Goal: Information Seeking & Learning: Check status

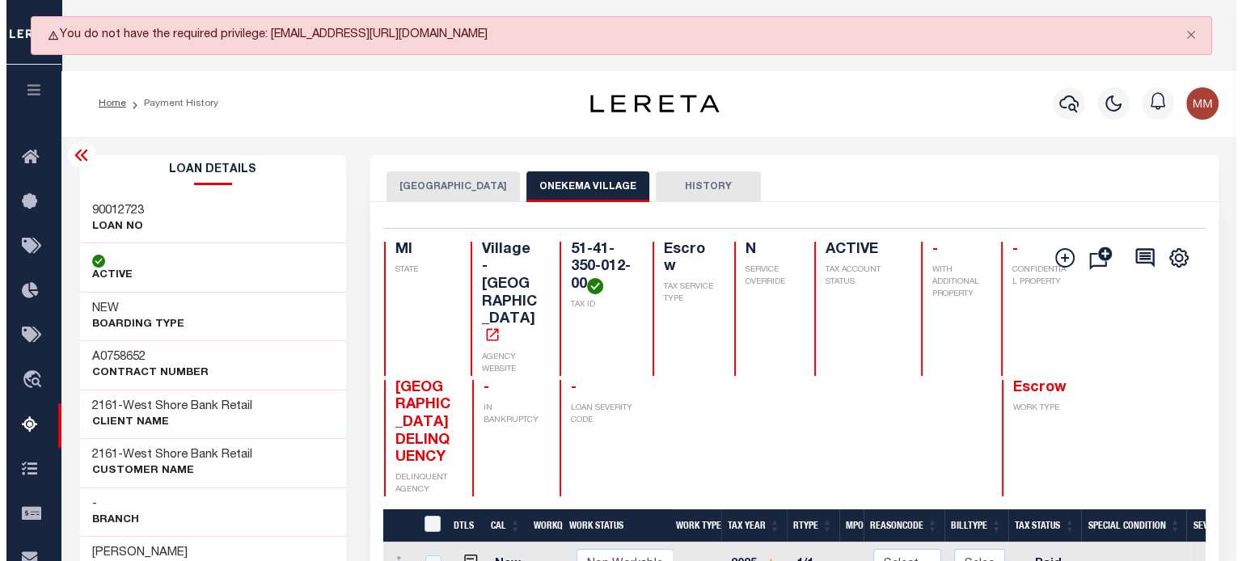
scroll to position [0, 478]
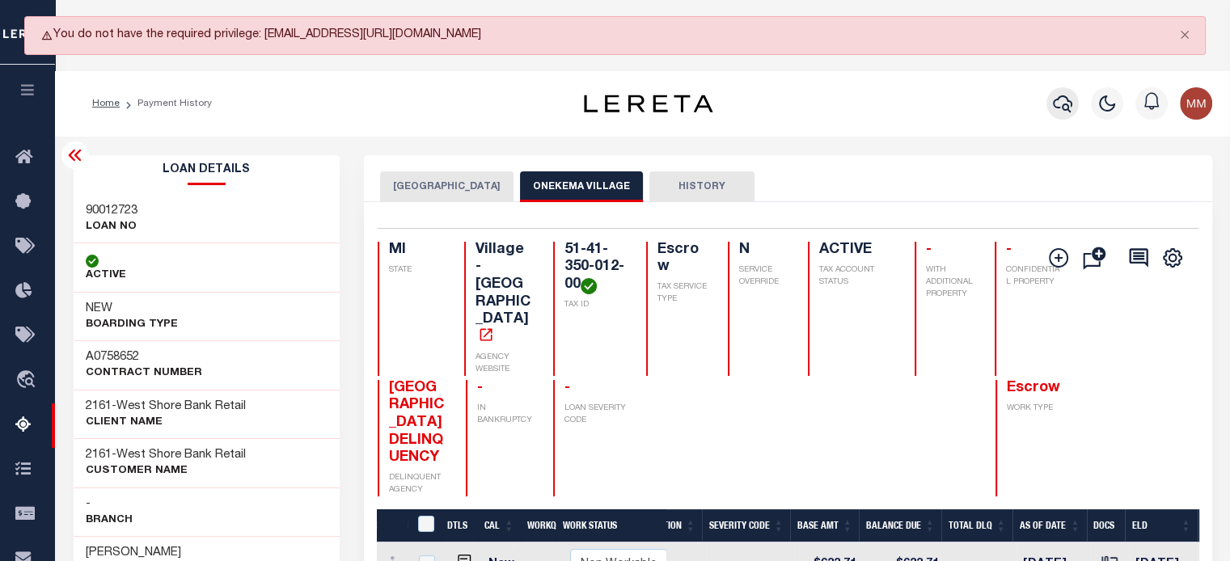
click at [1073, 101] on button "button" at bounding box center [1063, 103] width 32 height 32
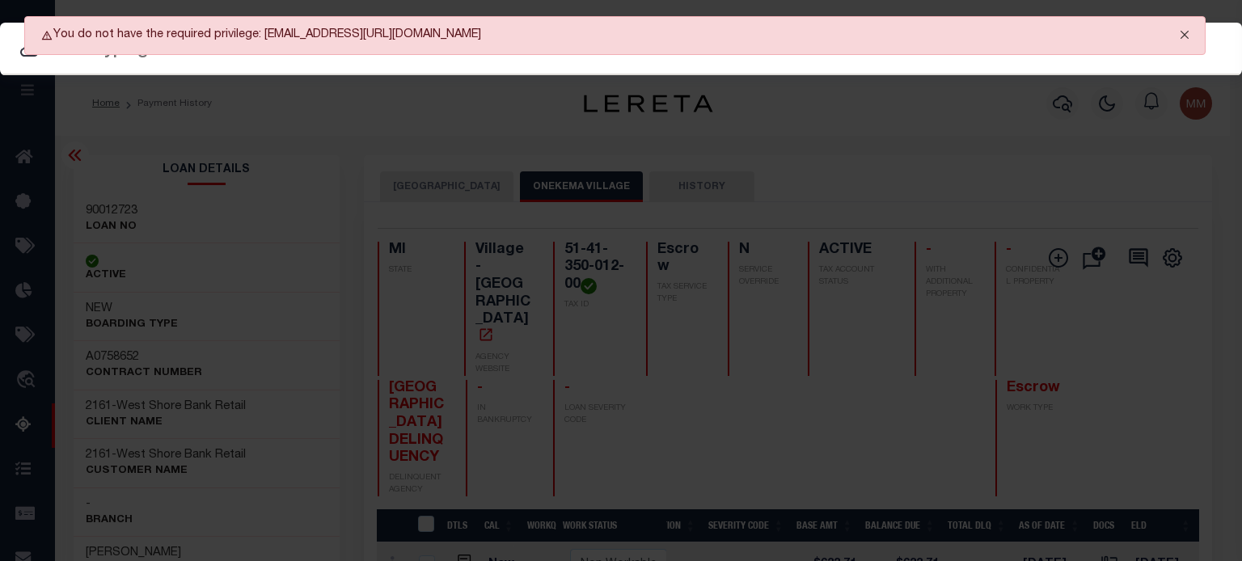
drag, startPoint x: 1187, startPoint y: 32, endPoint x: 1165, endPoint y: 25, distance: 23.6
click at [1181, 28] on button "Close" at bounding box center [1185, 35] width 40 height 36
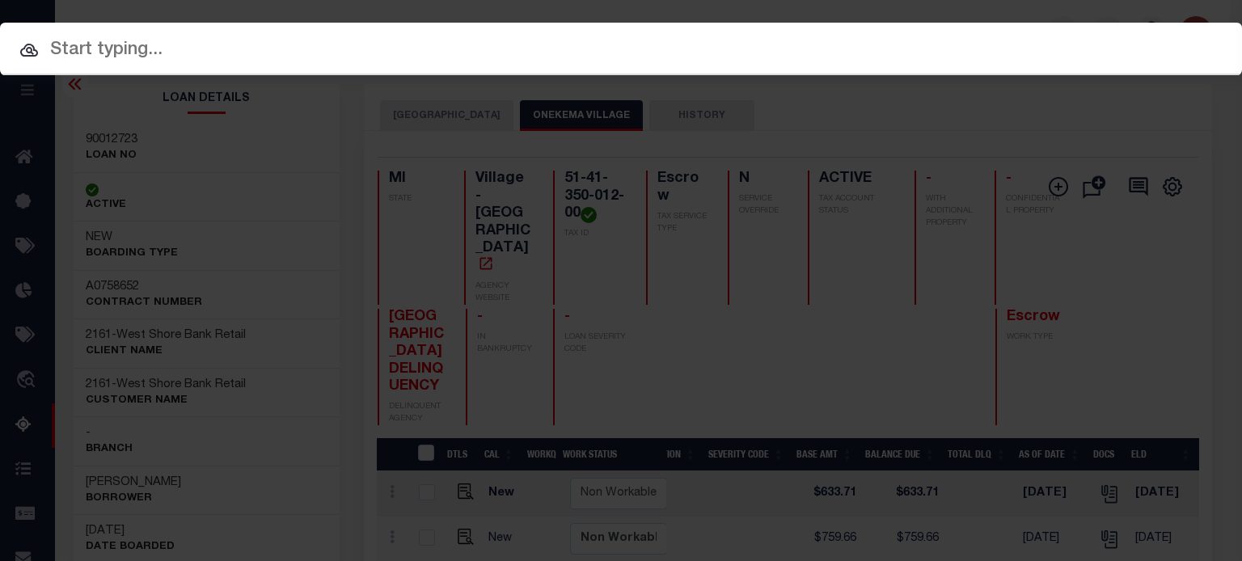
click at [292, 51] on input "text" at bounding box center [621, 50] width 1242 height 28
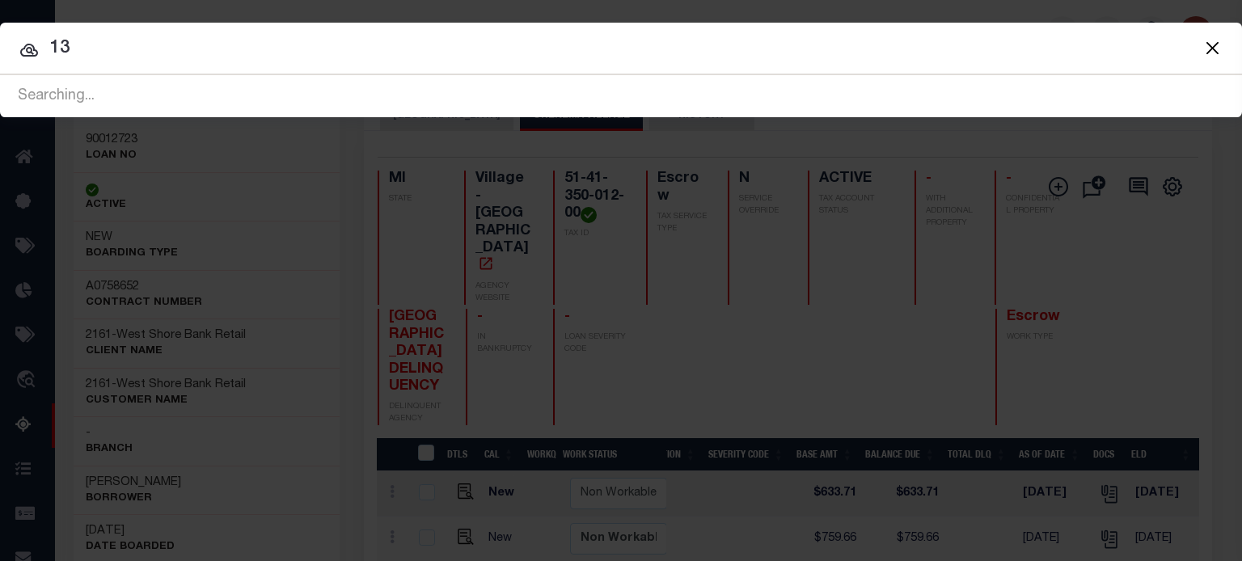
type input "1"
type input "WILLIAM SHUPPERT"
click at [296, 50] on input "WILLIAM SHUPPERT" at bounding box center [621, 49] width 1242 height 28
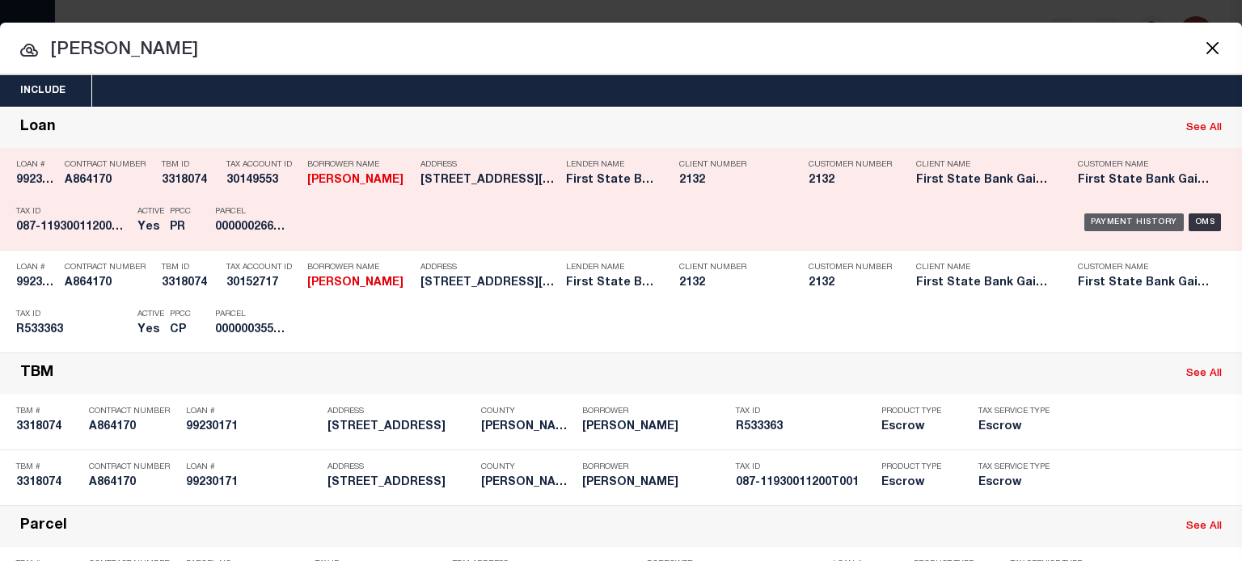
drag, startPoint x: 1107, startPoint y: 217, endPoint x: 1106, endPoint y: 226, distance: 8.9
click at [1107, 223] on div "Payment History" at bounding box center [1134, 223] width 99 height 18
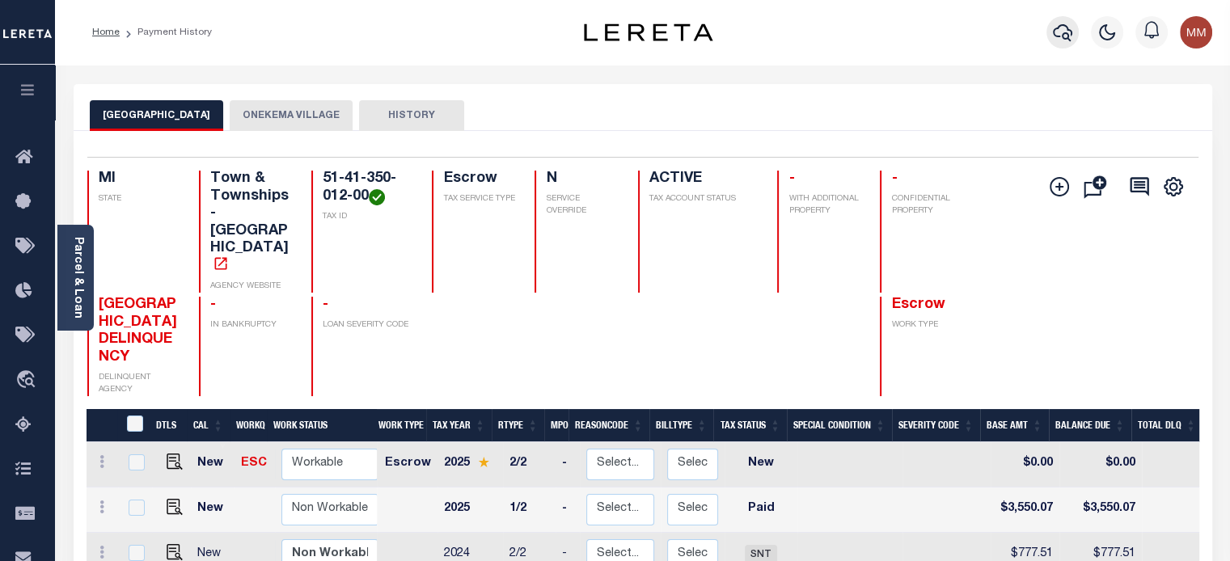
click at [1064, 36] on icon "button" at bounding box center [1062, 32] width 19 height 19
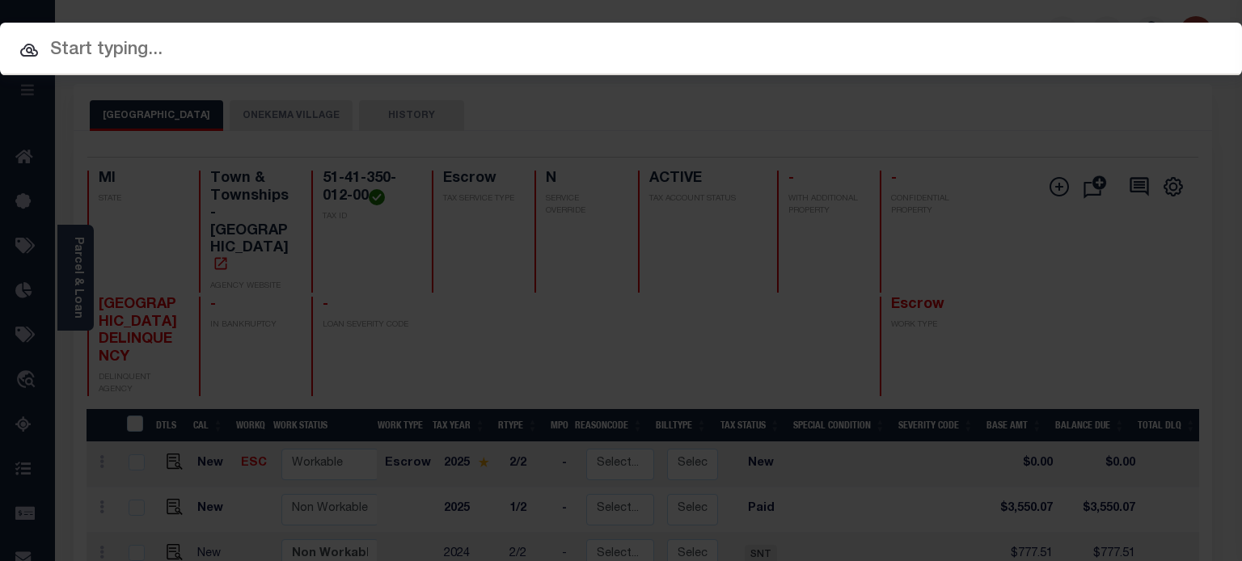
click at [286, 52] on input "text" at bounding box center [621, 50] width 1242 height 28
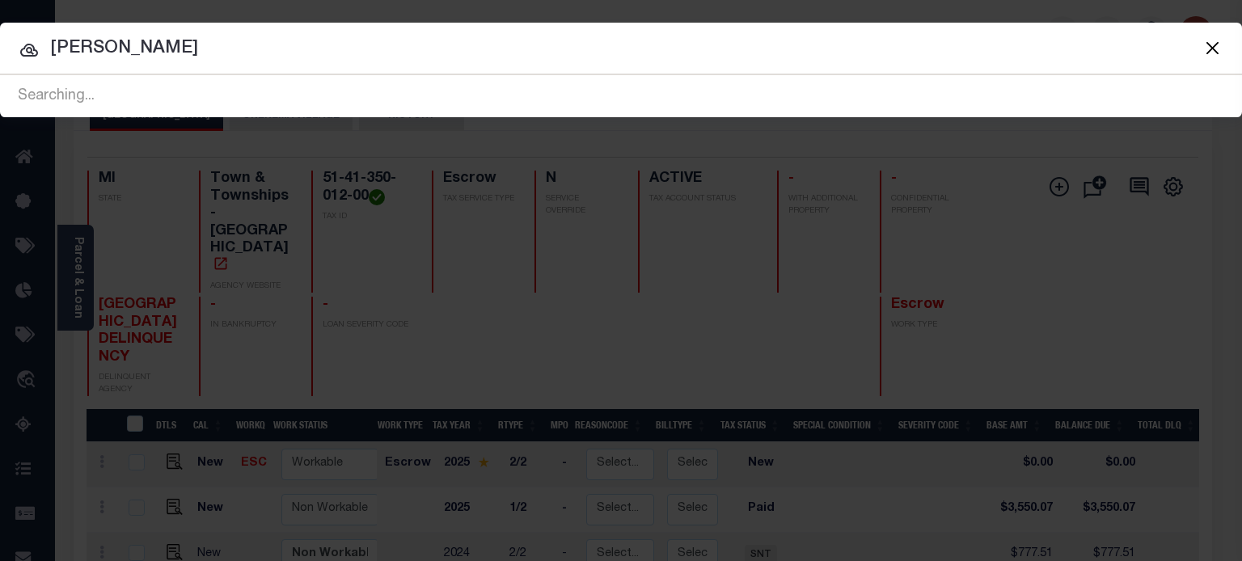
type input "WILLIAM SHUPPERT"
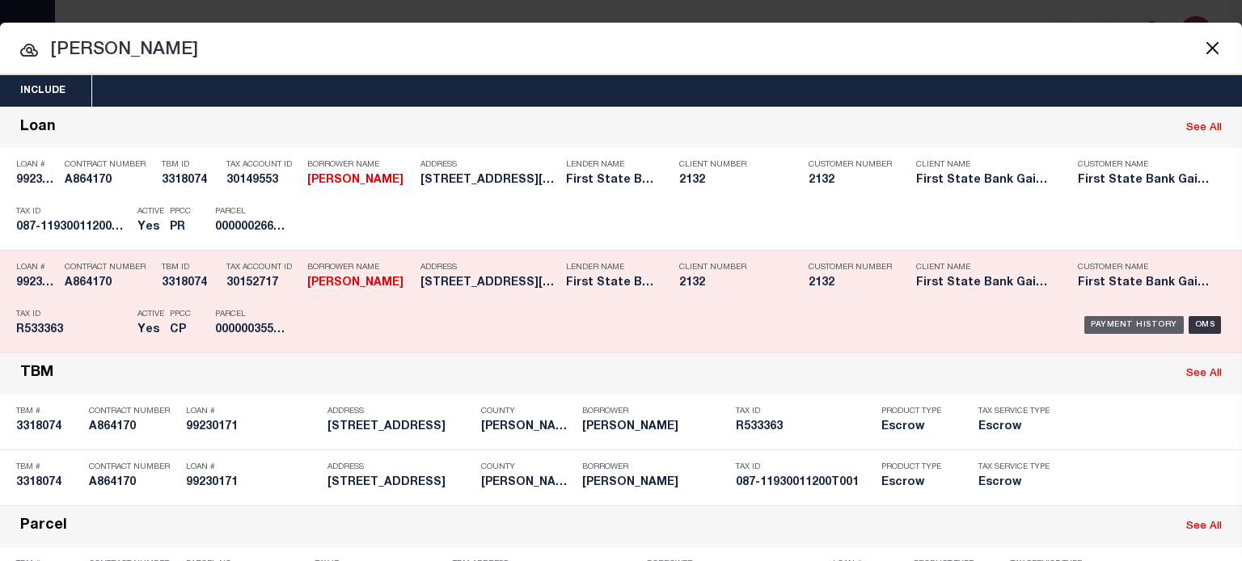
click at [1124, 320] on div "Payment History" at bounding box center [1134, 325] width 99 height 18
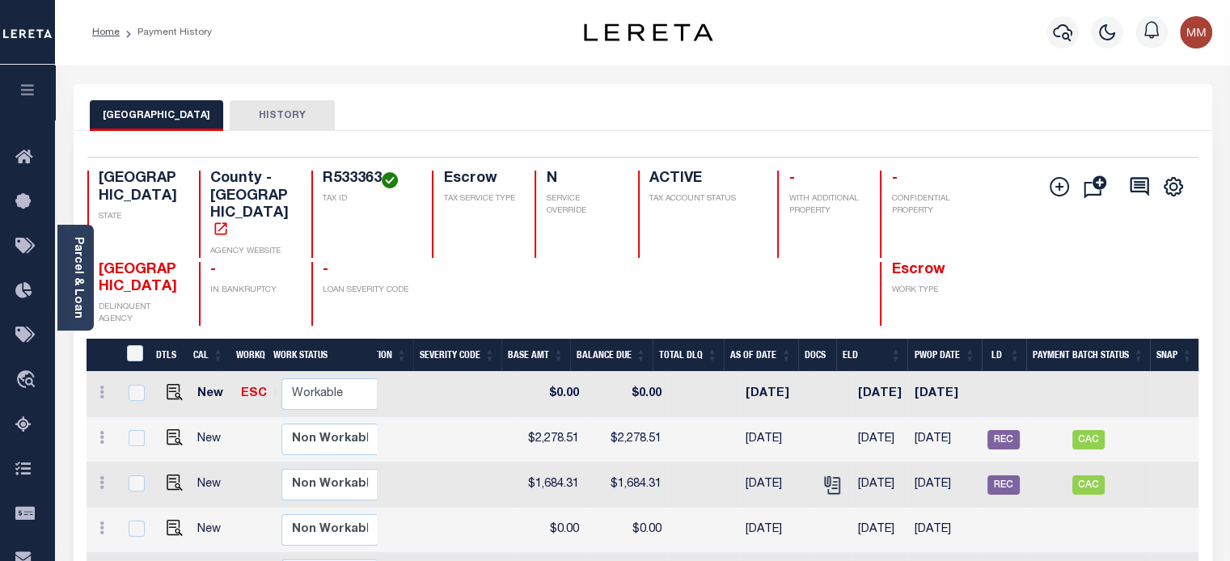
click at [87, 269] on div "Parcel & Loan" at bounding box center [75, 278] width 36 height 106
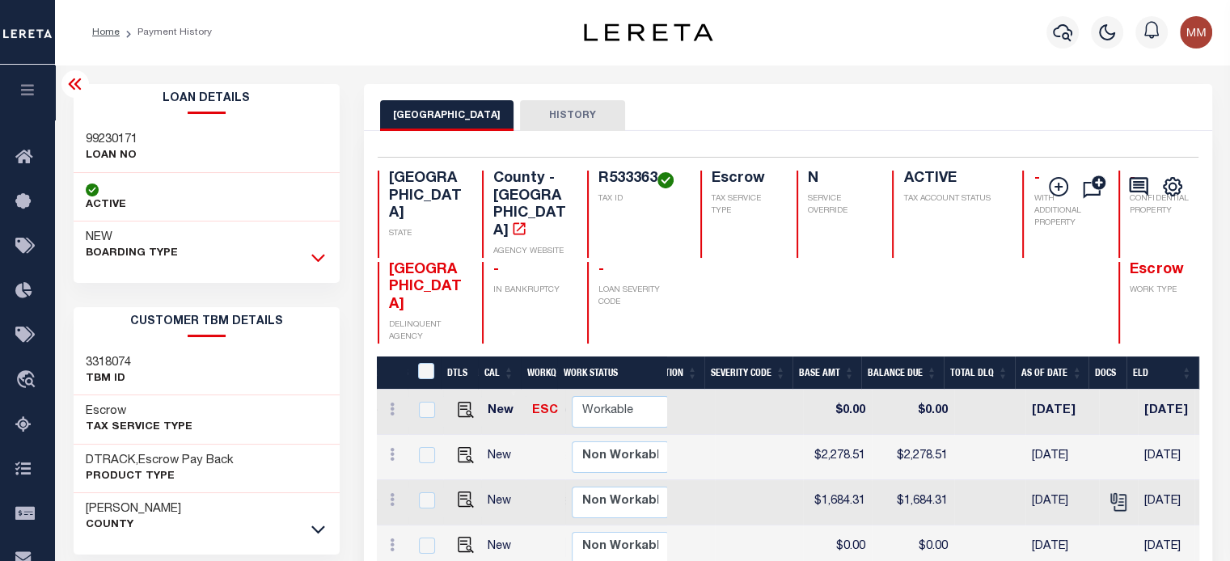
click at [319, 257] on icon at bounding box center [318, 257] width 14 height 17
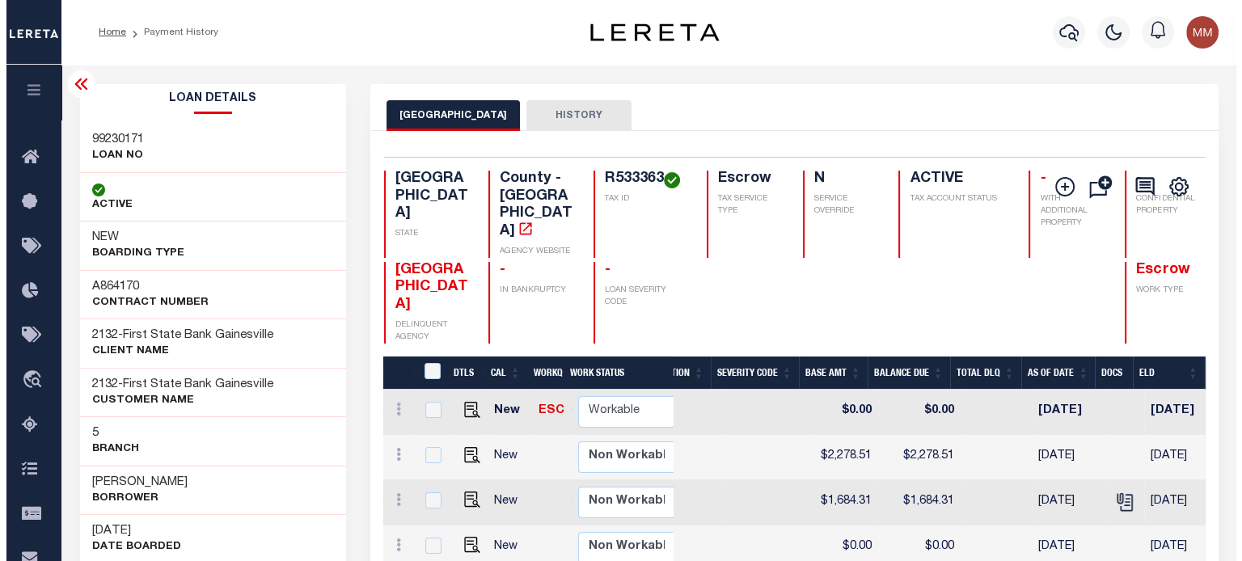
scroll to position [0, 479]
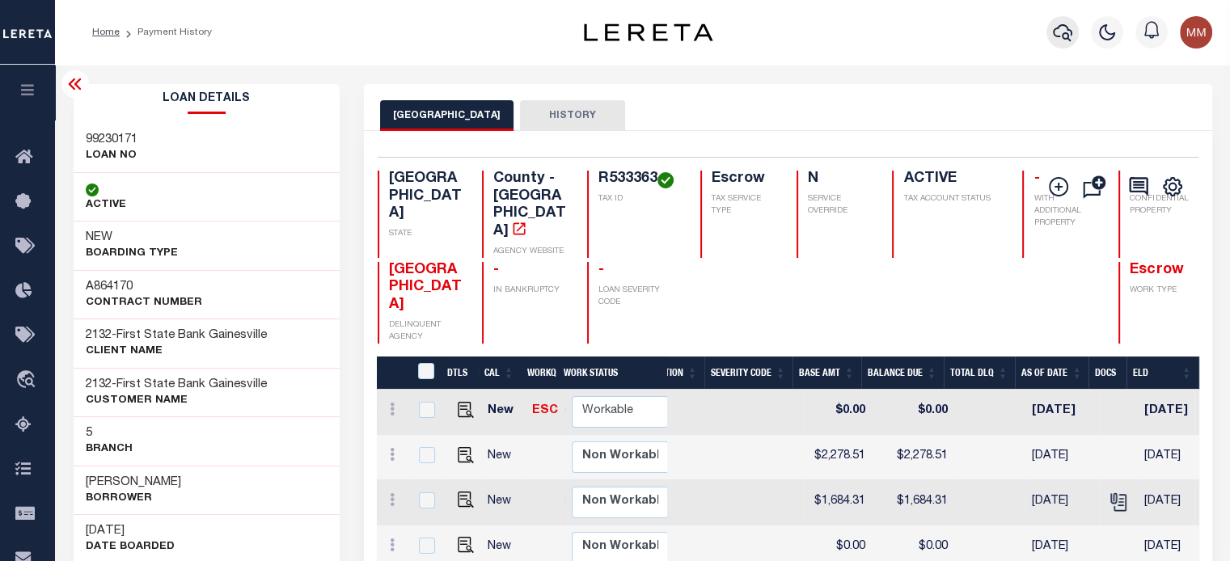
click at [1069, 29] on icon "button" at bounding box center [1062, 32] width 19 height 19
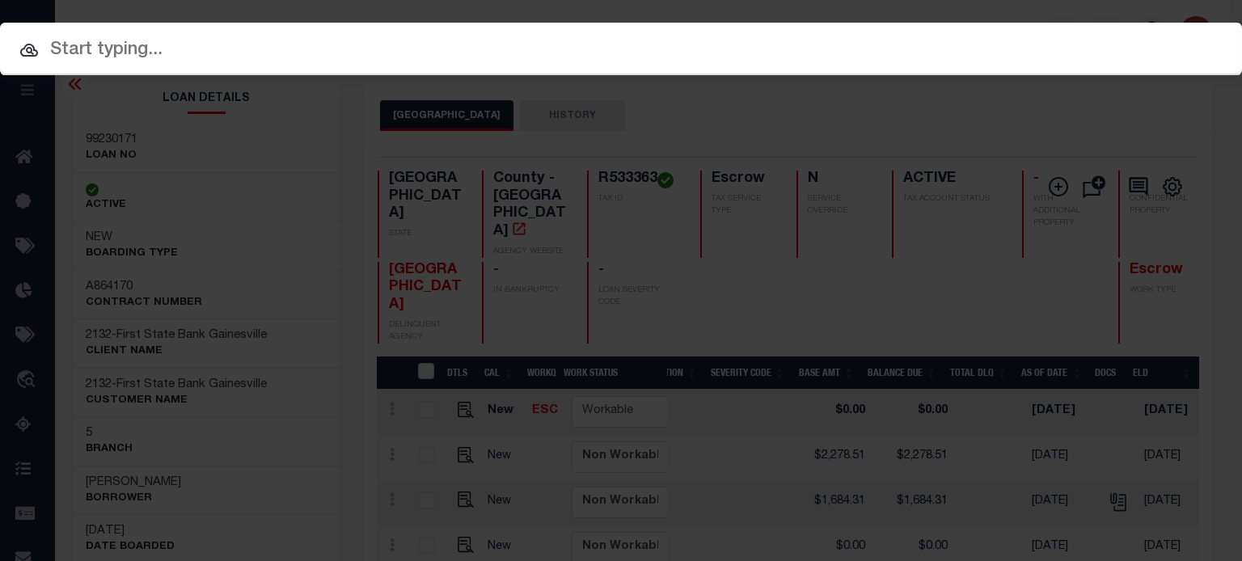
click at [460, 53] on input "text" at bounding box center [621, 50] width 1242 height 28
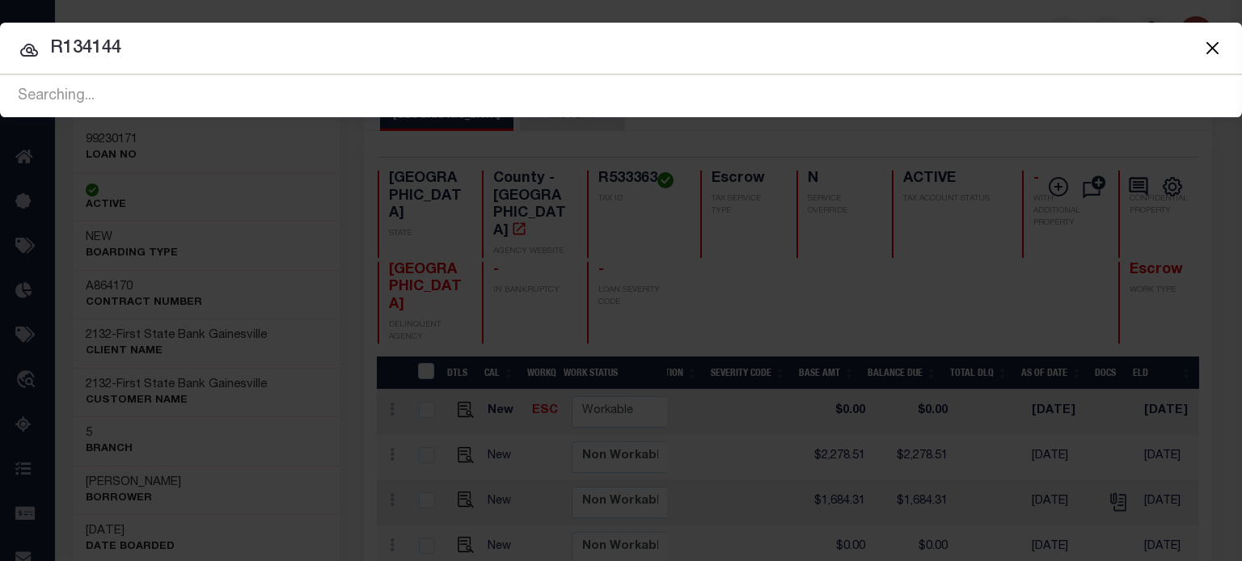
type input "R134144"
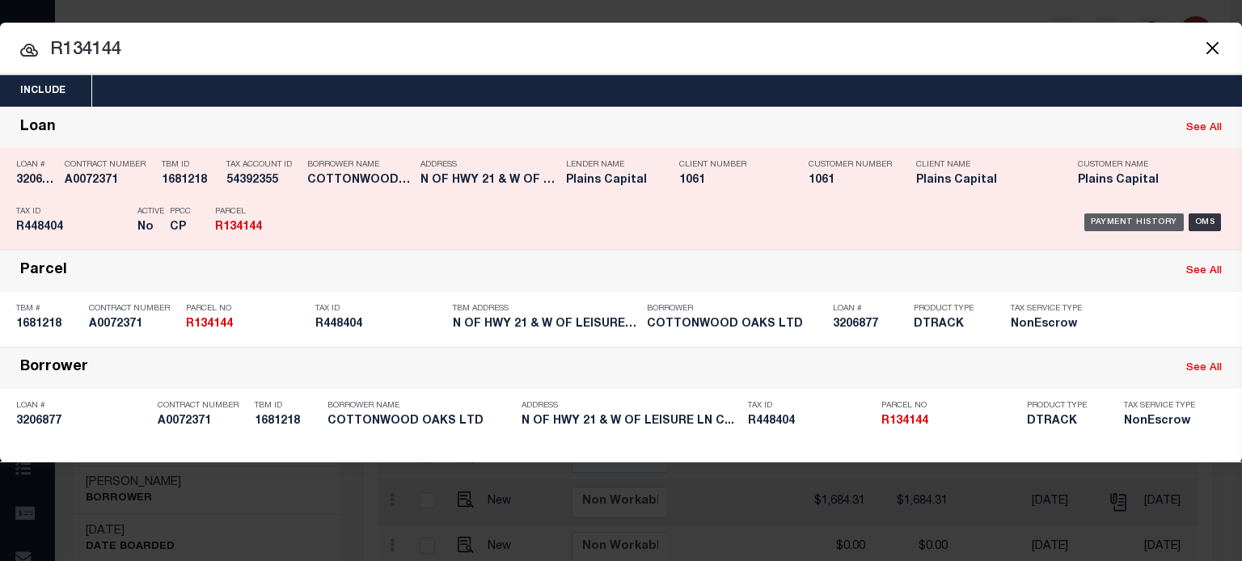
click at [1113, 218] on div "Payment History" at bounding box center [1134, 223] width 99 height 18
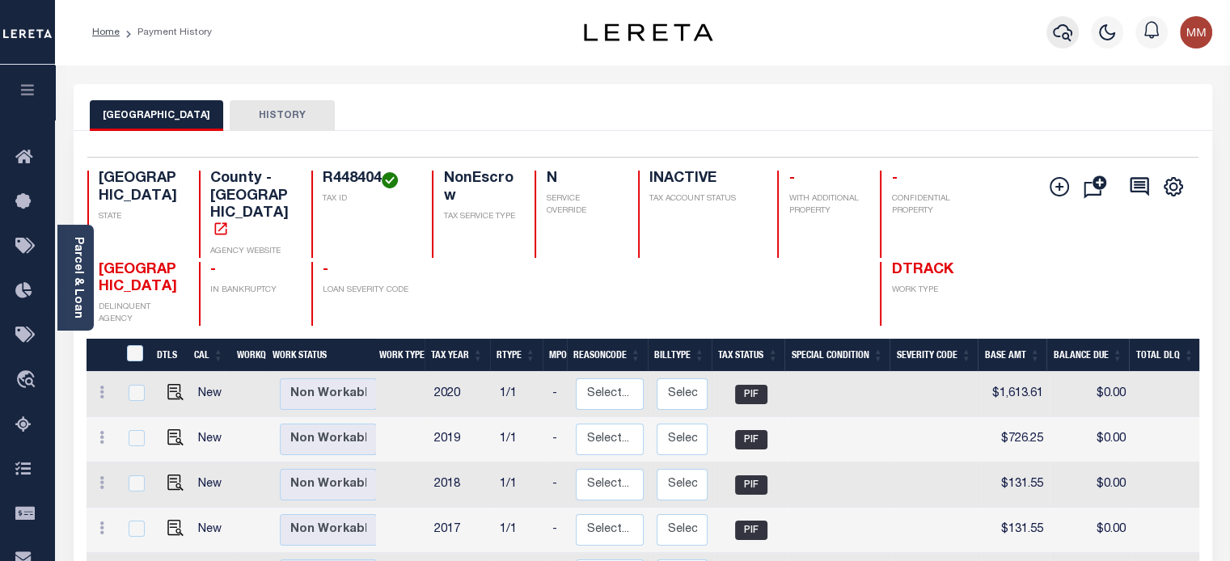
click at [1064, 28] on icon "button" at bounding box center [1062, 32] width 19 height 19
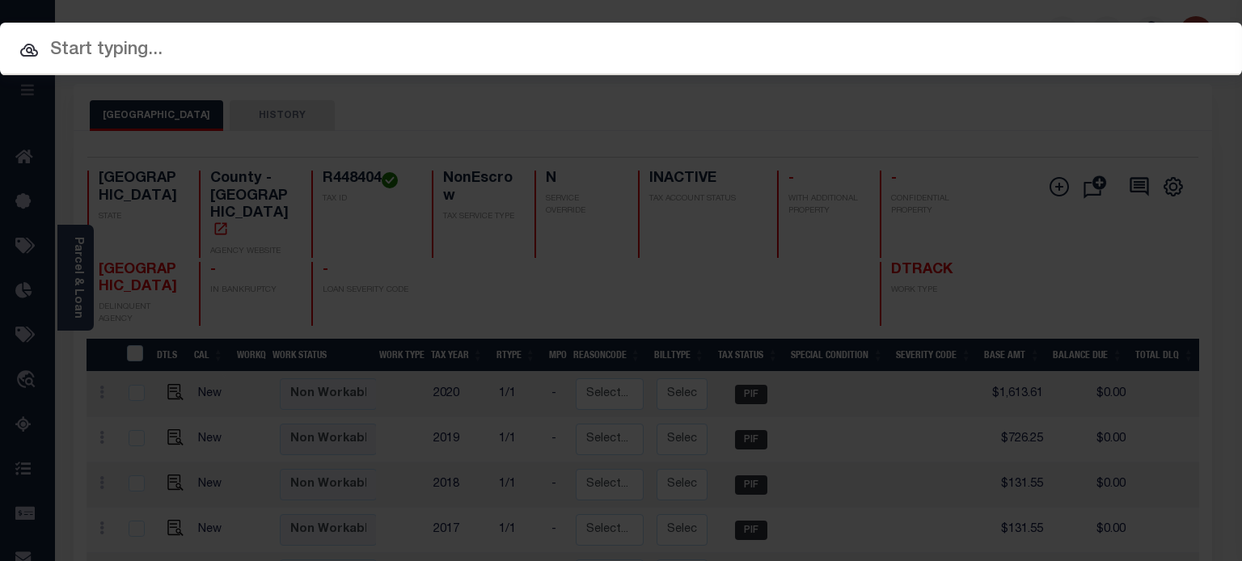
click at [425, 55] on input "text" at bounding box center [621, 50] width 1242 height 28
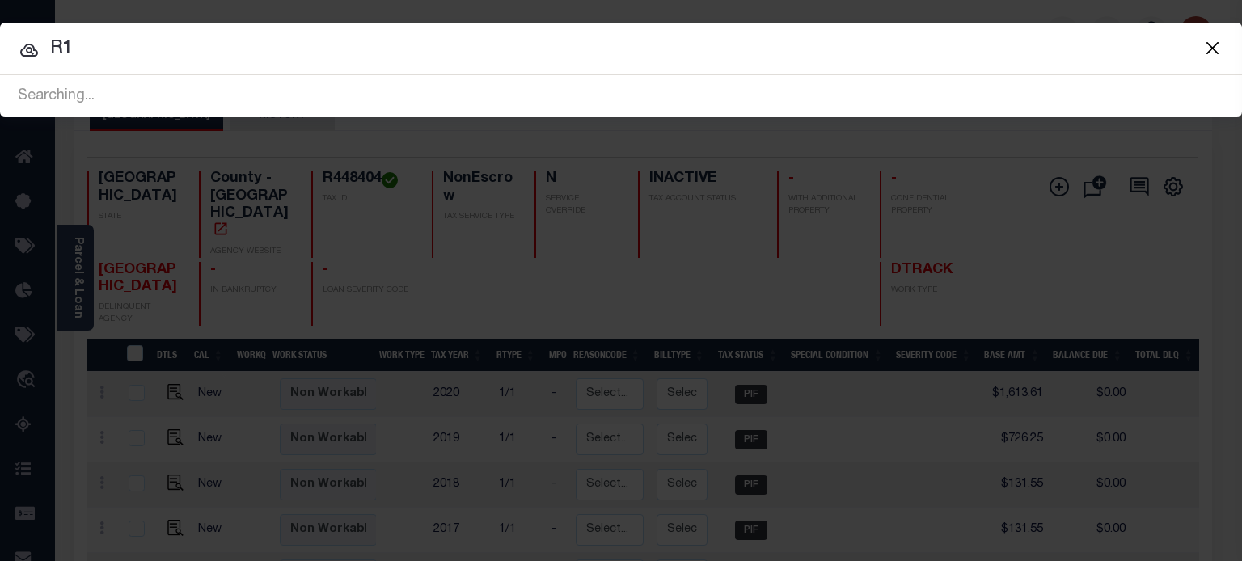
type input "R"
type input "632 MEADOWVIEW"
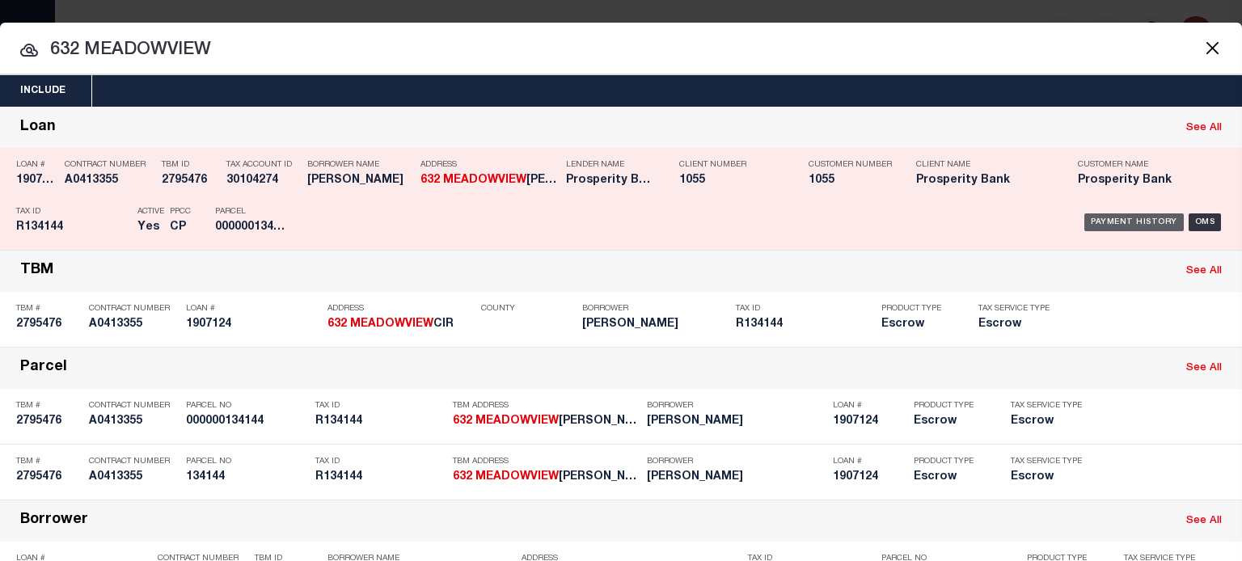
click at [1141, 221] on div "Payment History" at bounding box center [1134, 223] width 99 height 18
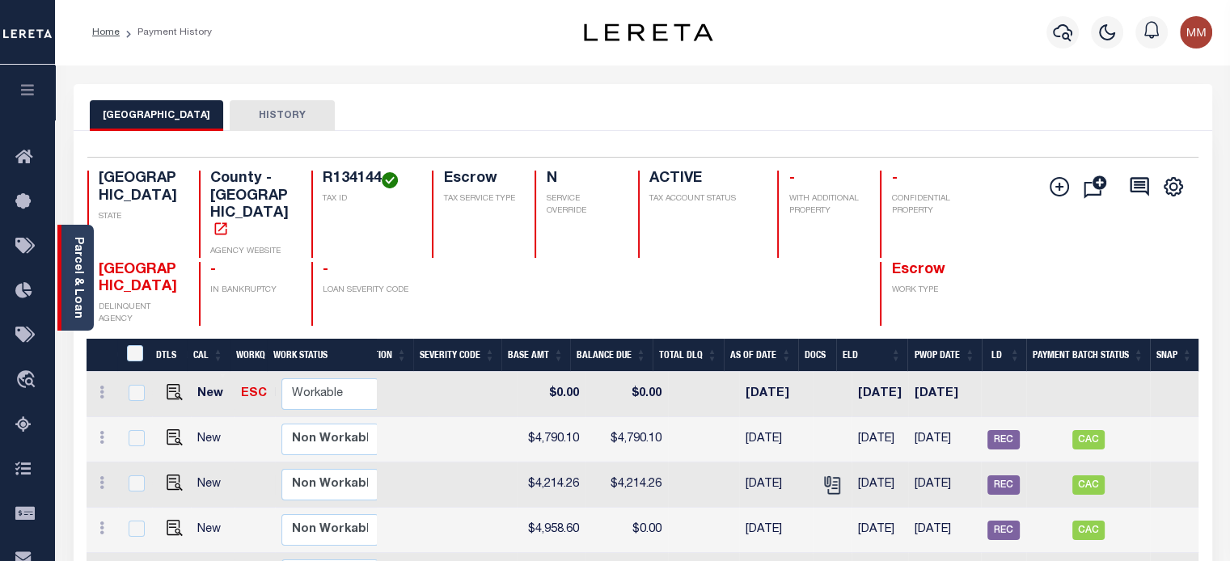
click at [73, 281] on link "Parcel & Loan" at bounding box center [77, 278] width 11 height 82
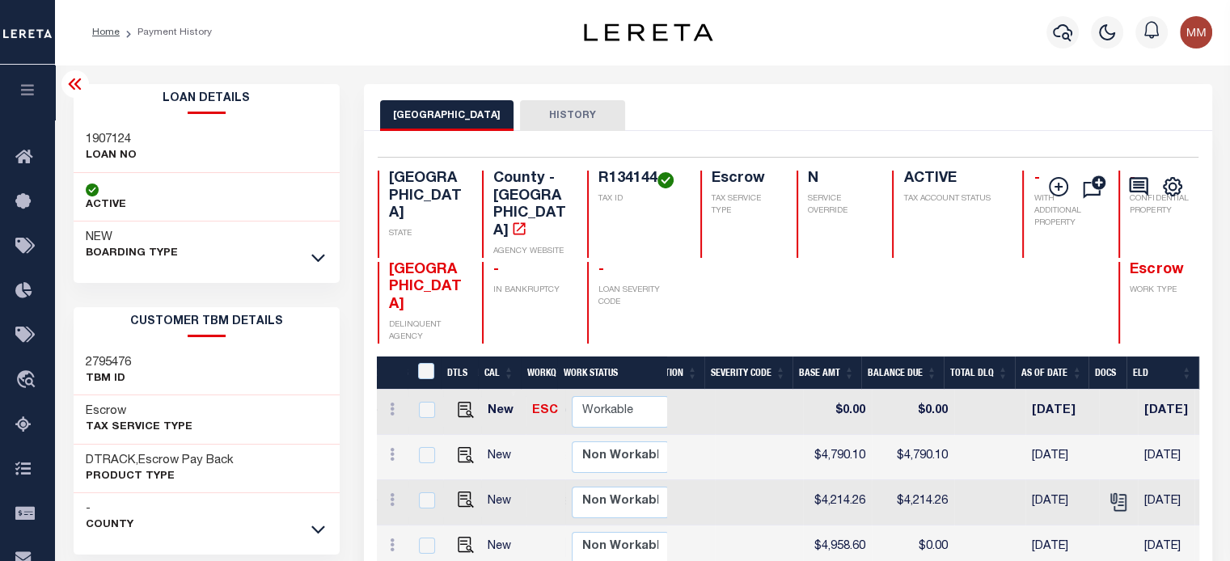
drag, startPoint x: 318, startPoint y: 256, endPoint x: 278, endPoint y: 234, distance: 45.3
click at [317, 256] on icon at bounding box center [318, 257] width 14 height 17
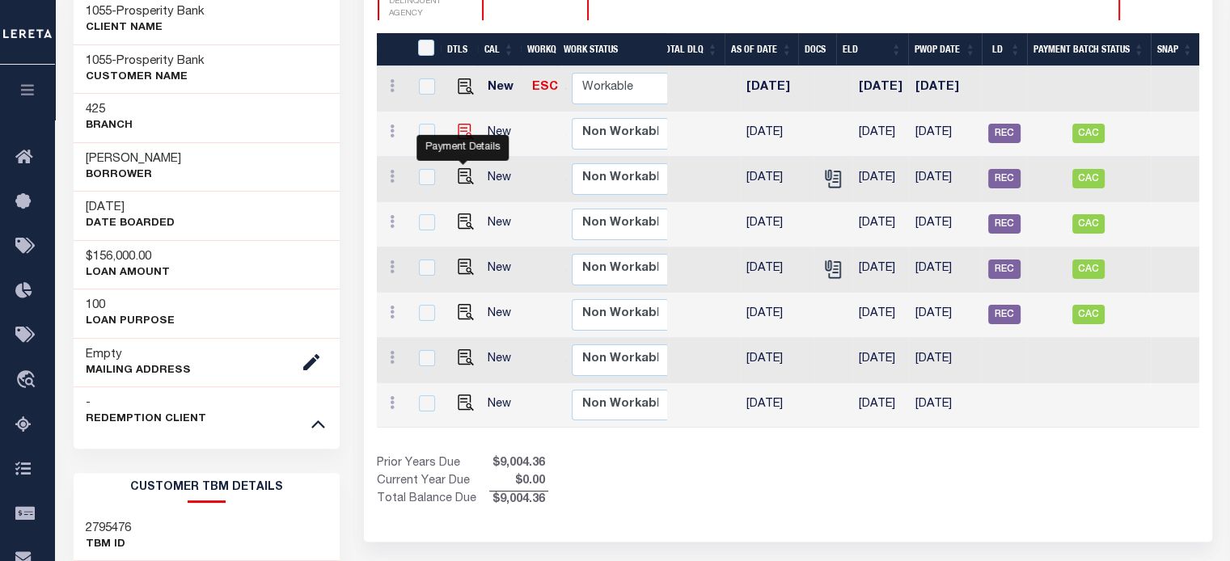
click at [459, 140] on img "" at bounding box center [466, 132] width 16 height 16
checkbox input "true"
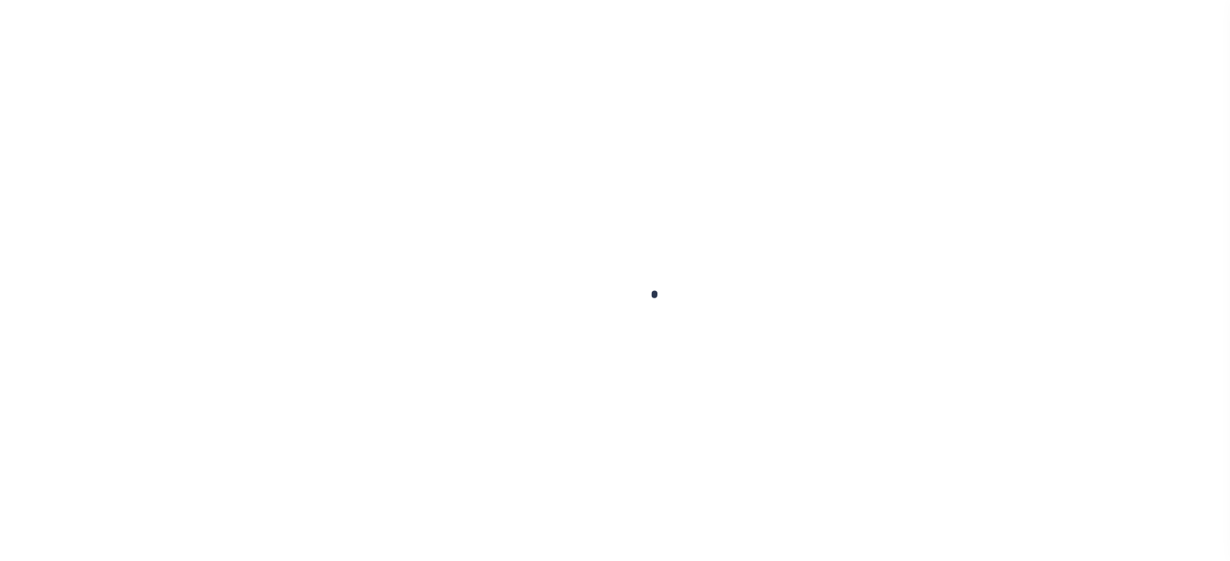
checkbox input "false"
type input "[DATE]"
type input "$4,790.1"
type input "$0"
type input "$4,790.1"
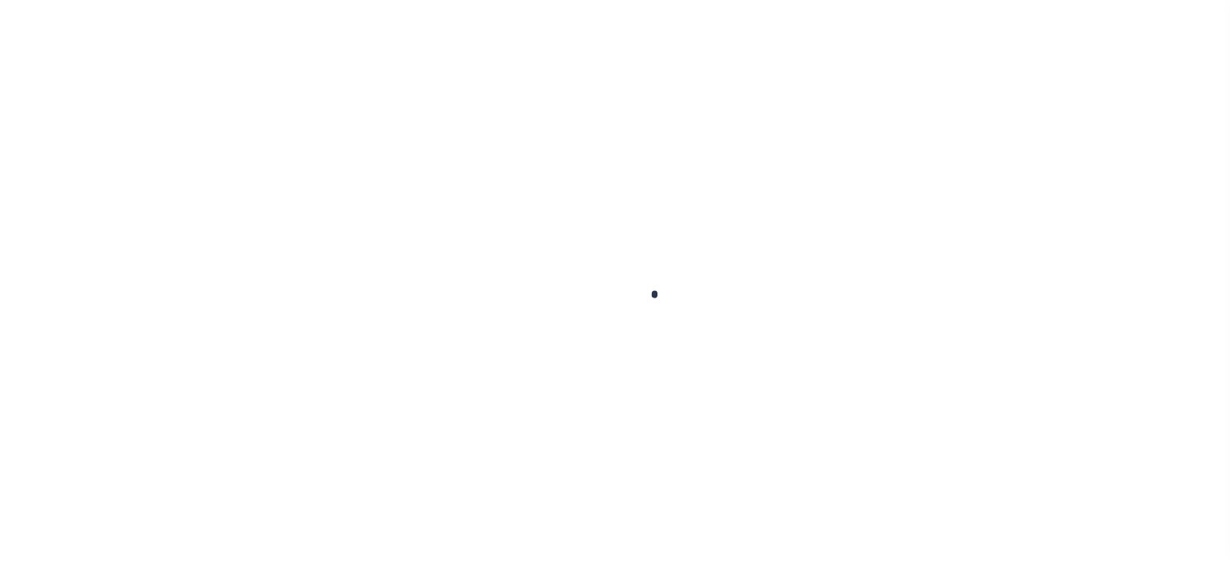
select select "SNT"
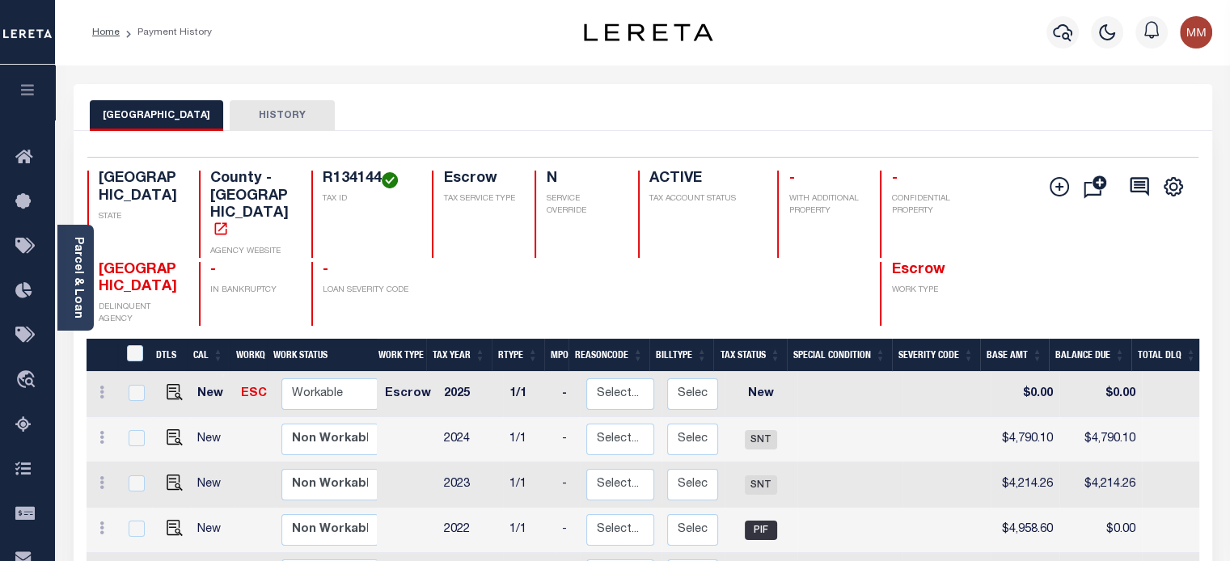
click at [86, 282] on div "Parcel & Loan" at bounding box center [75, 278] width 36 height 106
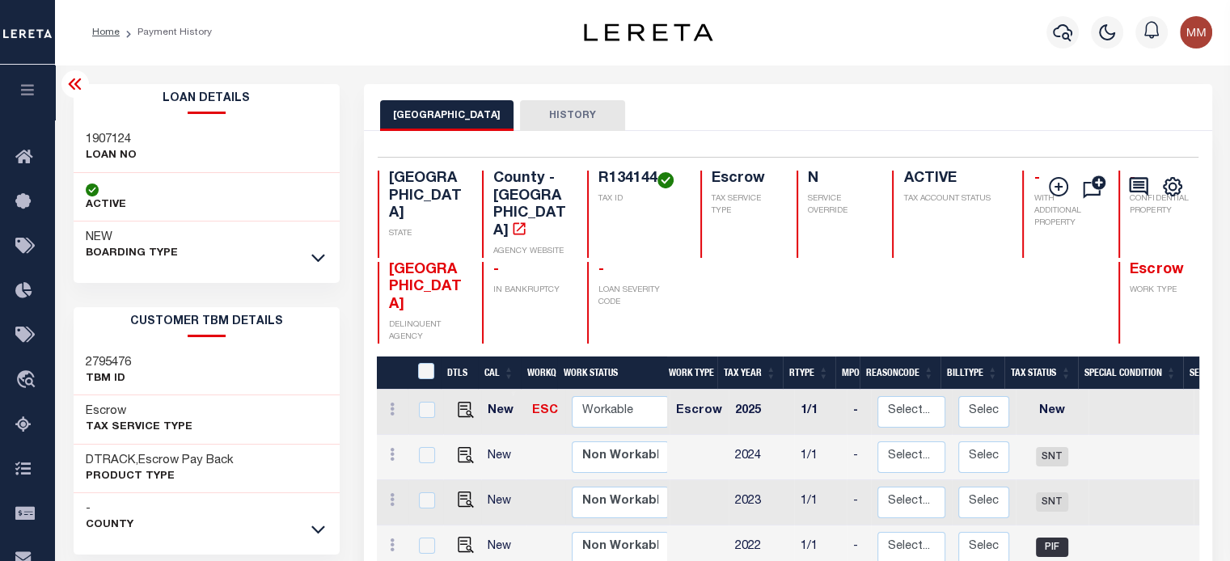
click at [323, 255] on icon at bounding box center [318, 257] width 14 height 17
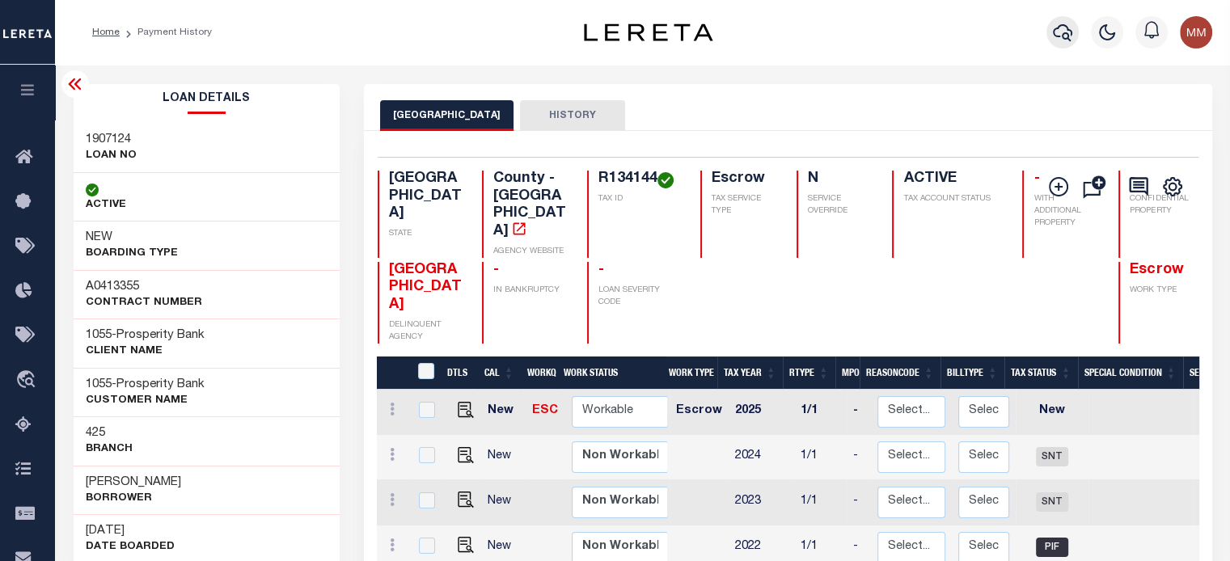
click at [1060, 35] on icon "button" at bounding box center [1062, 32] width 19 height 19
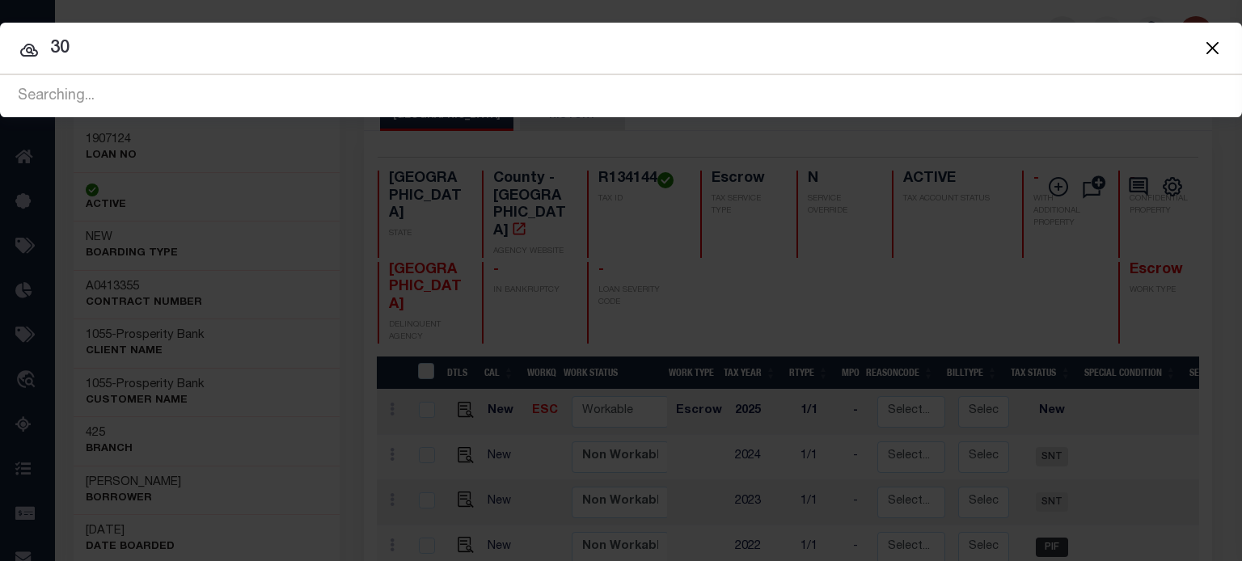
type input "3"
type input "3050320000605"
click at [1225, 32] on span at bounding box center [1211, 48] width 61 height 52
click at [1215, 40] on button "Close" at bounding box center [1212, 47] width 21 height 21
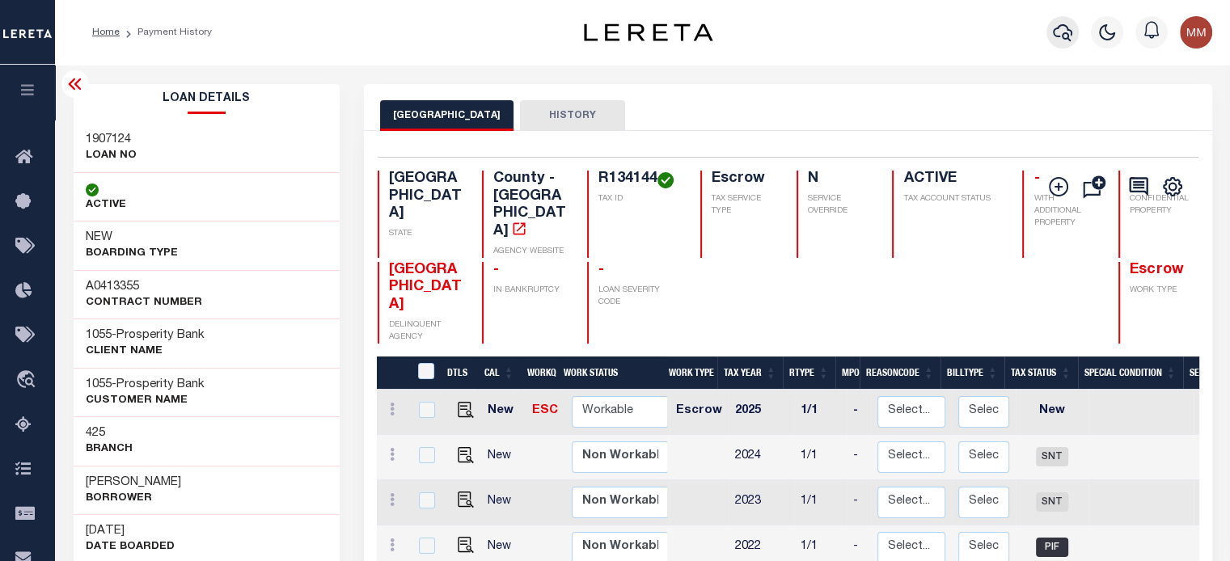
click at [1069, 30] on icon "button" at bounding box center [1062, 32] width 19 height 17
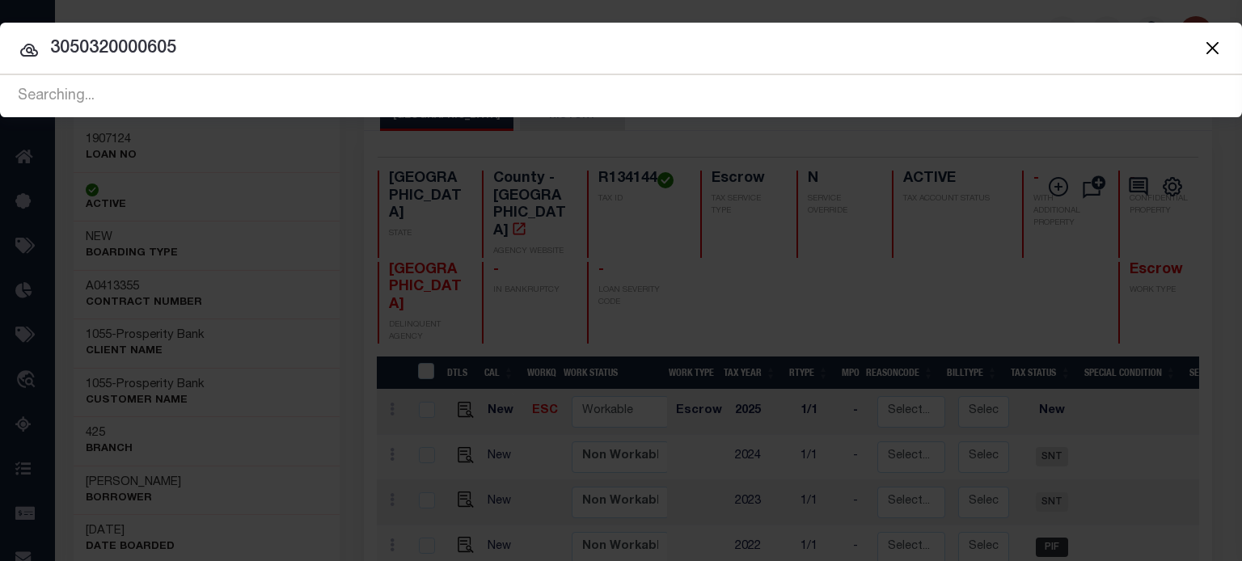
click at [271, 52] on input "3050320000605" at bounding box center [621, 49] width 1242 height 28
click at [1213, 53] on button "Close" at bounding box center [1212, 47] width 21 height 21
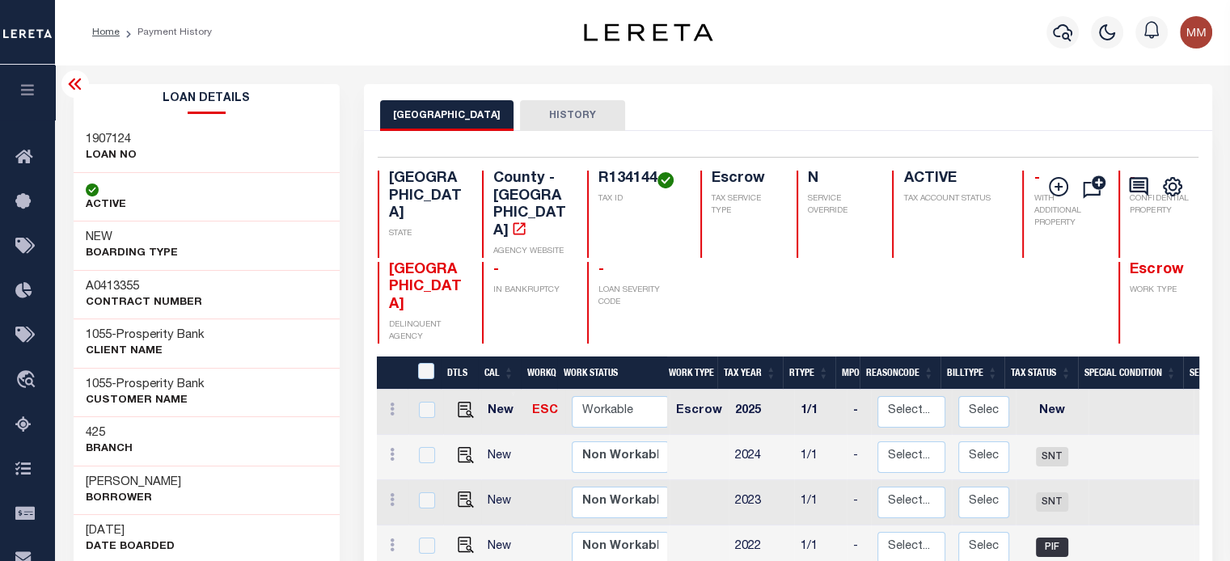
drag, startPoint x: 799, startPoint y: 98, endPoint x: 754, endPoint y: 86, distance: 46.9
click at [797, 98] on div "GRAYSON COUNTY HISTORY" at bounding box center [788, 107] width 849 height 47
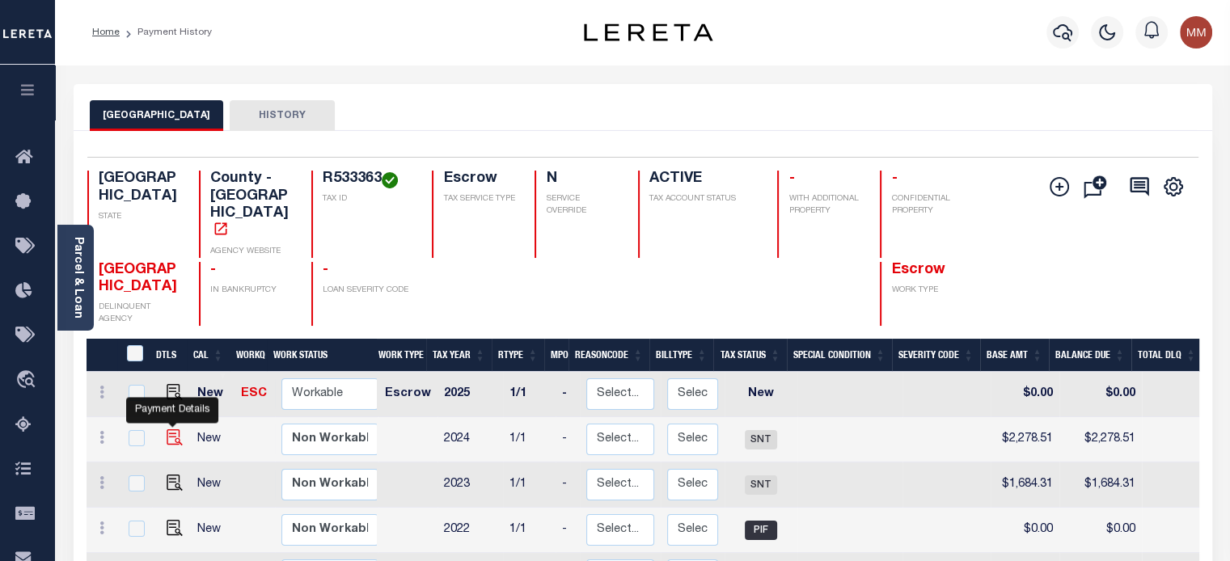
click at [171, 430] on img "" at bounding box center [175, 438] width 16 height 16
checkbox input "true"
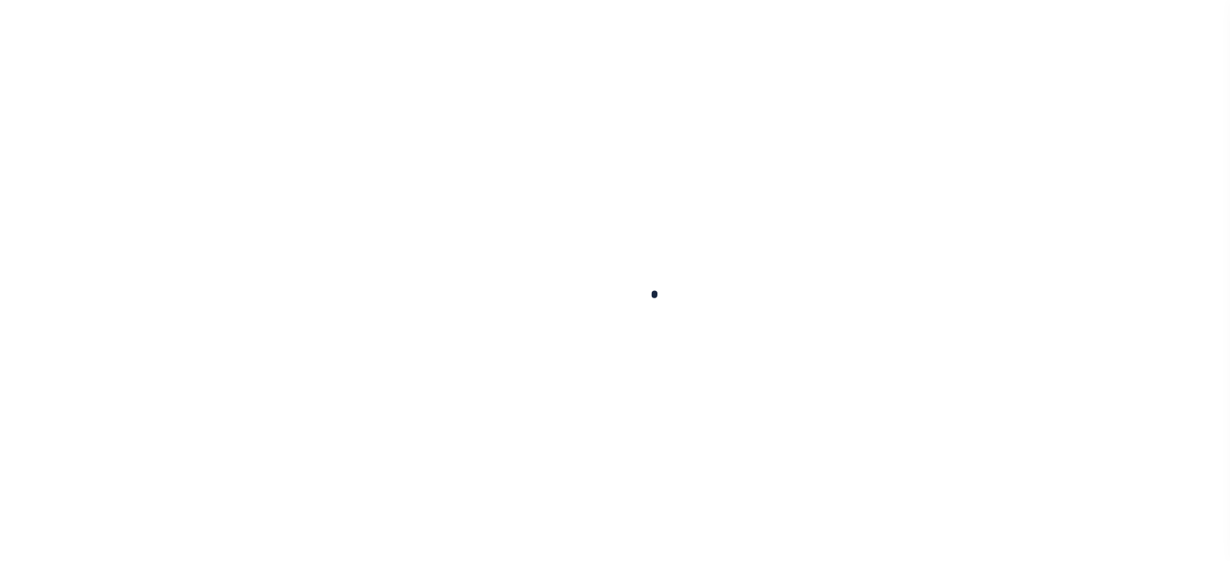
select select "SNT"
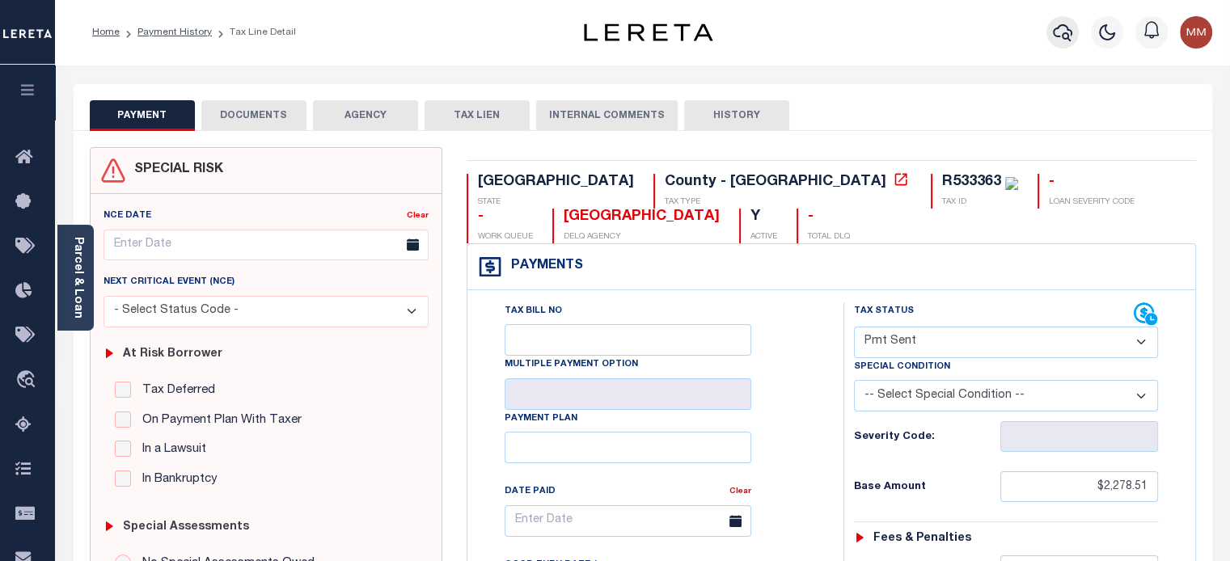
click at [1064, 34] on icon "button" at bounding box center [1062, 32] width 19 height 17
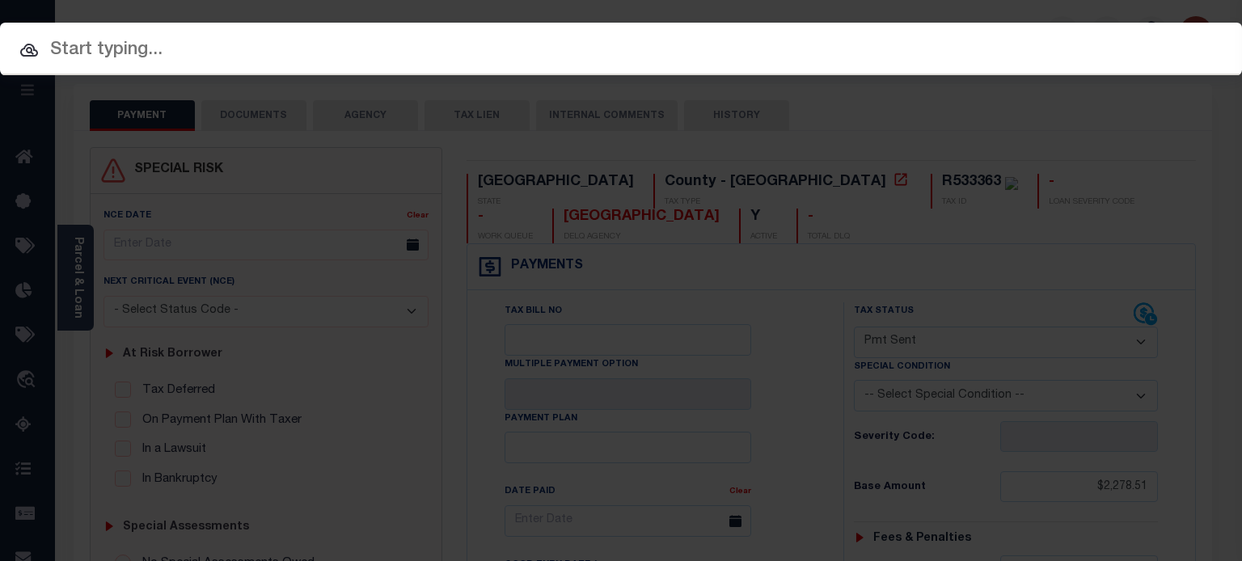
click at [149, 54] on input "text" at bounding box center [621, 50] width 1242 height 28
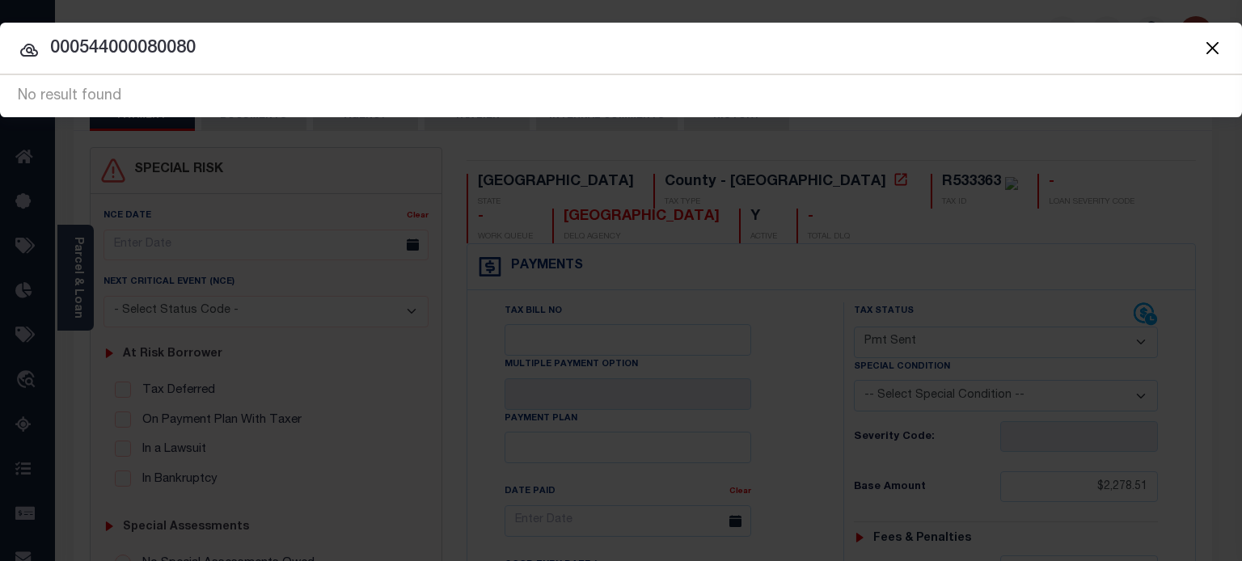
click at [129, 52] on input "000544000080080" at bounding box center [621, 49] width 1242 height 28
click at [192, 46] on input "00054400080080" at bounding box center [621, 49] width 1242 height 28
type input "0"
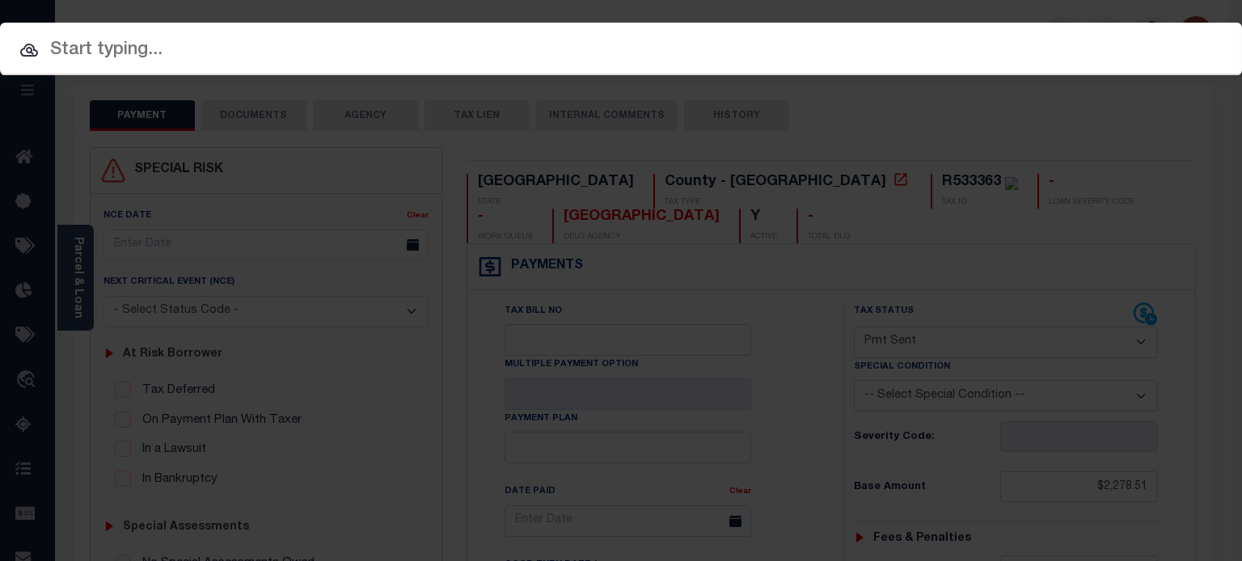
paste input "00088800.152.0150"
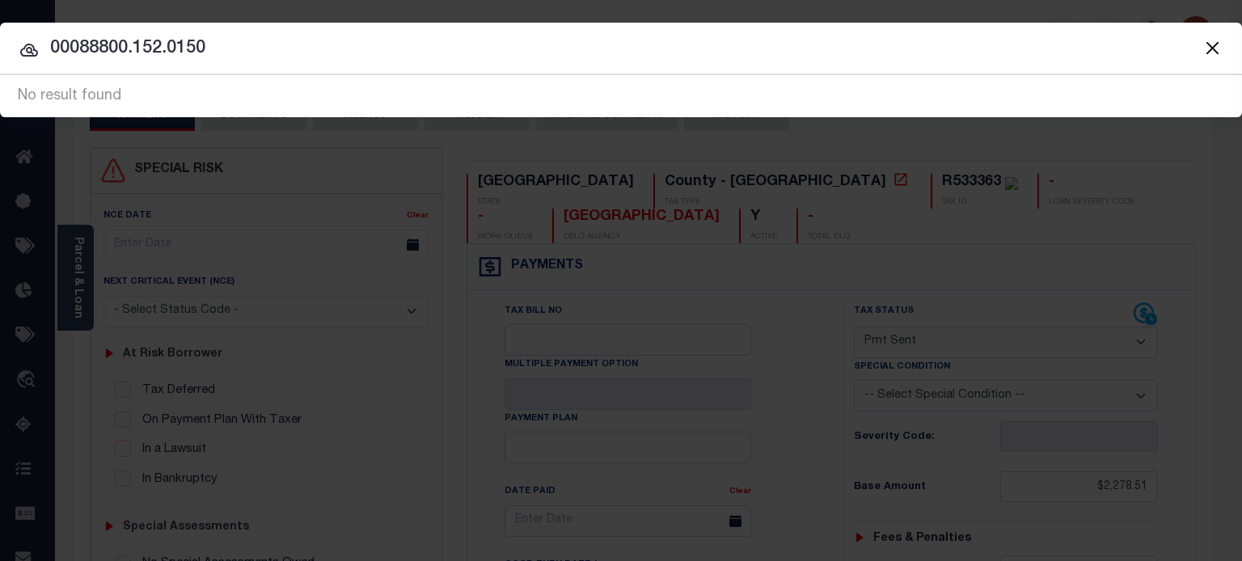
drag, startPoint x: 243, startPoint y: 33, endPoint x: 192, endPoint y: 42, distance: 52.5
click at [193, 36] on input "00088800.152.0150" at bounding box center [621, 49] width 1242 height 28
click at [217, 43] on input "00088800.152.0150" at bounding box center [621, 49] width 1242 height 28
click at [214, 44] on input "00088800.152.0150" at bounding box center [621, 49] width 1242 height 28
type input "000888001520050"
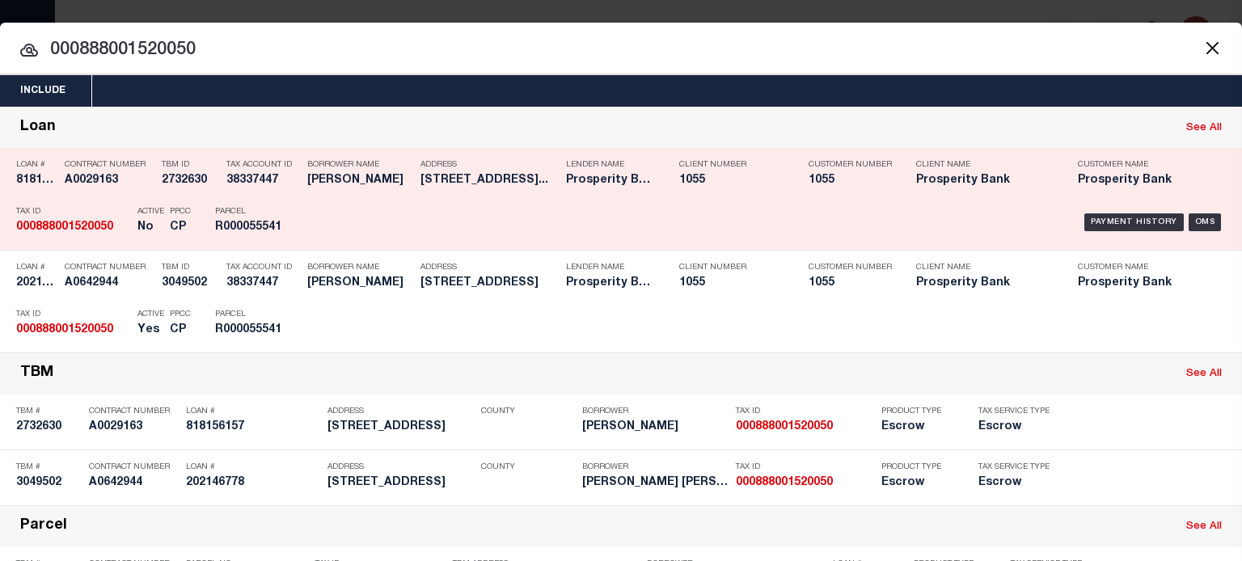
drag, startPoint x: 1107, startPoint y: 222, endPoint x: 771, endPoint y: 197, distance: 337.4
click at [1107, 222] on div "Payment History" at bounding box center [1134, 223] width 99 height 18
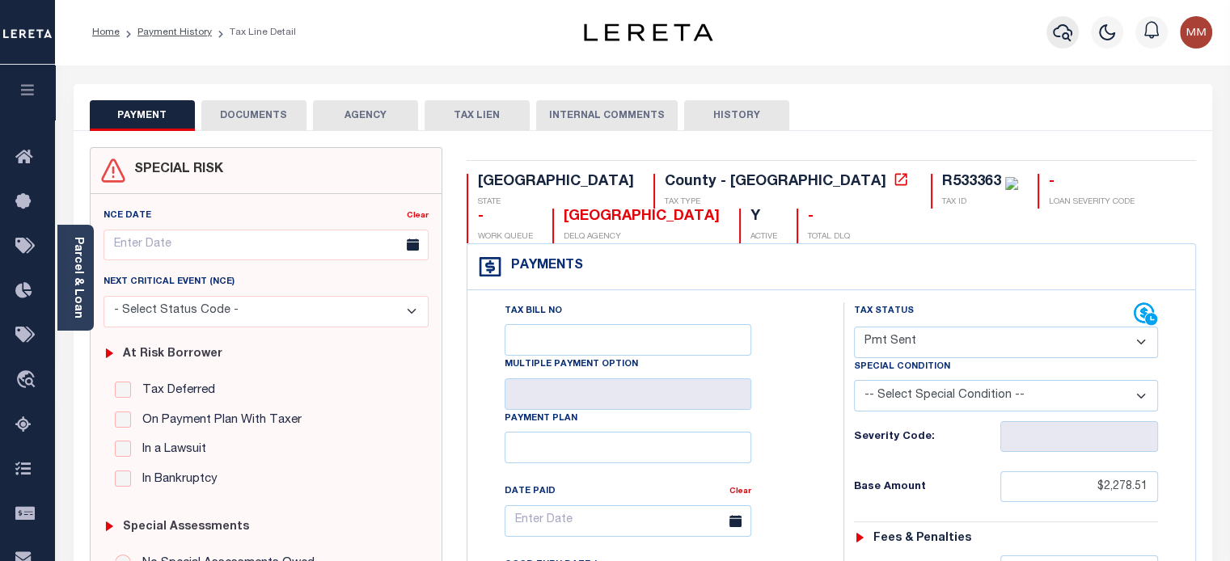
click at [1059, 32] on icon "button" at bounding box center [1062, 32] width 19 height 19
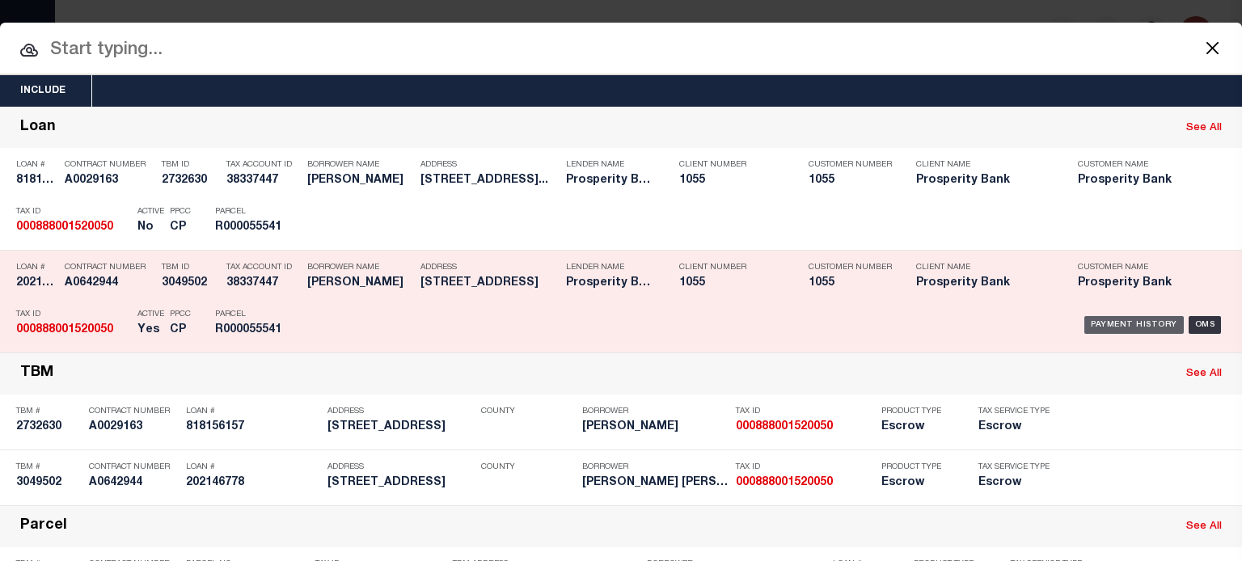
click at [1119, 316] on div "Payment History" at bounding box center [1134, 325] width 99 height 18
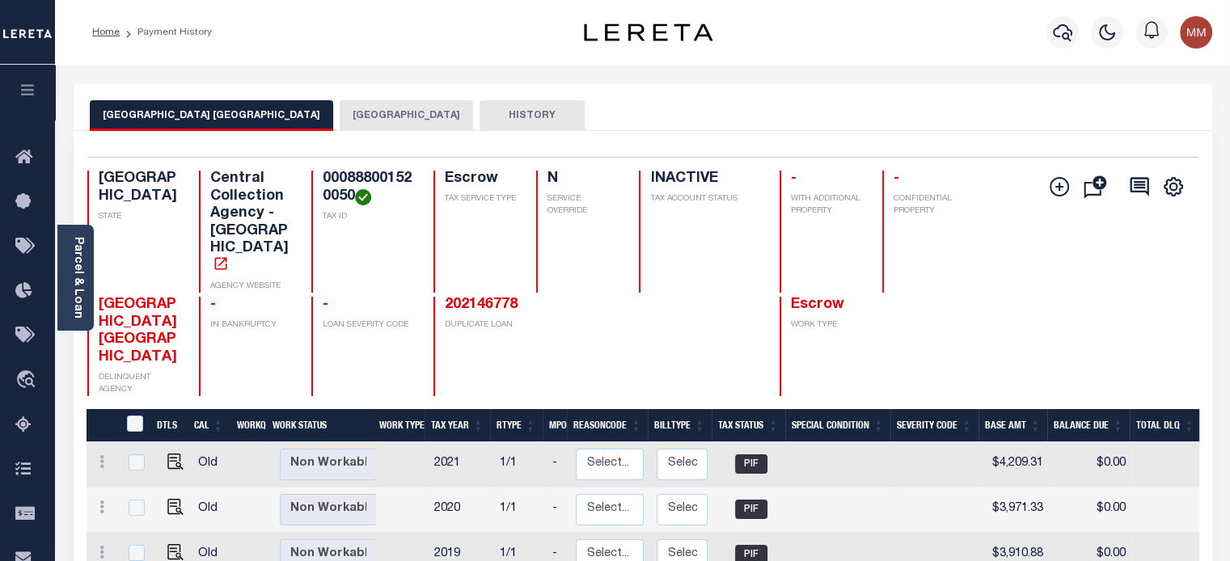
click at [340, 117] on button "[GEOGRAPHIC_DATA]" at bounding box center [406, 115] width 133 height 31
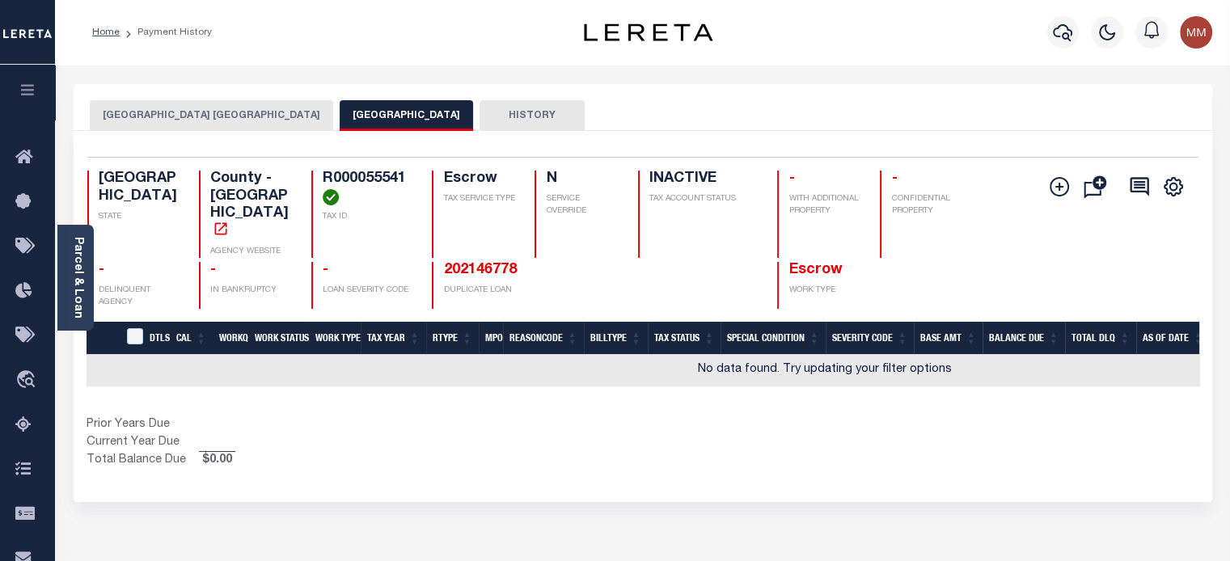
click at [264, 114] on button "[GEOGRAPHIC_DATA] [GEOGRAPHIC_DATA]" at bounding box center [211, 115] width 243 height 31
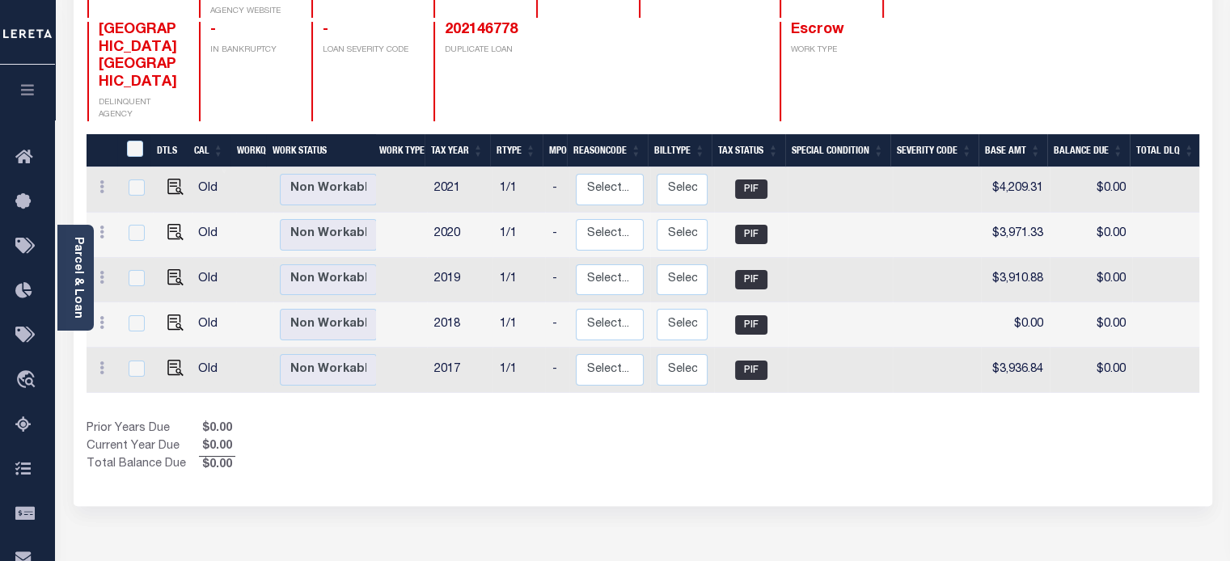
scroll to position [162, 0]
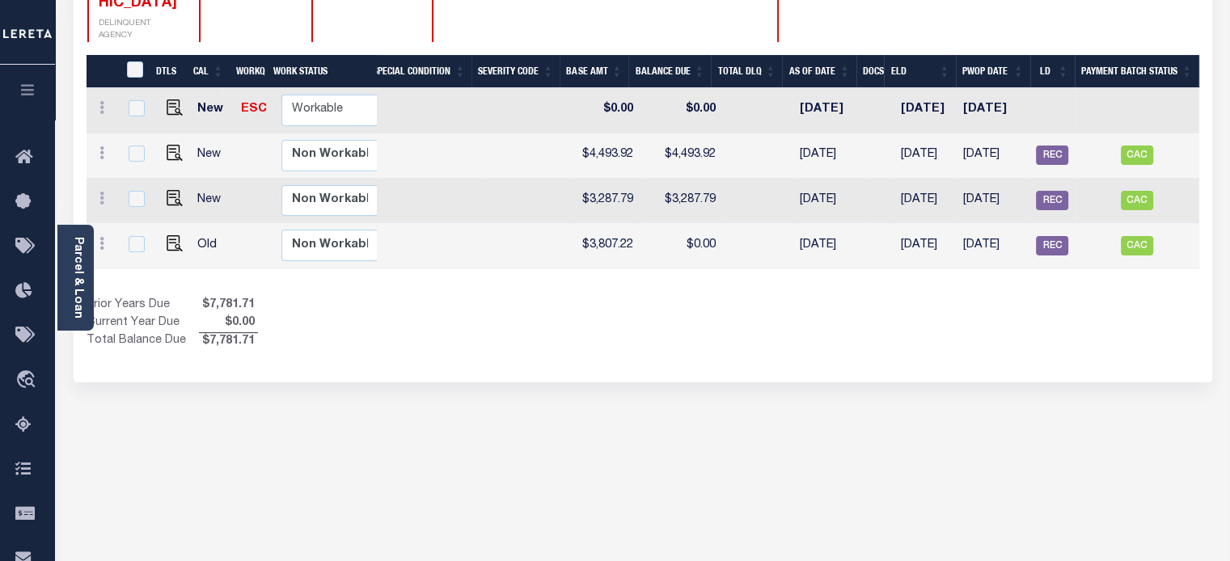
scroll to position [0, 425]
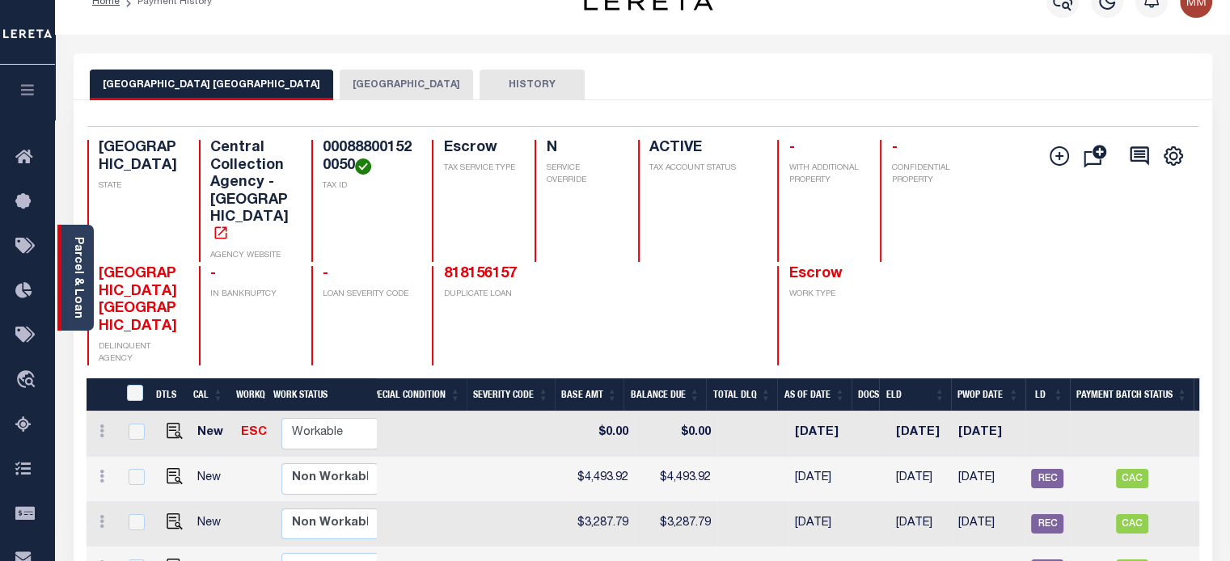
click at [78, 265] on link "Parcel & Loan" at bounding box center [77, 278] width 11 height 82
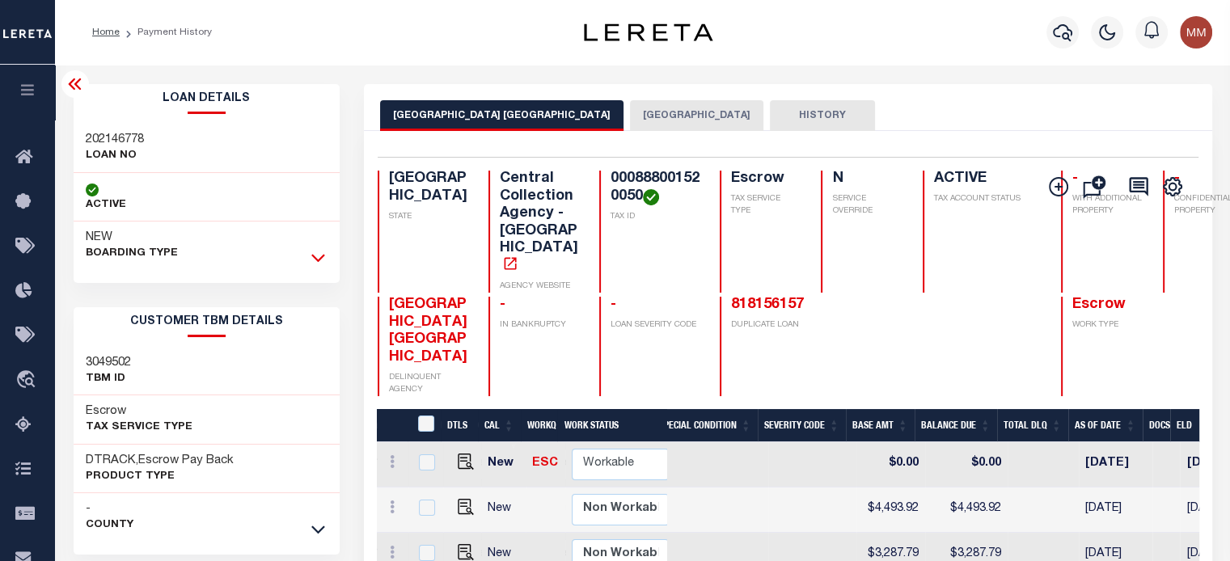
click at [311, 257] on icon at bounding box center [318, 257] width 14 height 17
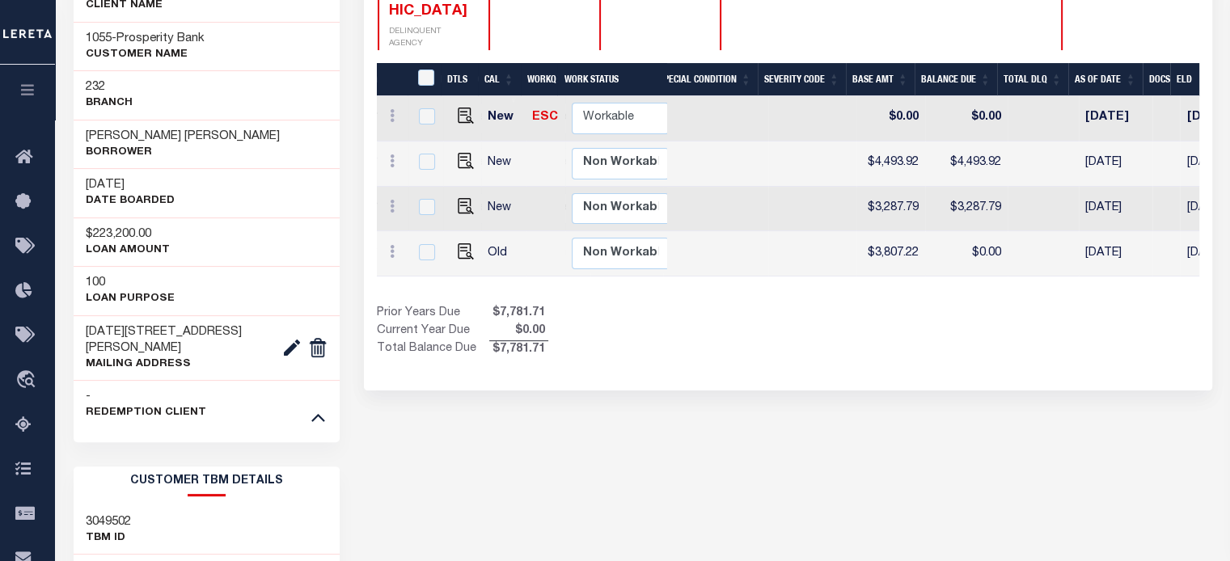
scroll to position [324, 0]
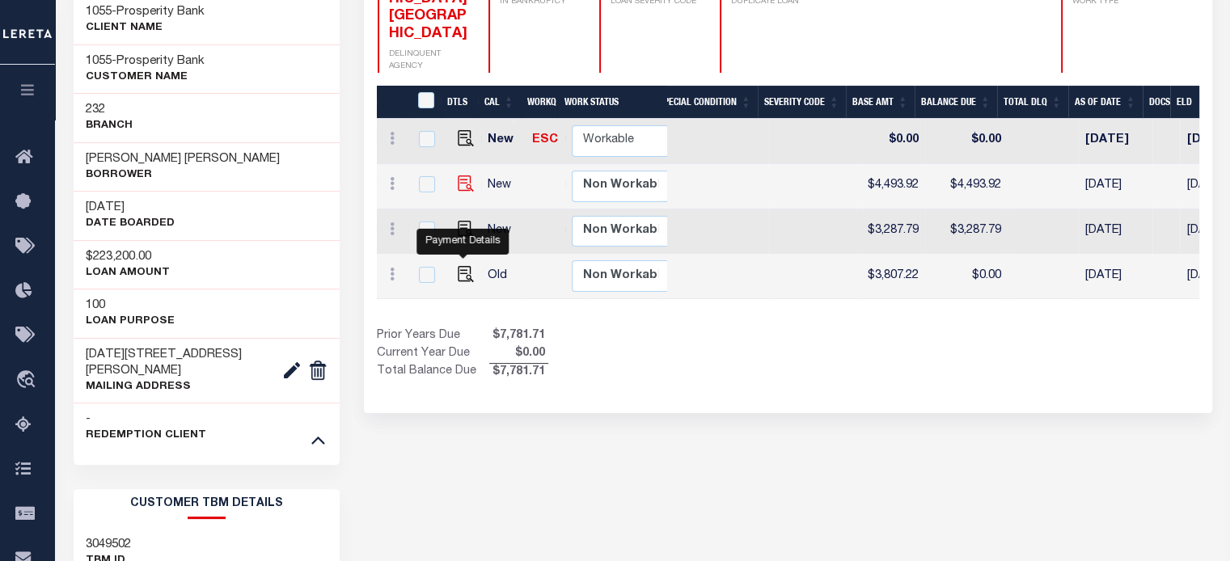
click at [459, 192] on img "" at bounding box center [466, 184] width 16 height 16
checkbox input "true"
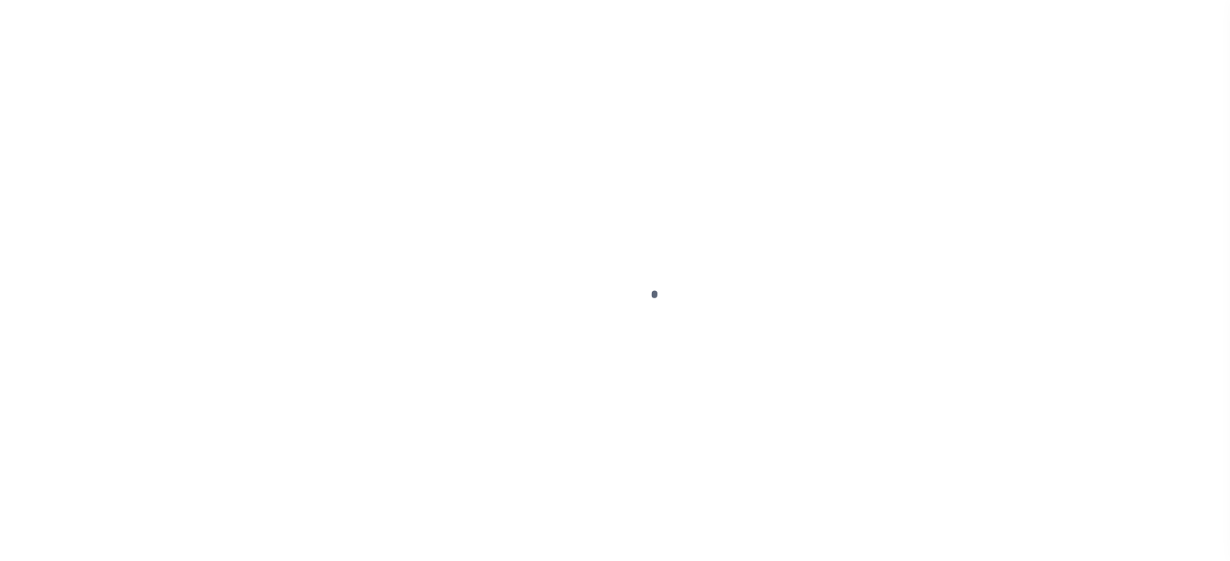
select select "SNT"
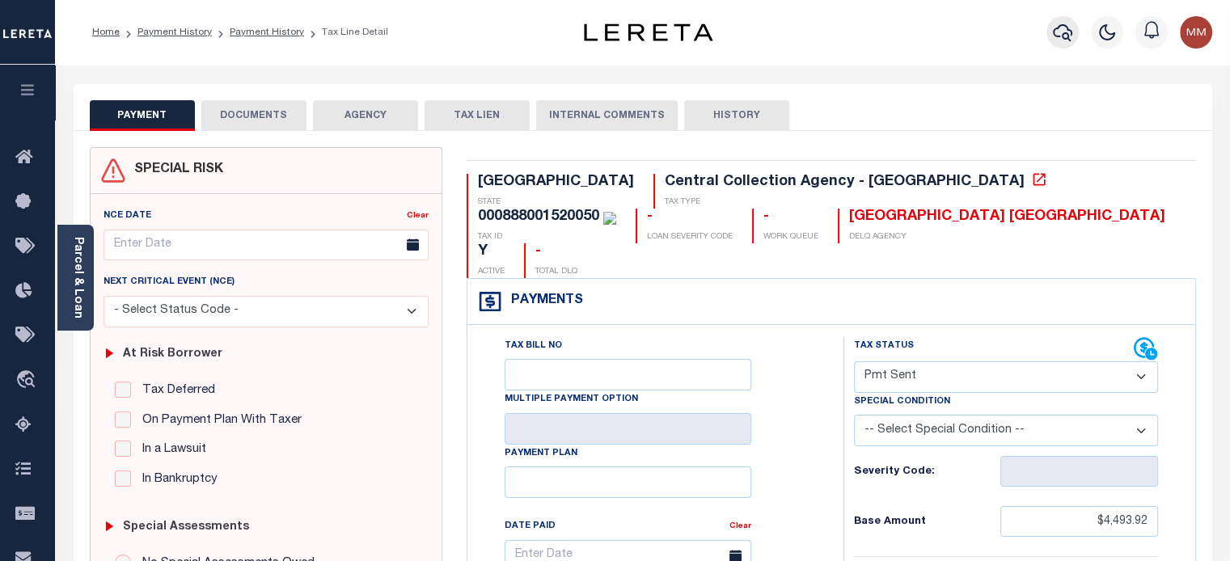
click at [1055, 36] on icon "button" at bounding box center [1062, 32] width 19 height 17
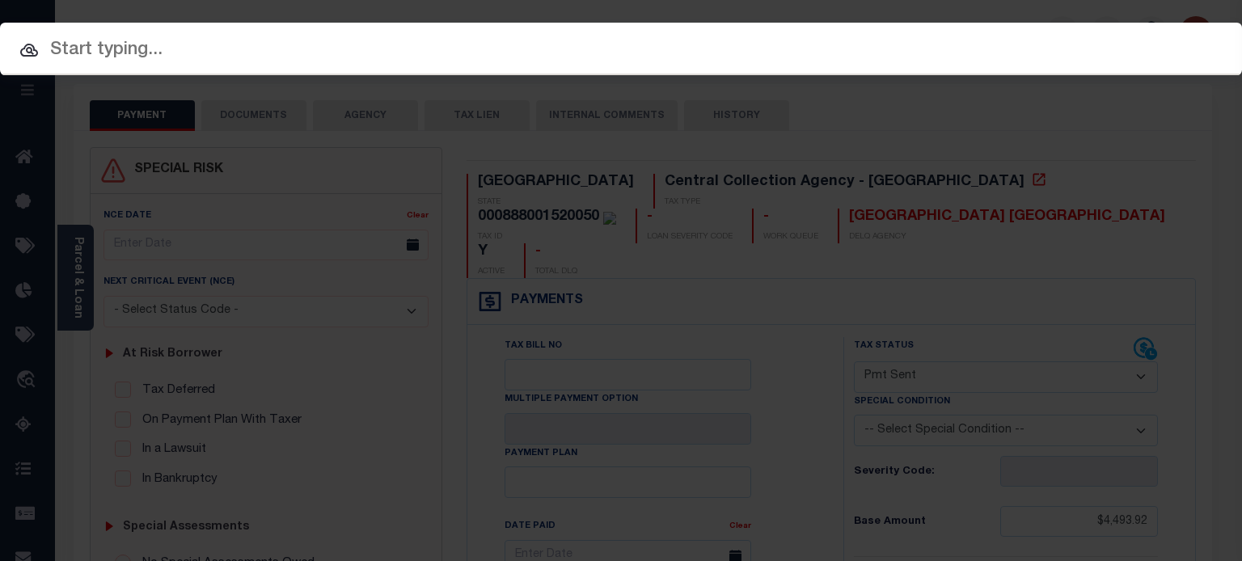
click at [374, 37] on input "text" at bounding box center [621, 50] width 1242 height 28
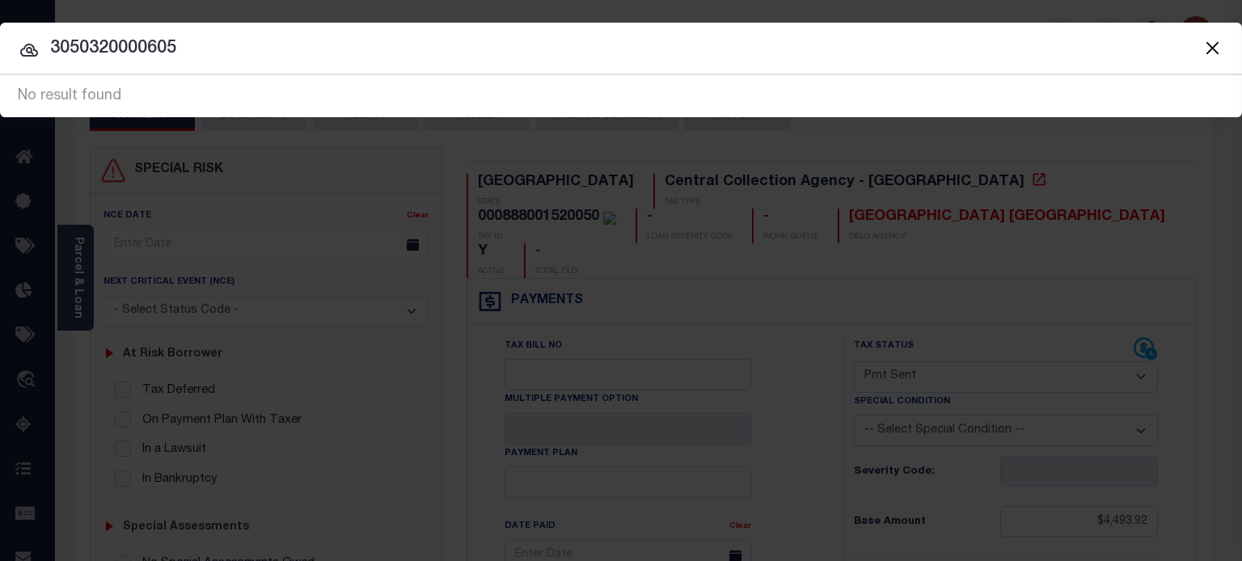
click at [69, 49] on input "3050320000605" at bounding box center [621, 49] width 1242 height 28
click at [116, 49] on input "30-50320000605" at bounding box center [621, 49] width 1242 height 28
type input "30-5032-000-0605"
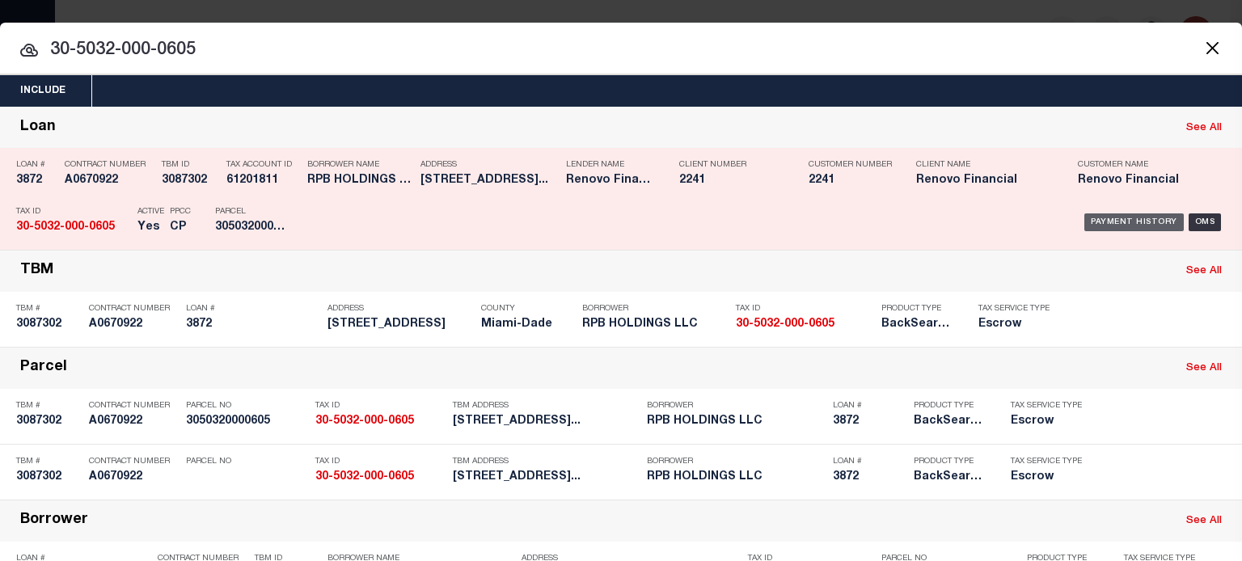
click at [1109, 219] on div "Payment History" at bounding box center [1134, 223] width 99 height 18
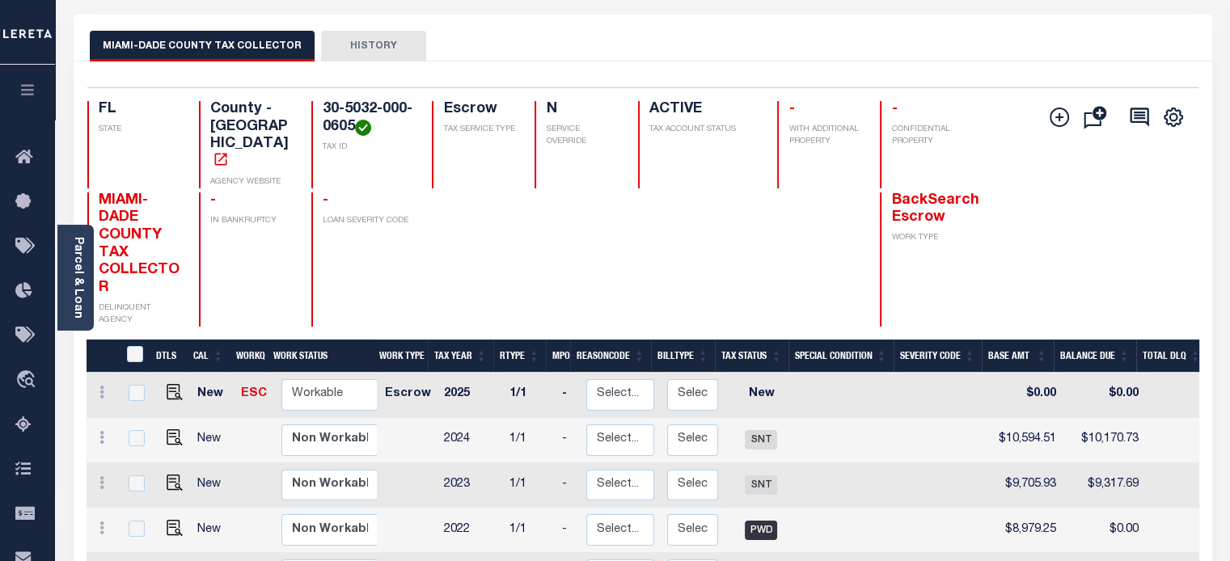
scroll to position [81, 0]
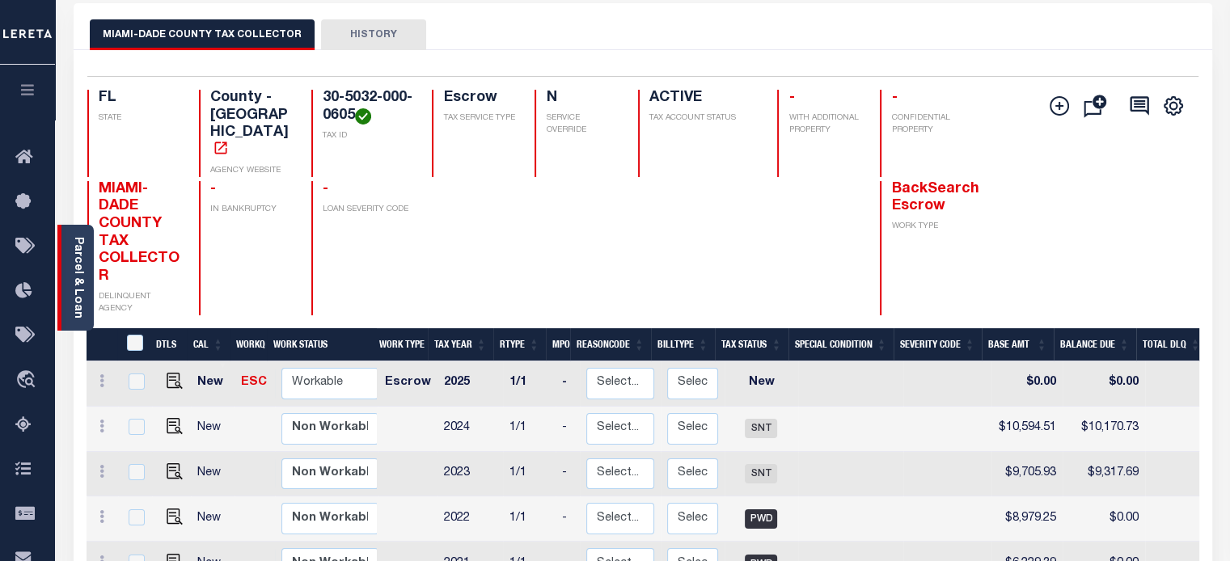
click at [76, 268] on link "Parcel & Loan" at bounding box center [77, 278] width 11 height 82
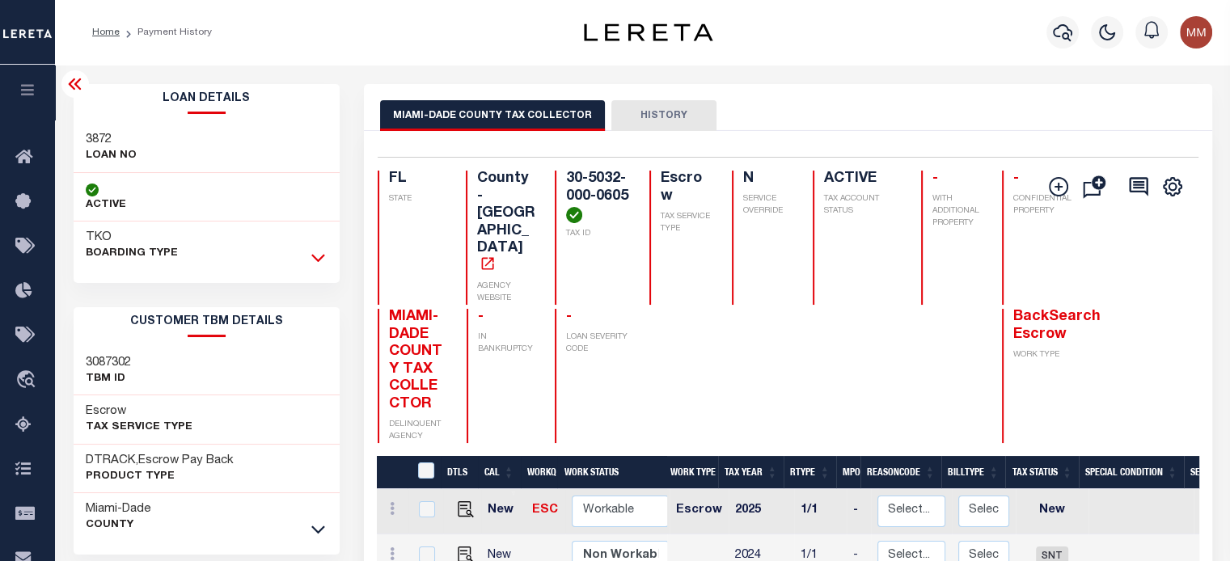
click at [323, 258] on icon at bounding box center [318, 257] width 14 height 17
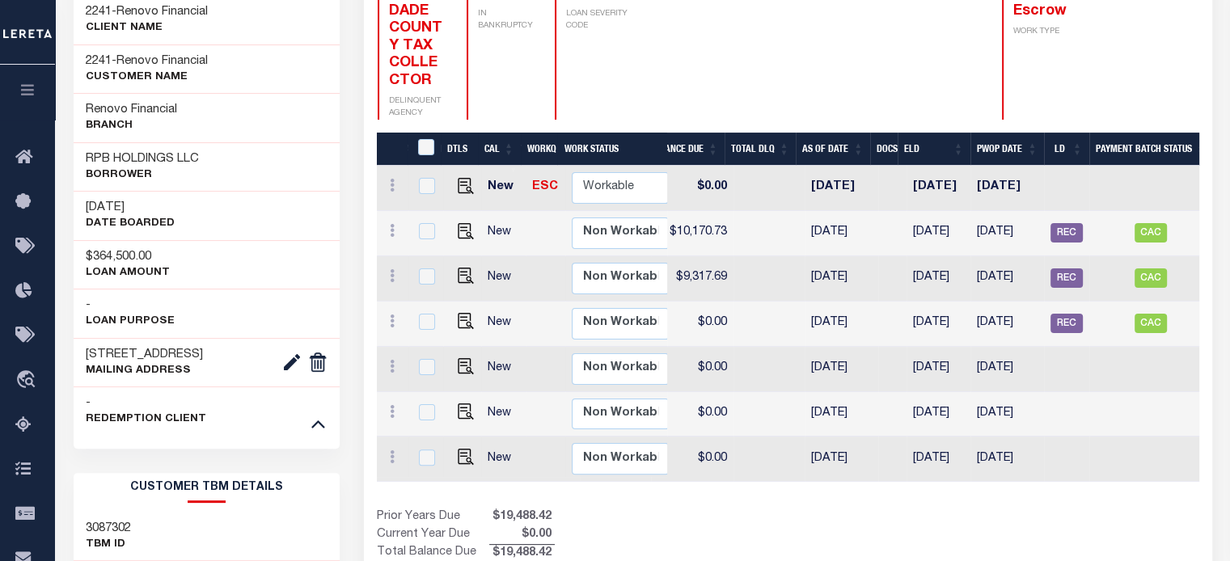
scroll to position [0, 764]
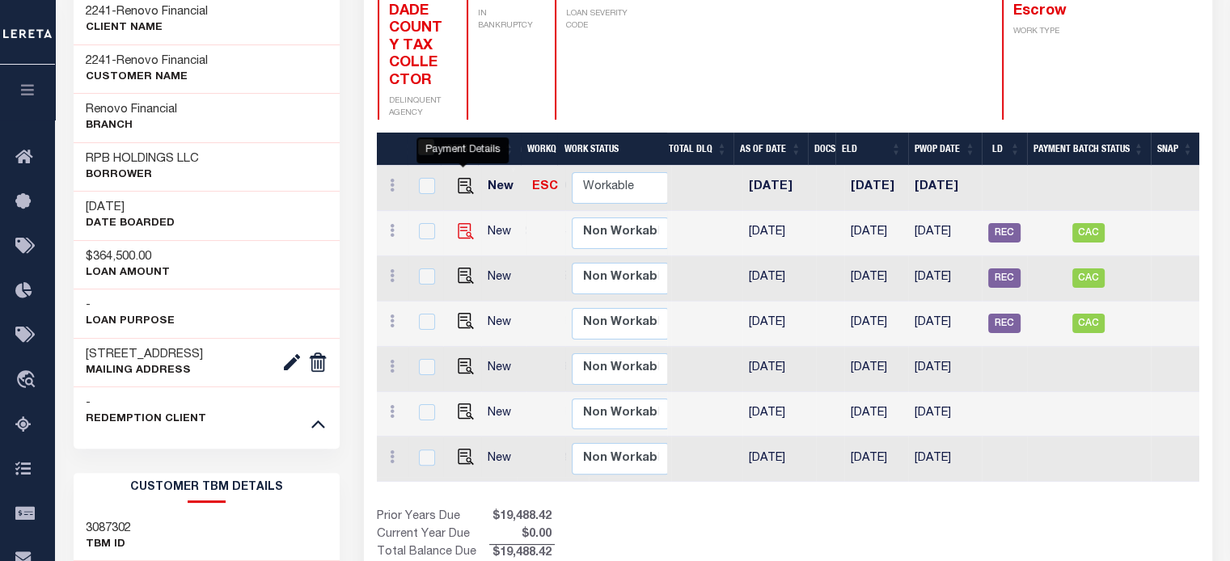
click at [458, 223] on img "" at bounding box center [466, 231] width 16 height 16
checkbox input "true"
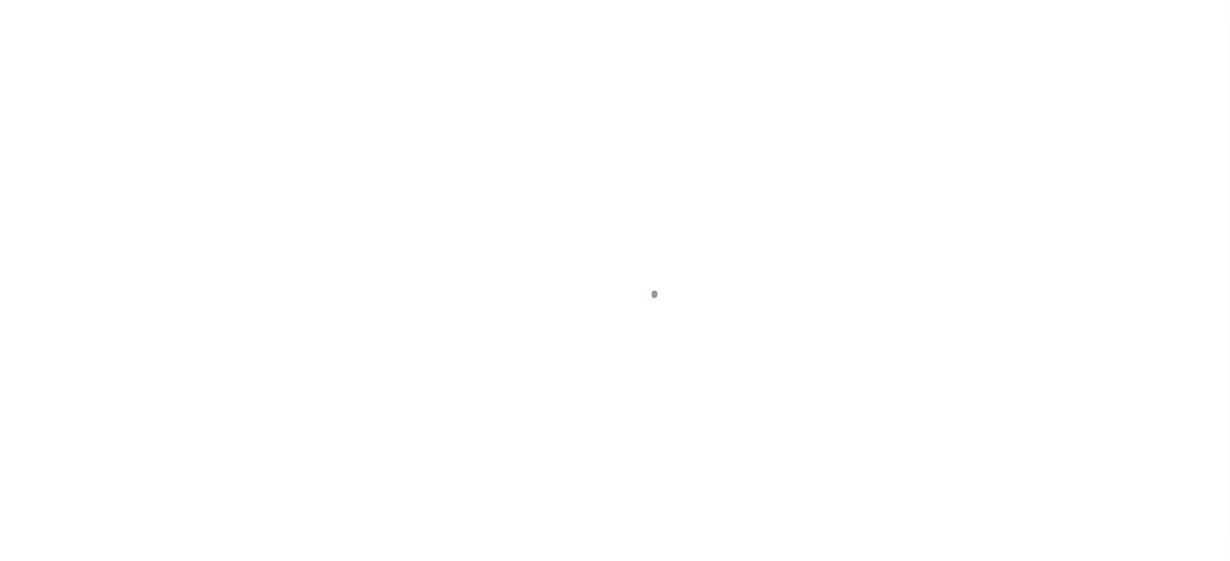
select select "SNT"
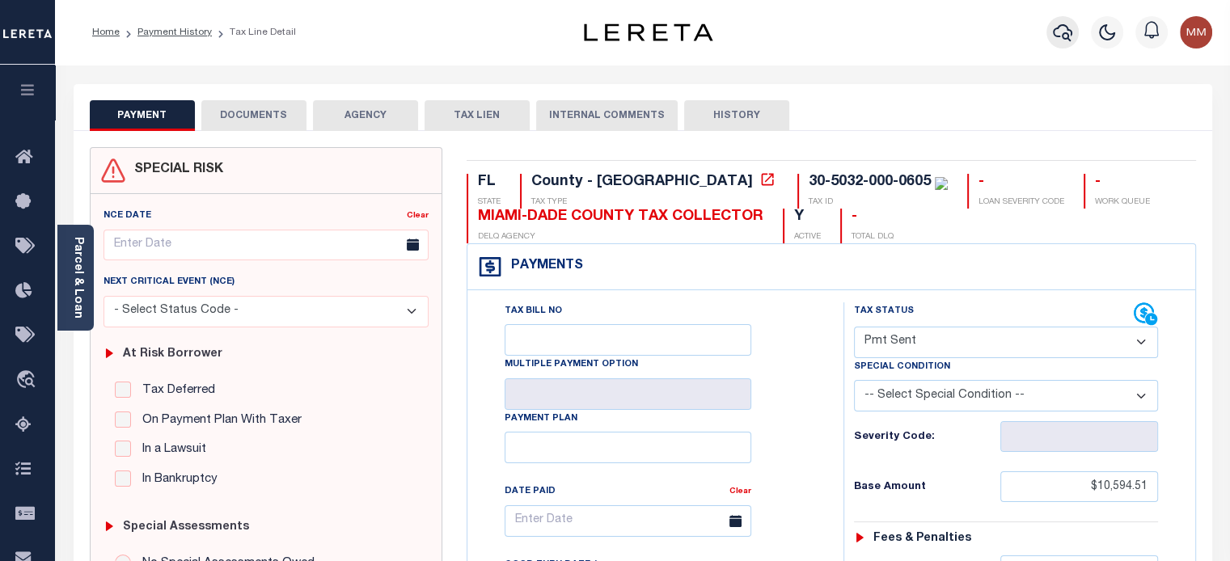
click at [1064, 30] on icon "button" at bounding box center [1062, 32] width 19 height 19
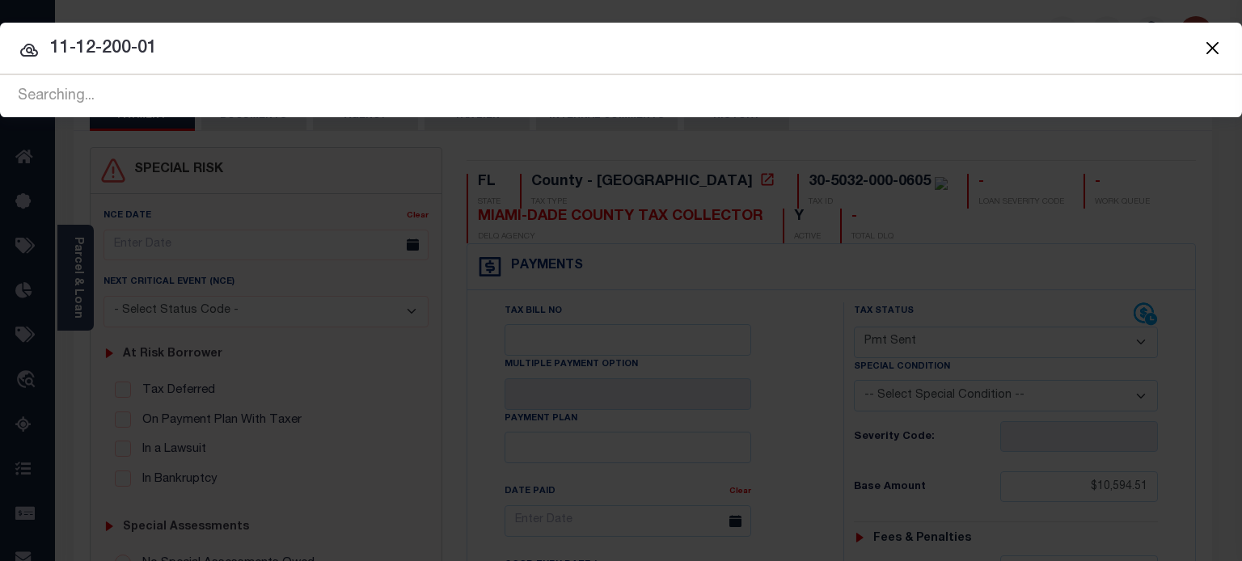
type input "11-12-200-019"
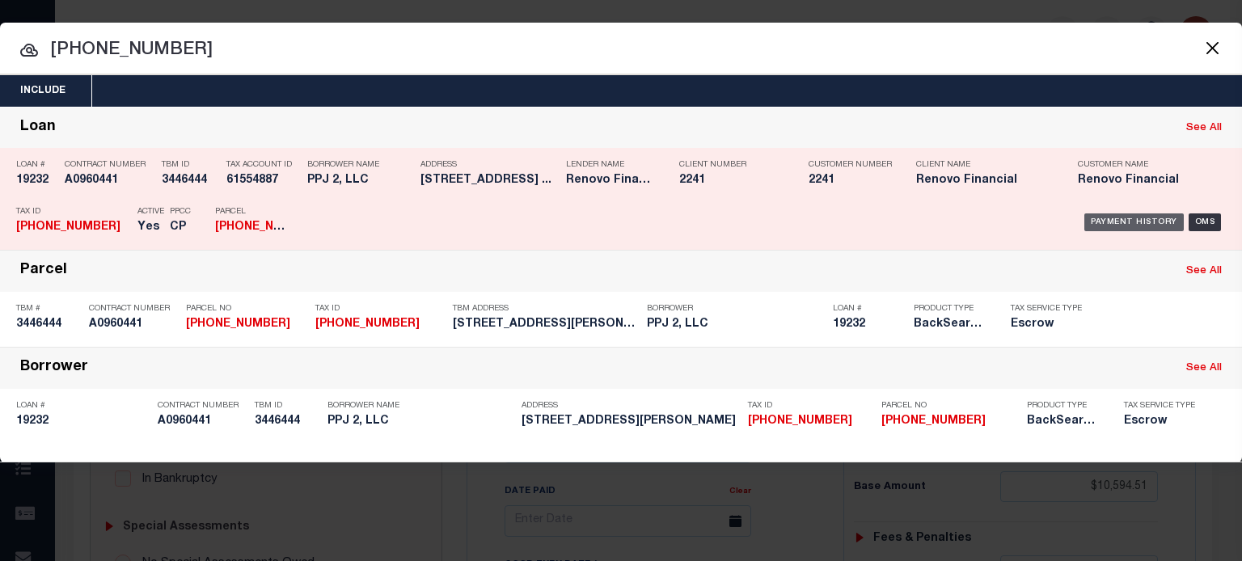
click at [1150, 222] on div "Payment History" at bounding box center [1134, 223] width 99 height 18
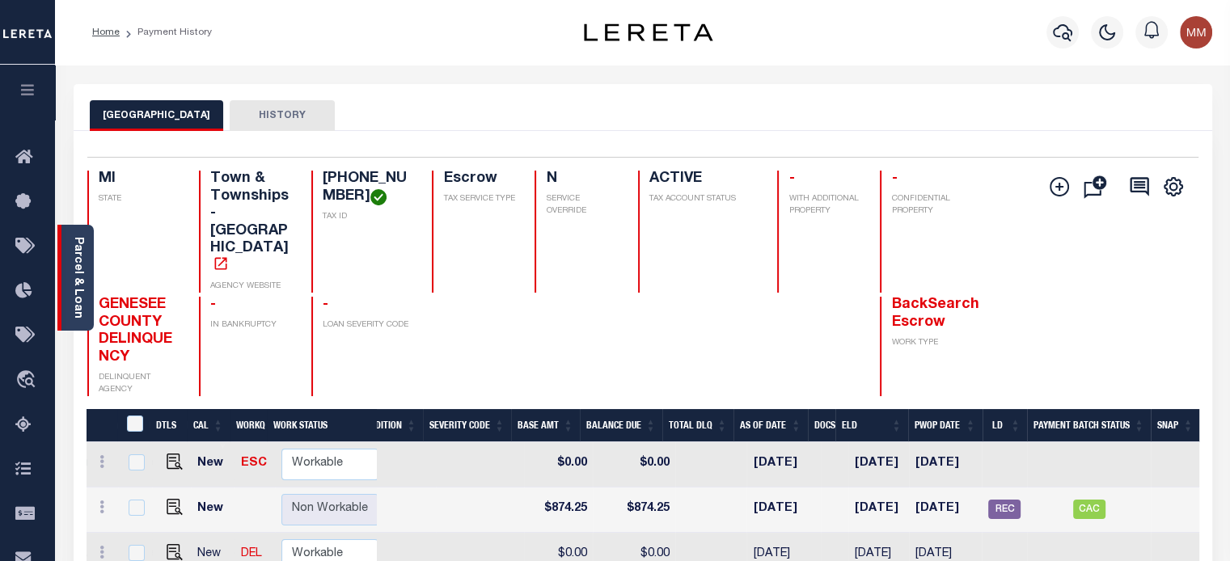
click at [87, 239] on div "Parcel & Loan" at bounding box center [75, 278] width 36 height 106
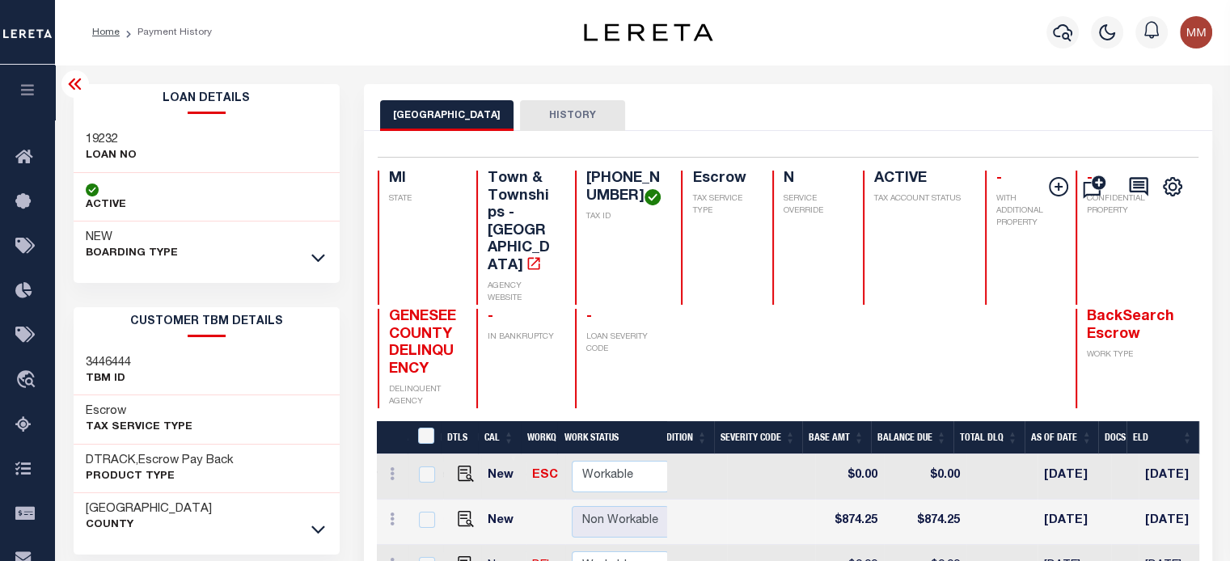
click at [315, 259] on icon at bounding box center [318, 257] width 14 height 17
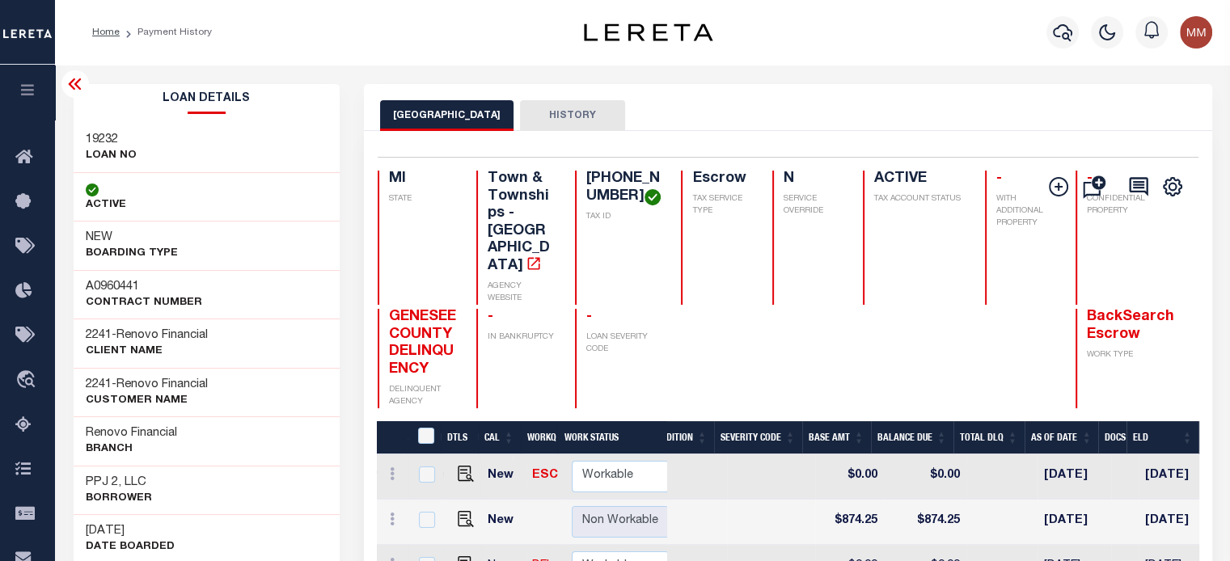
scroll to position [0, 547]
click at [459, 525] on img "" at bounding box center [466, 519] width 16 height 16
checkbox input "true"
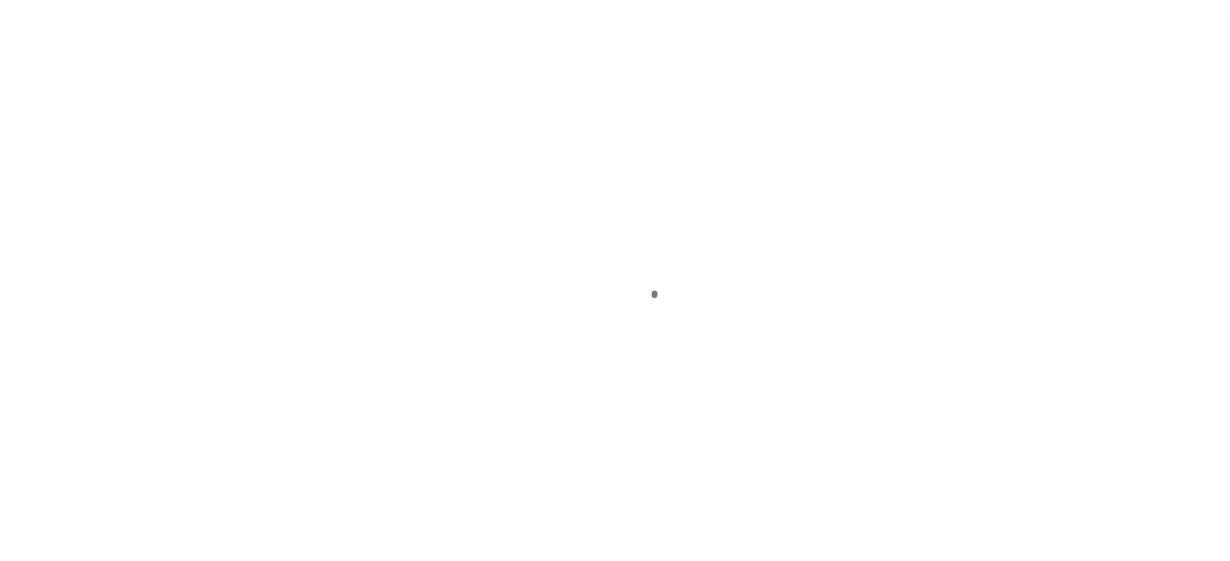
select select "PYD"
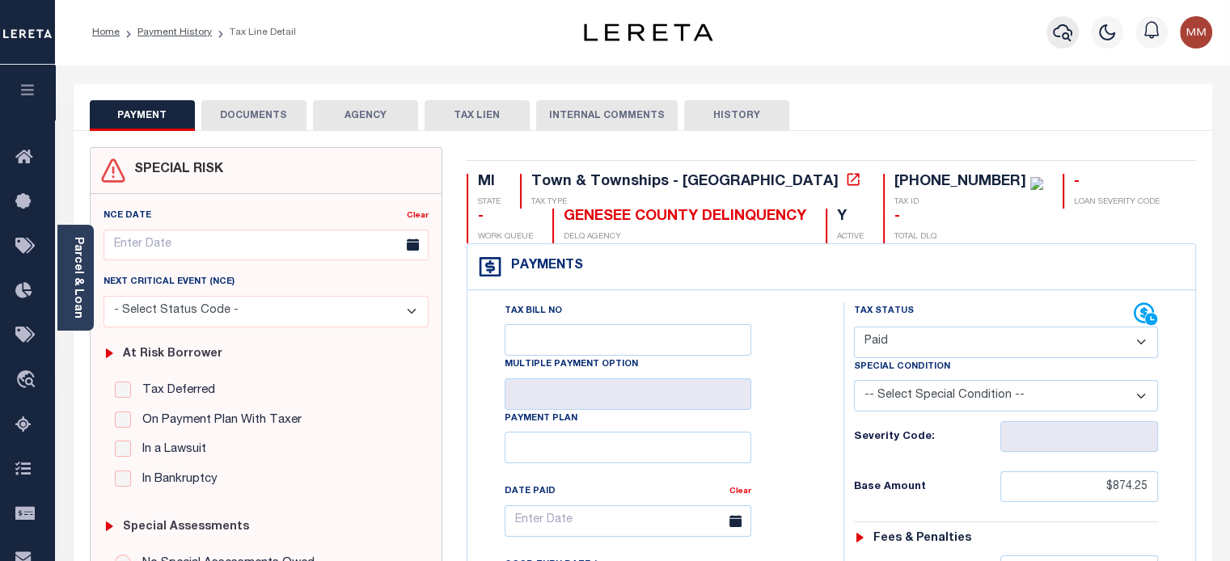
click at [1064, 37] on icon "button" at bounding box center [1062, 32] width 19 height 19
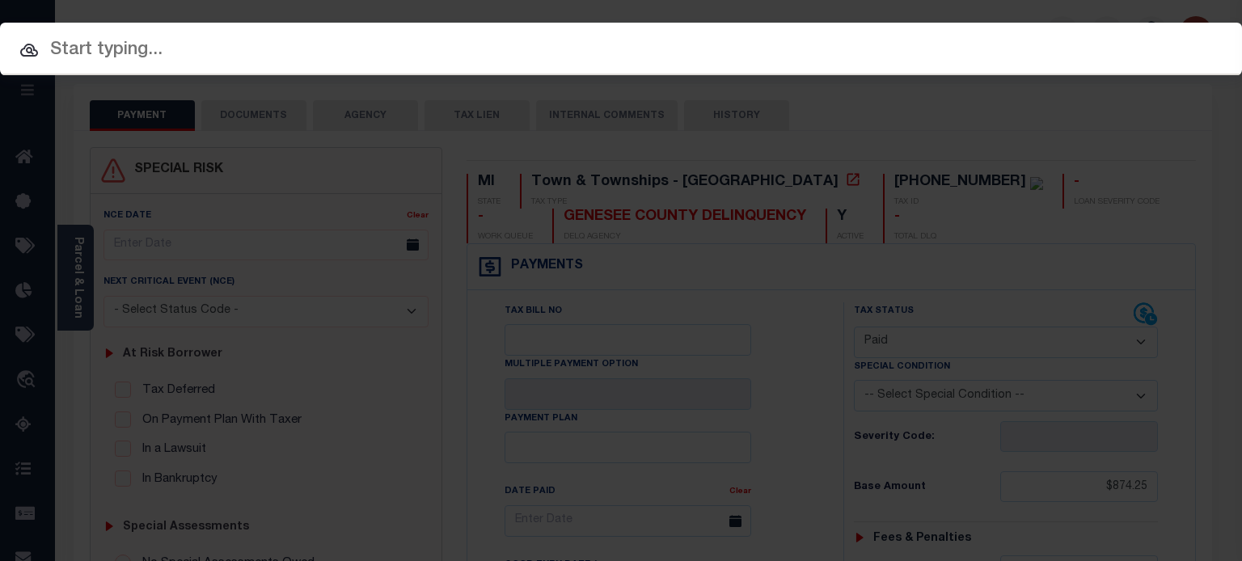
click at [217, 44] on input "text" at bounding box center [621, 50] width 1242 height 28
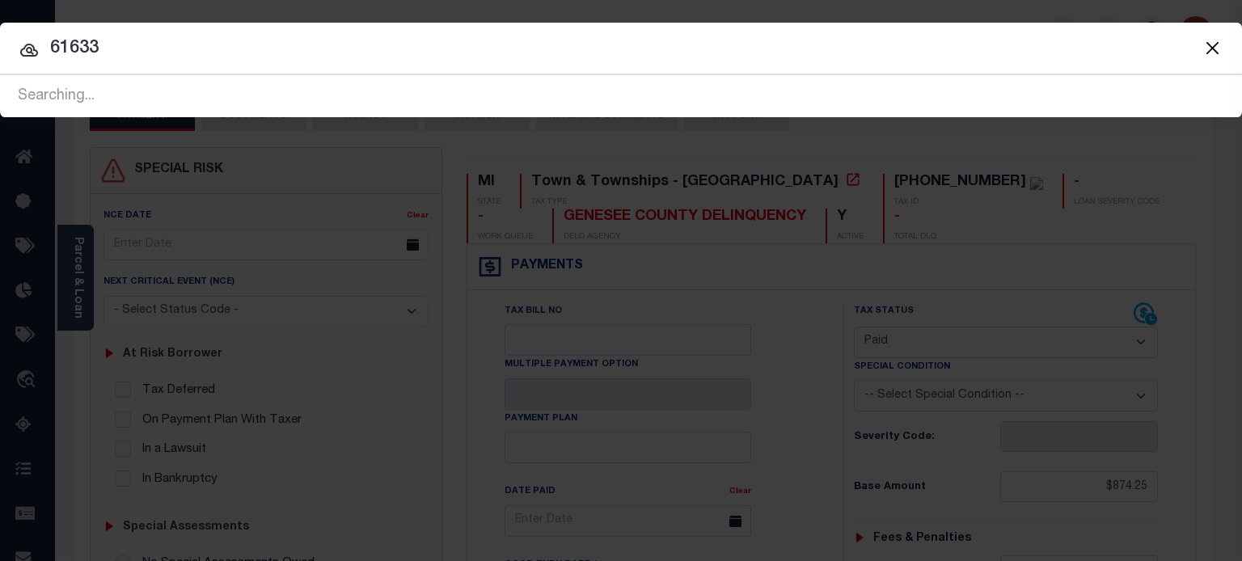
type input "61633"
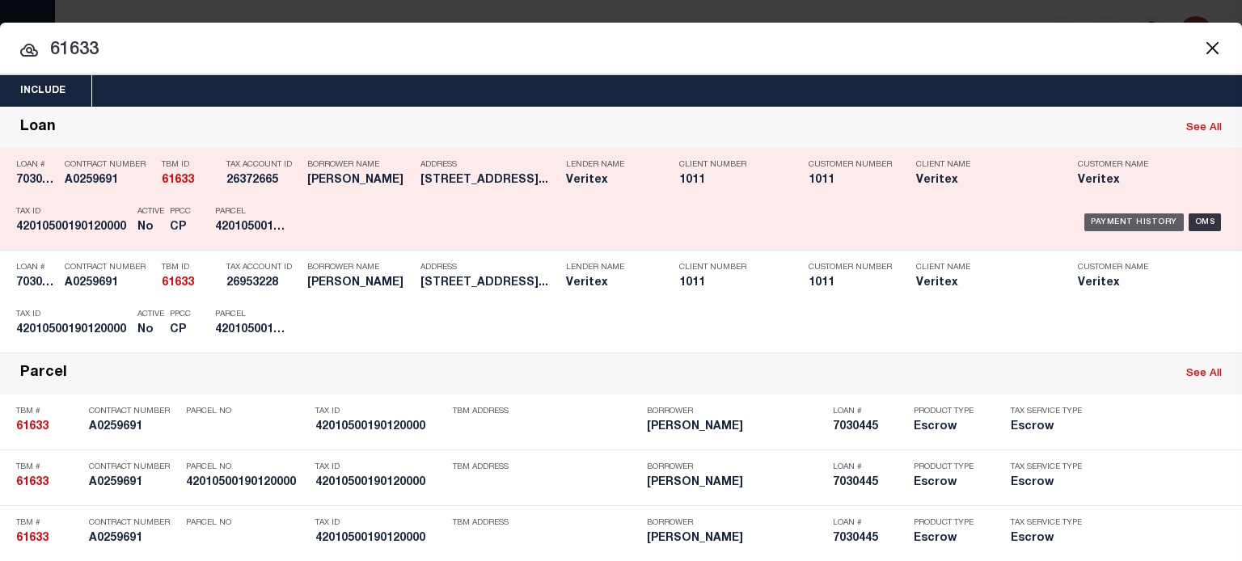
click at [1110, 219] on div "Payment History" at bounding box center [1134, 223] width 99 height 18
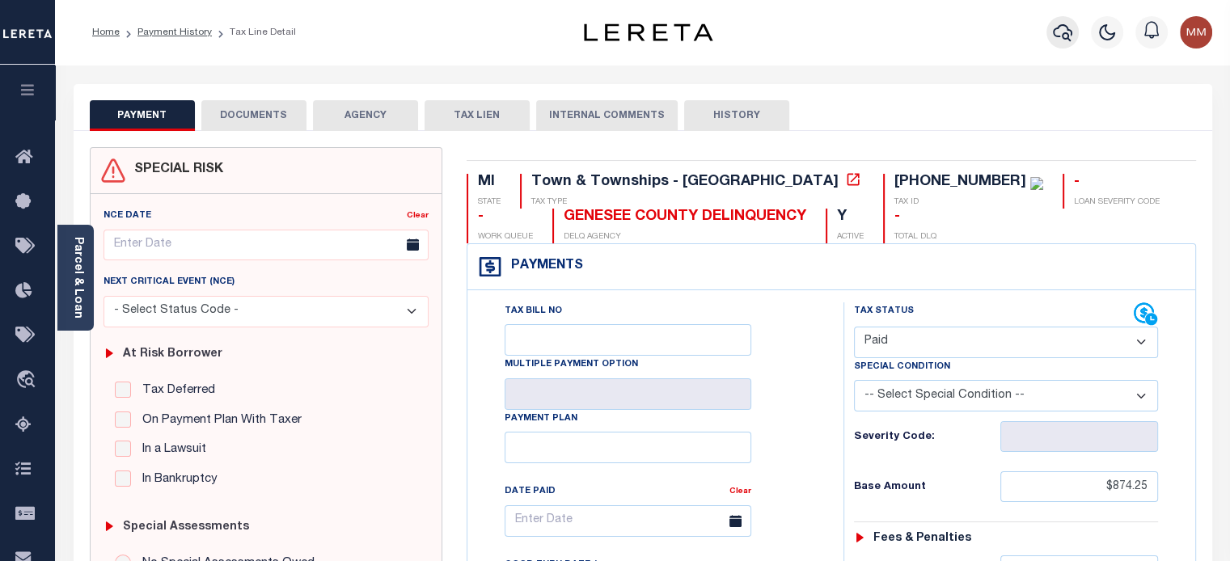
click at [1067, 26] on icon "button" at bounding box center [1062, 32] width 19 height 19
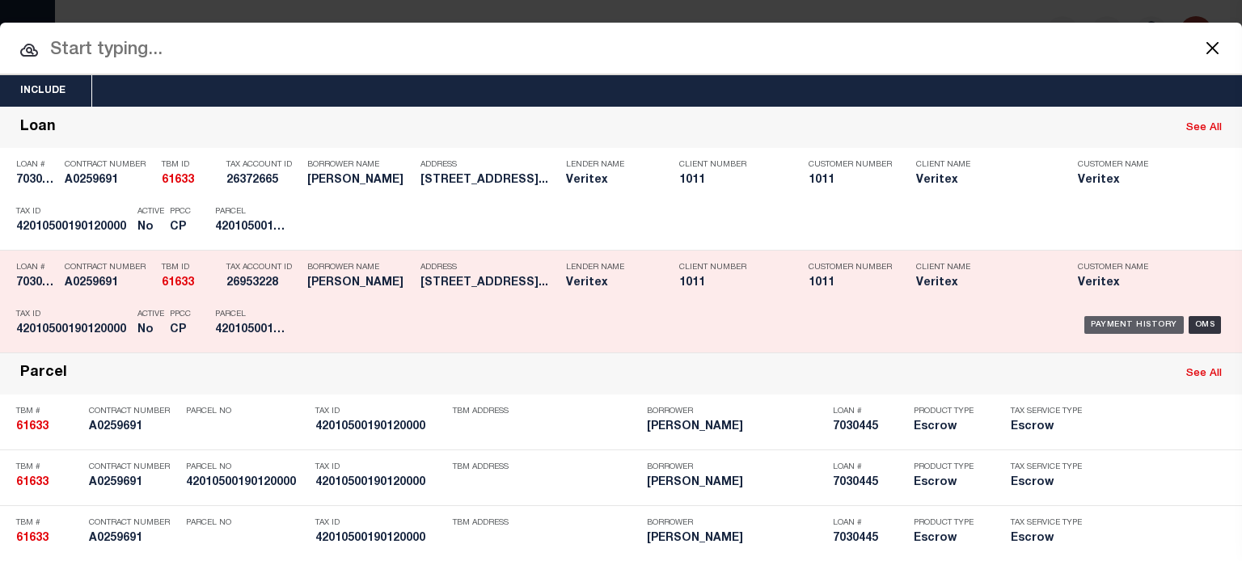
click at [1123, 318] on div "Payment History" at bounding box center [1134, 325] width 99 height 18
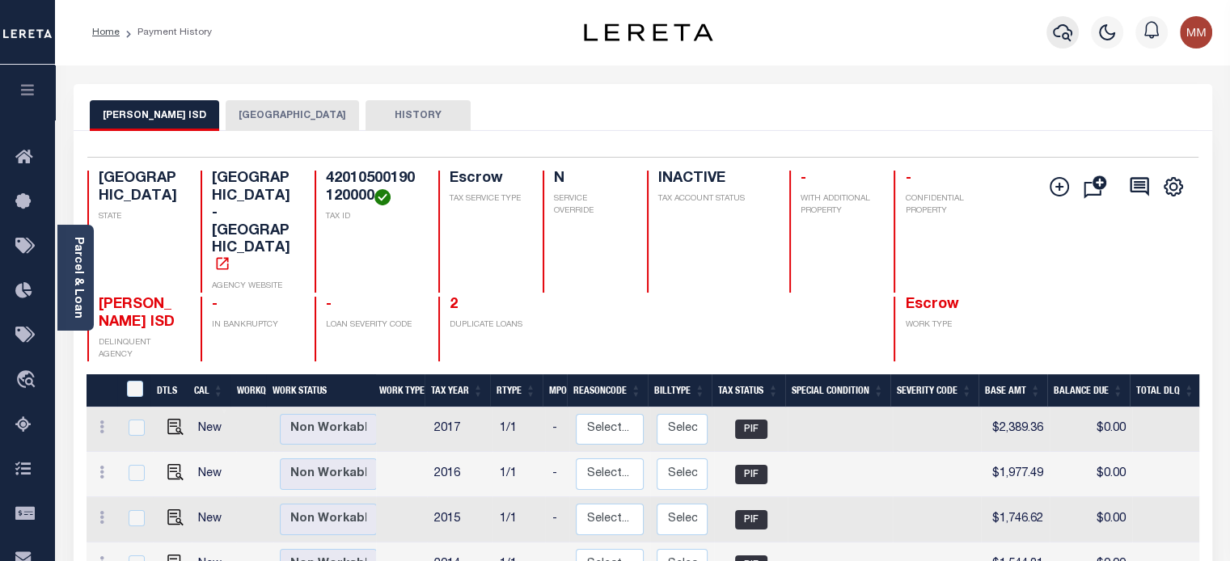
click at [1062, 32] on icon "button" at bounding box center [1062, 32] width 19 height 19
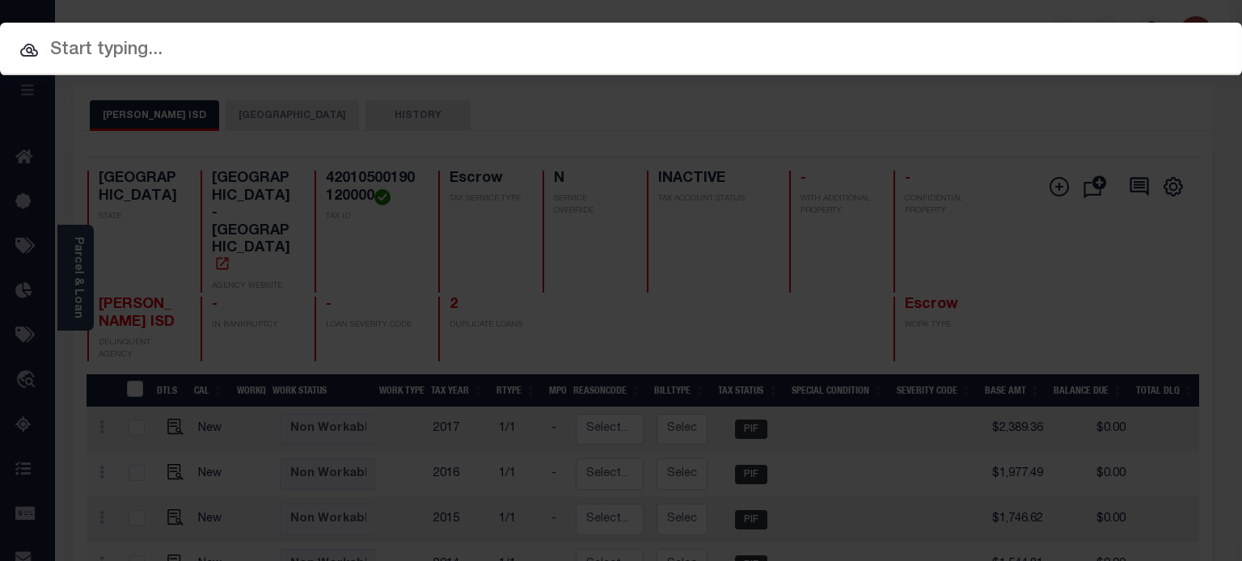
click at [743, 58] on input "text" at bounding box center [621, 50] width 1242 height 28
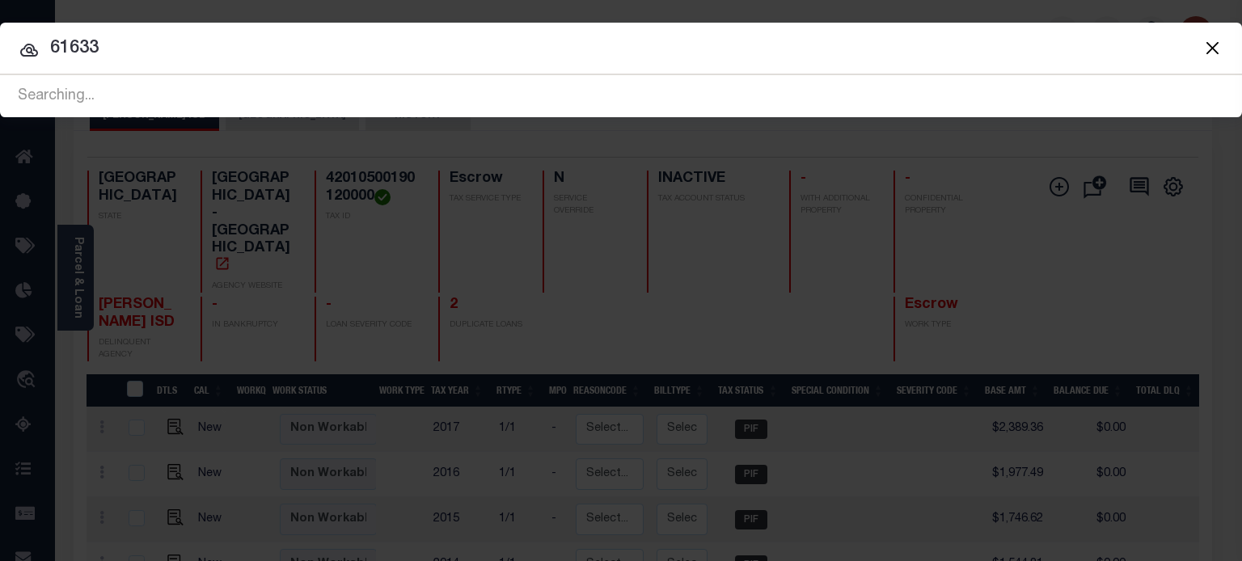
type input "61633"
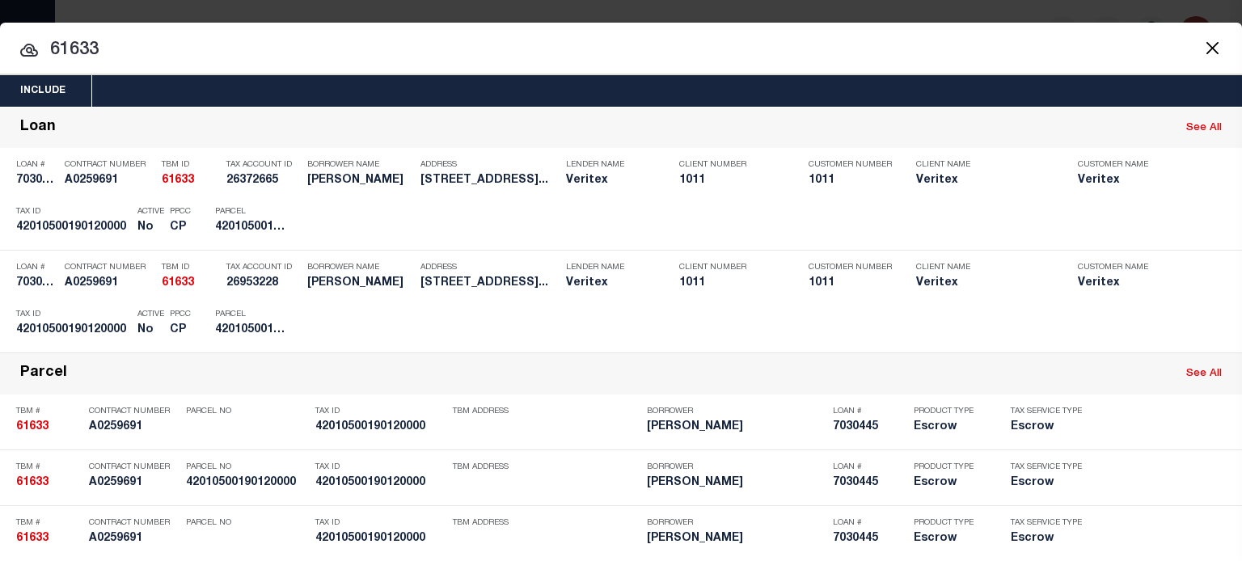
click at [118, 59] on input "61633" at bounding box center [621, 50] width 1242 height 28
drag, startPoint x: -10, startPoint y: 50, endPoint x: -333, endPoint y: 46, distance: 323.6
click at [0, 46] on html "Home Payment History Profile Sign out" at bounding box center [621, 507] width 1242 height 1014
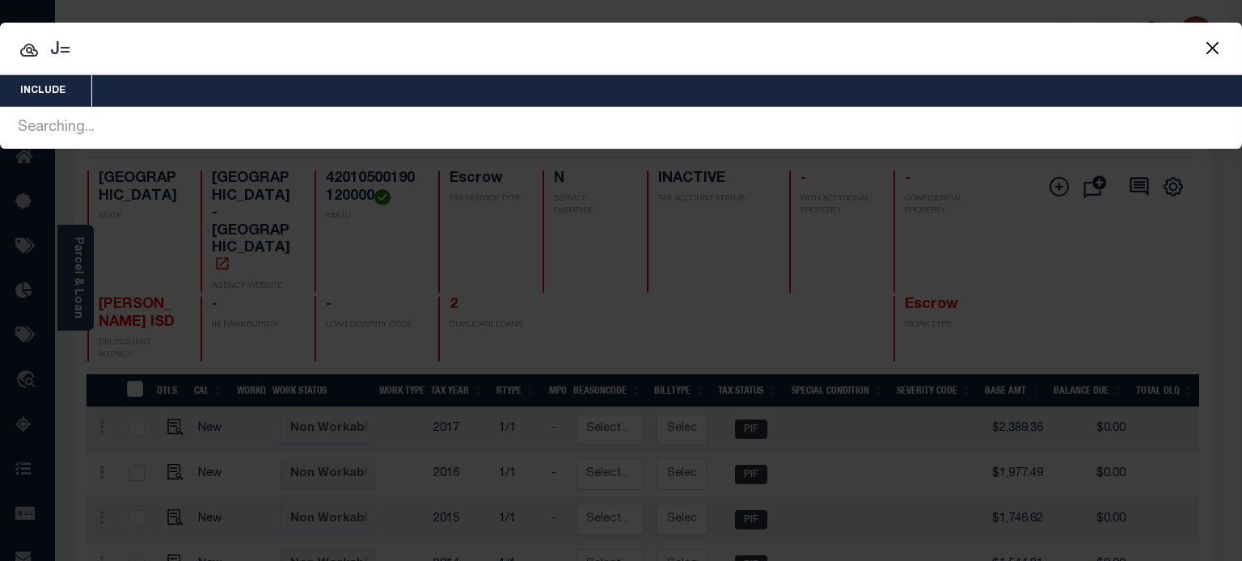
type input "J"
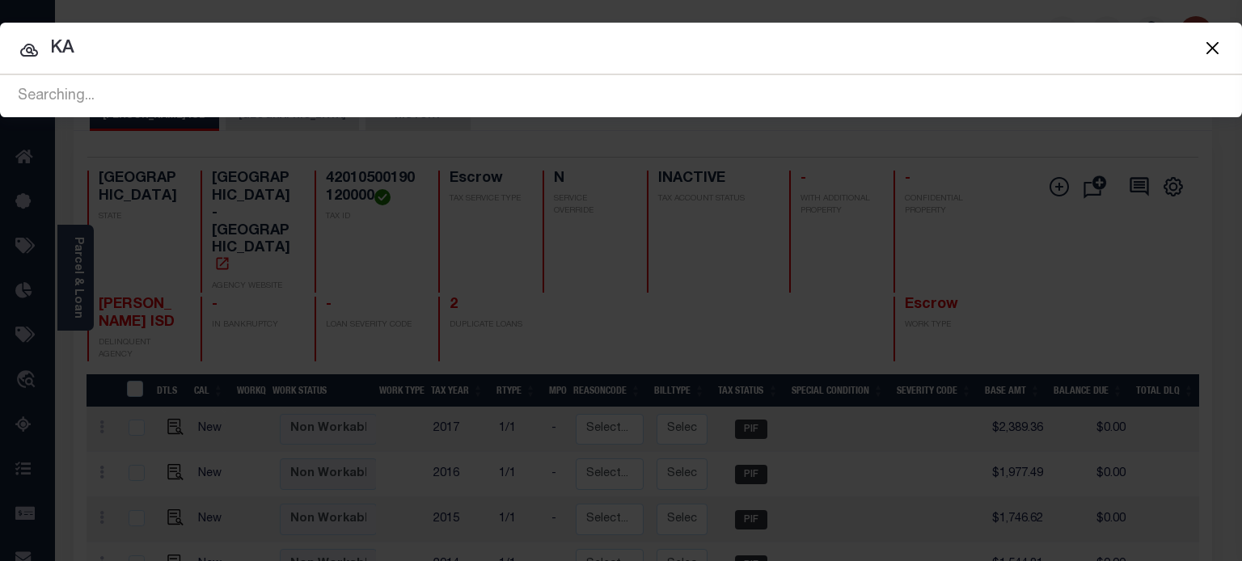
type input "K"
click at [160, 56] on input "QUINN HUDEN" at bounding box center [621, 49] width 1242 height 28
type input "QUINN HOLDEN"
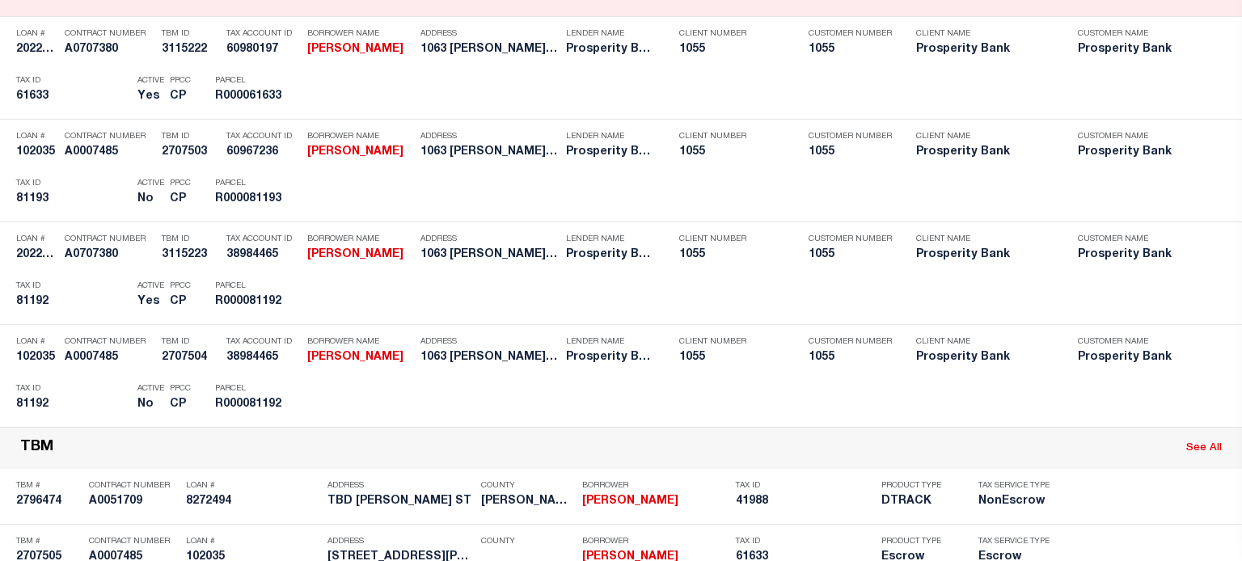
scroll to position [404, 0]
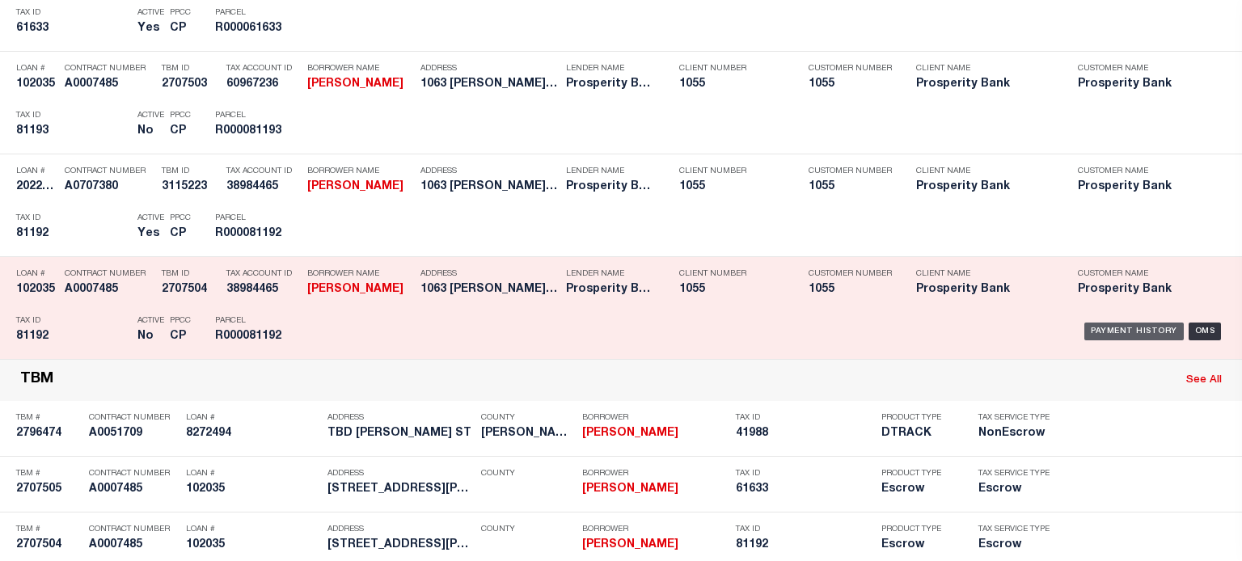
click at [1113, 330] on div "Payment History" at bounding box center [1134, 332] width 99 height 18
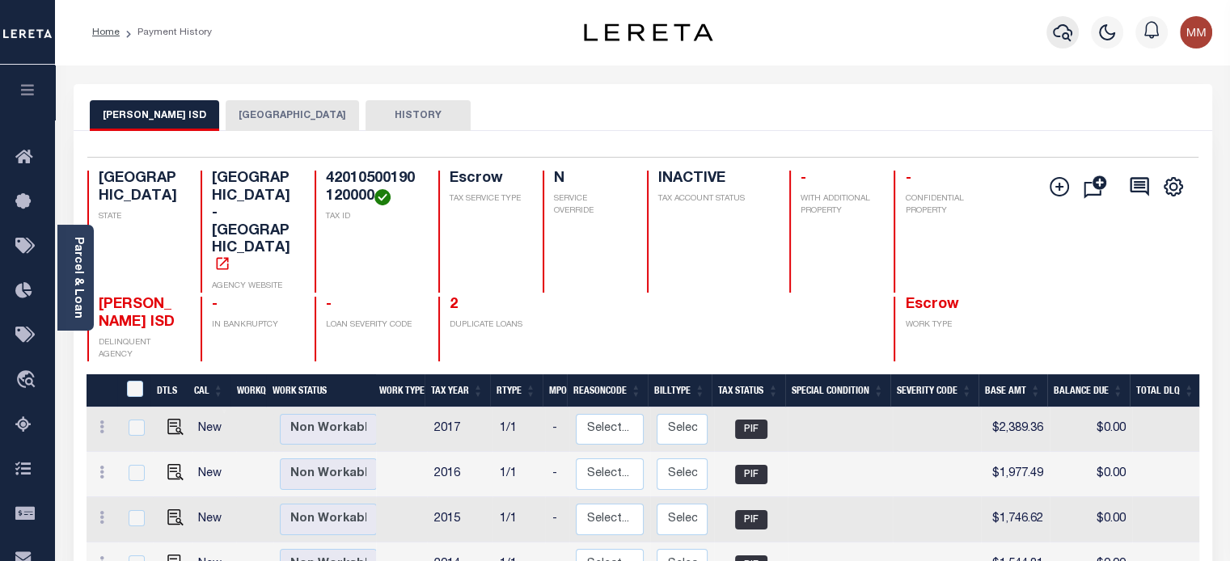
click at [1058, 22] on button "button" at bounding box center [1063, 32] width 32 height 32
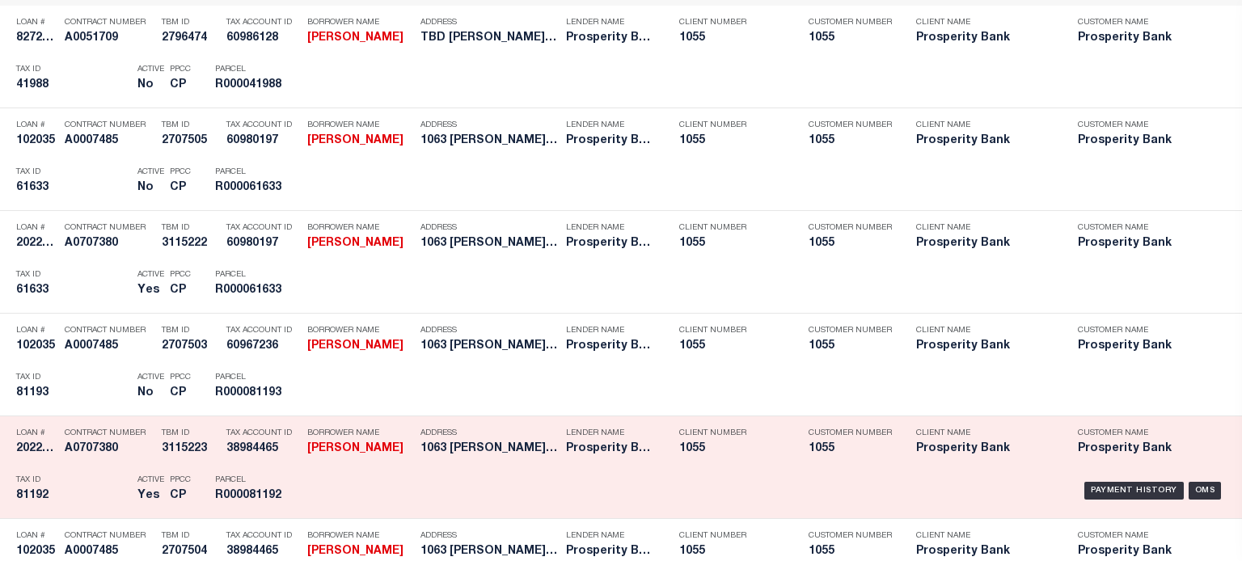
scroll to position [243, 0]
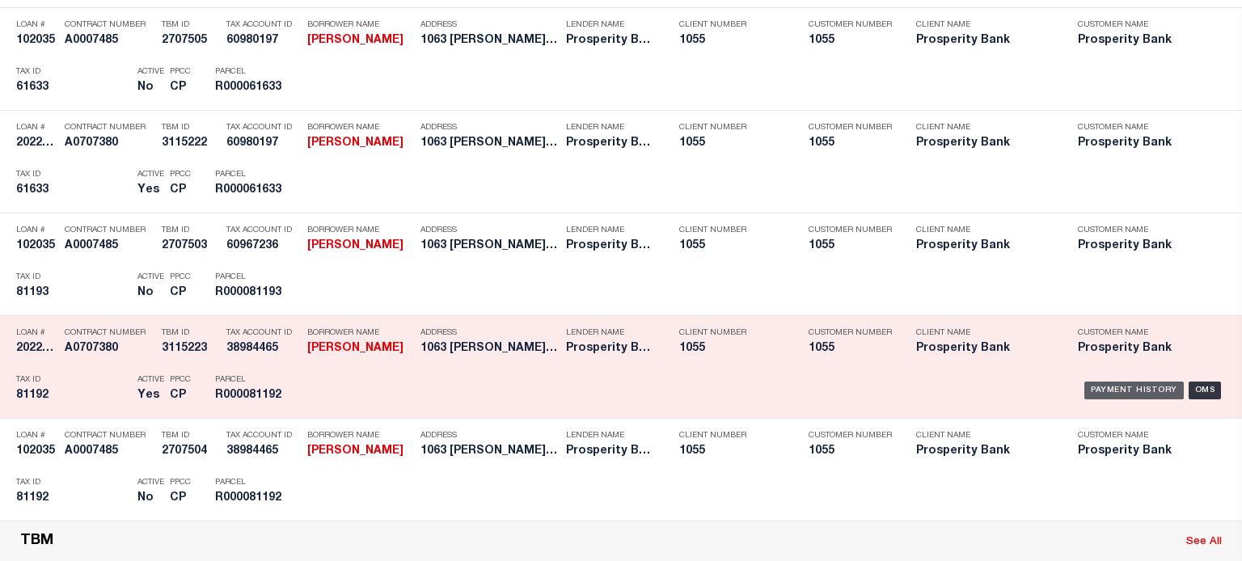
click at [1120, 389] on div "Payment History" at bounding box center [1134, 391] width 99 height 18
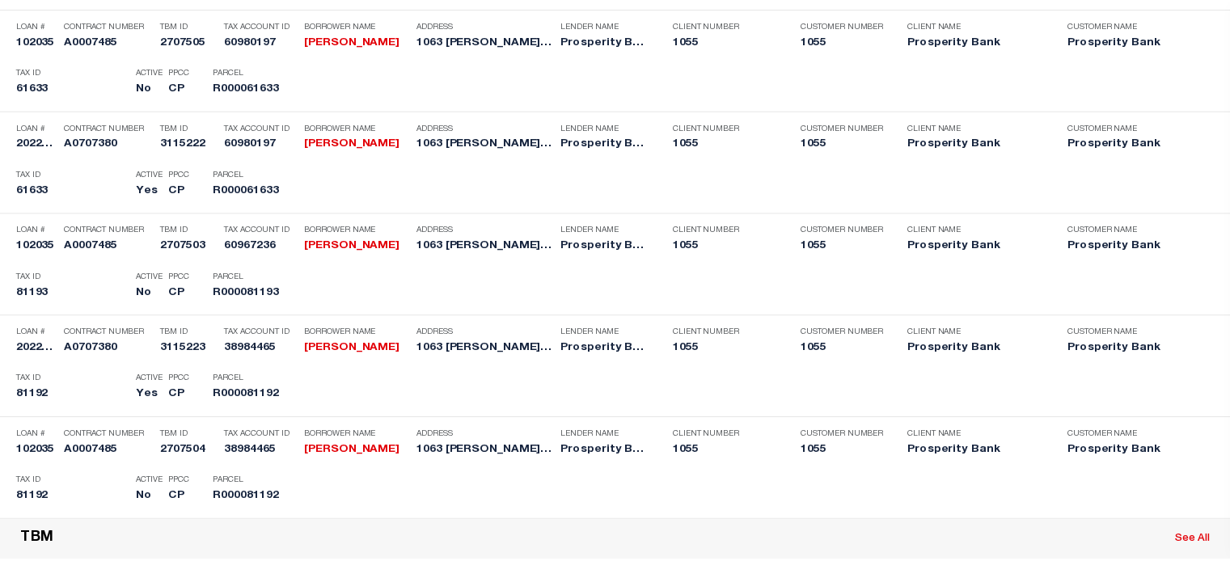
scroll to position [0, 0]
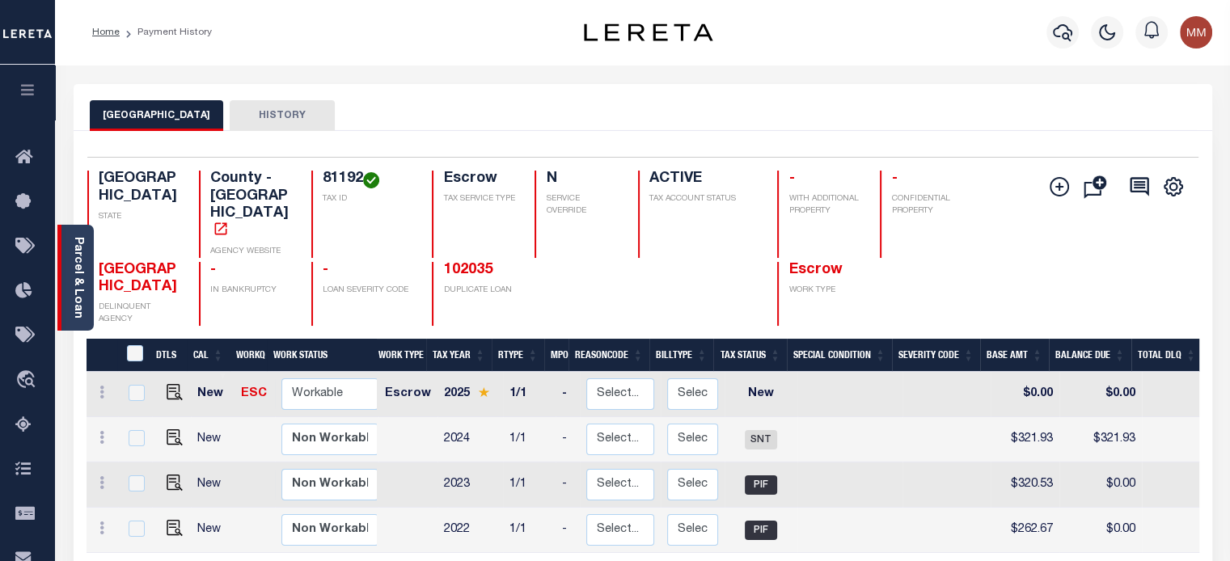
click at [72, 243] on link "Parcel & Loan" at bounding box center [77, 278] width 11 height 82
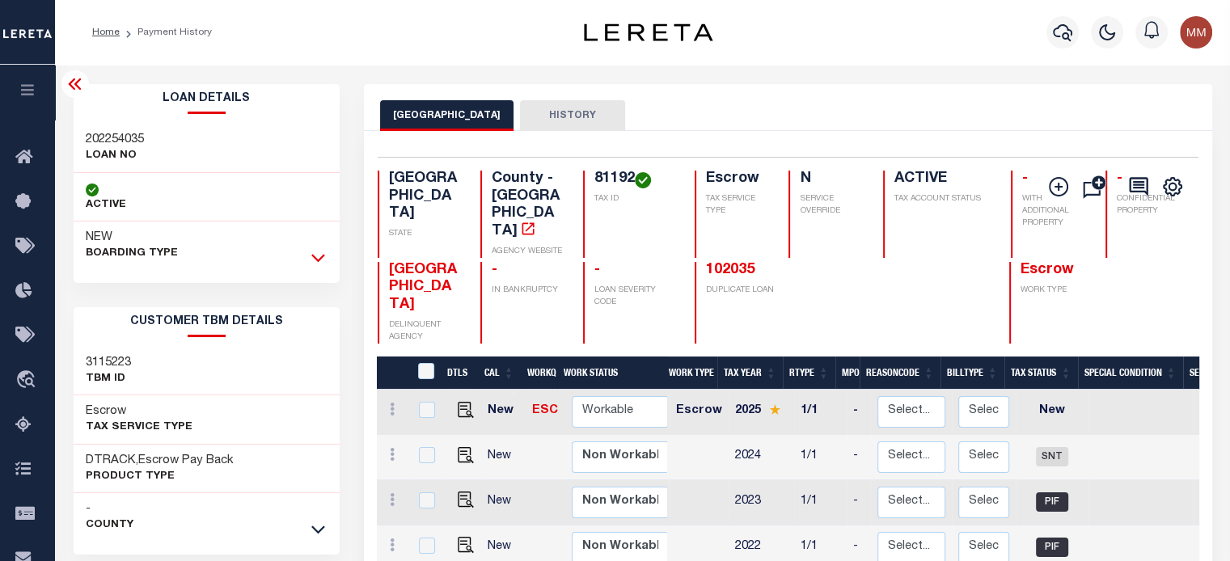
click at [314, 256] on icon at bounding box center [318, 257] width 14 height 17
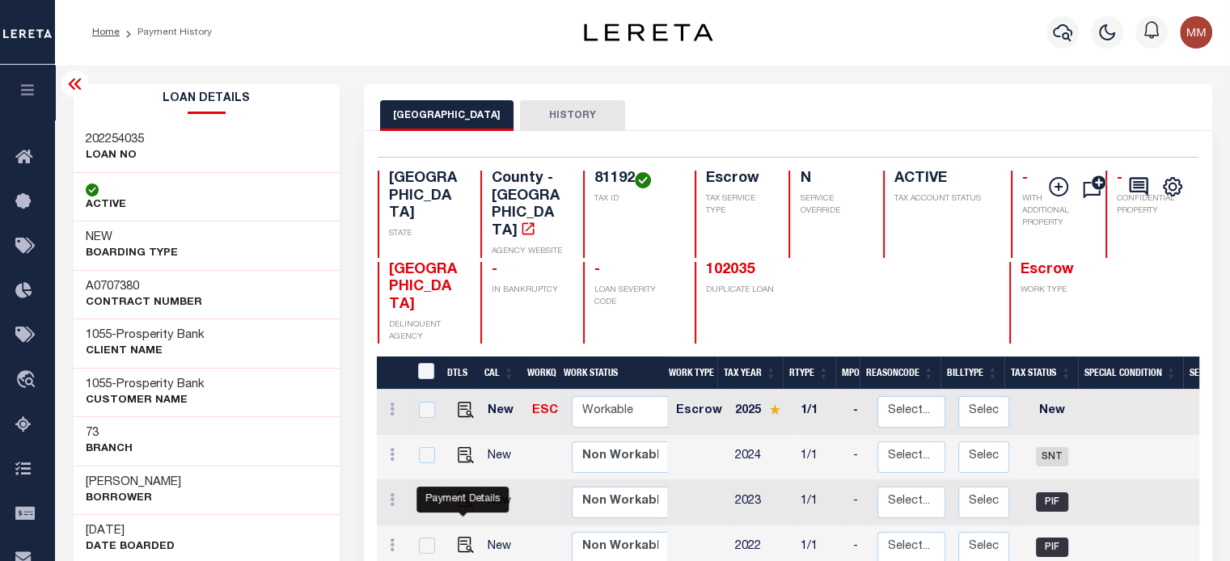
click at [467, 508] on img "" at bounding box center [466, 500] width 16 height 16
checkbox input "true"
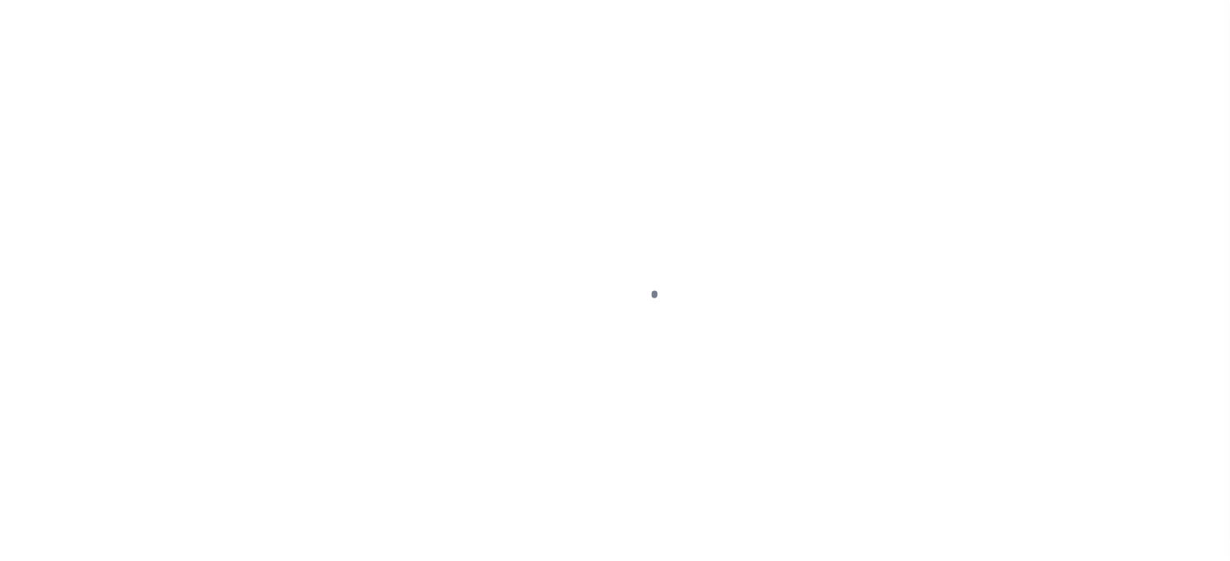
select select "PIF"
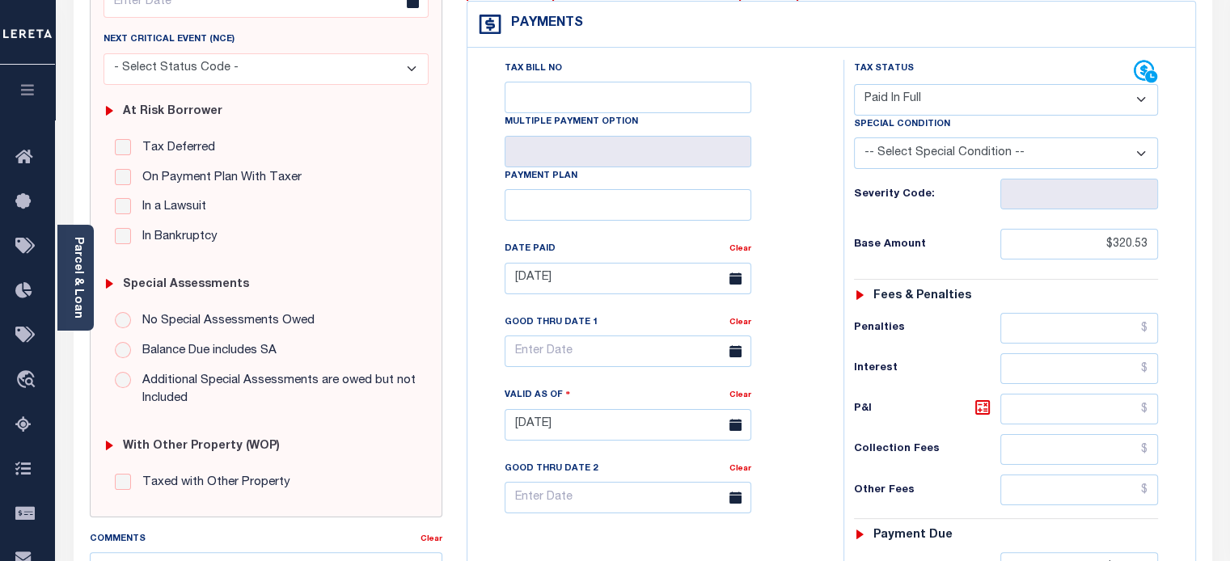
scroll to position [647, 0]
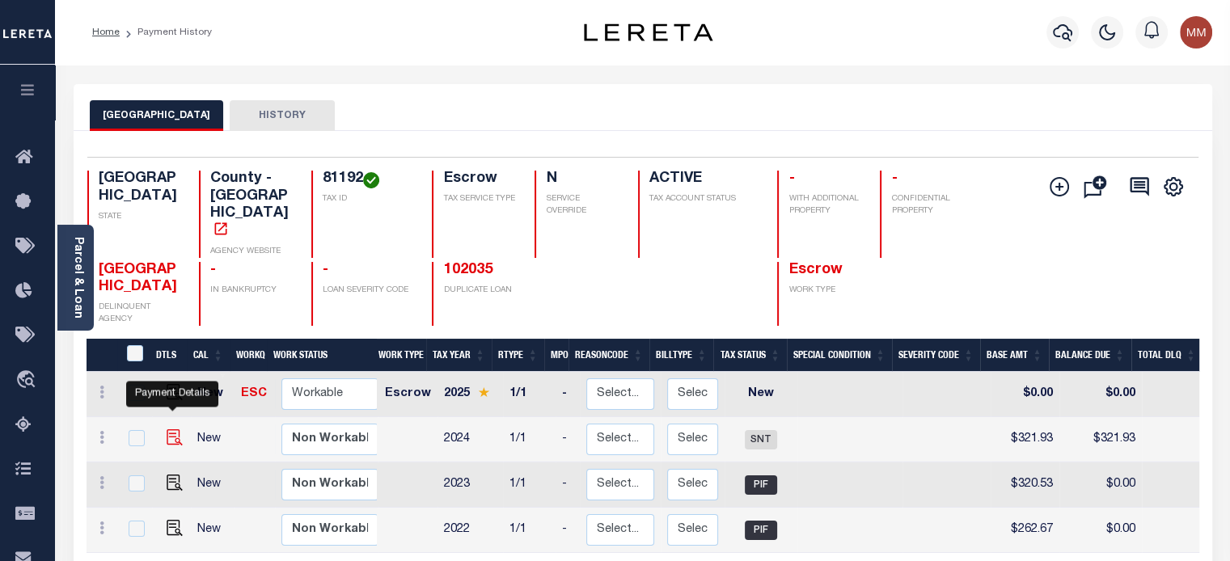
click at [169, 430] on img "" at bounding box center [175, 438] width 16 height 16
checkbox input "true"
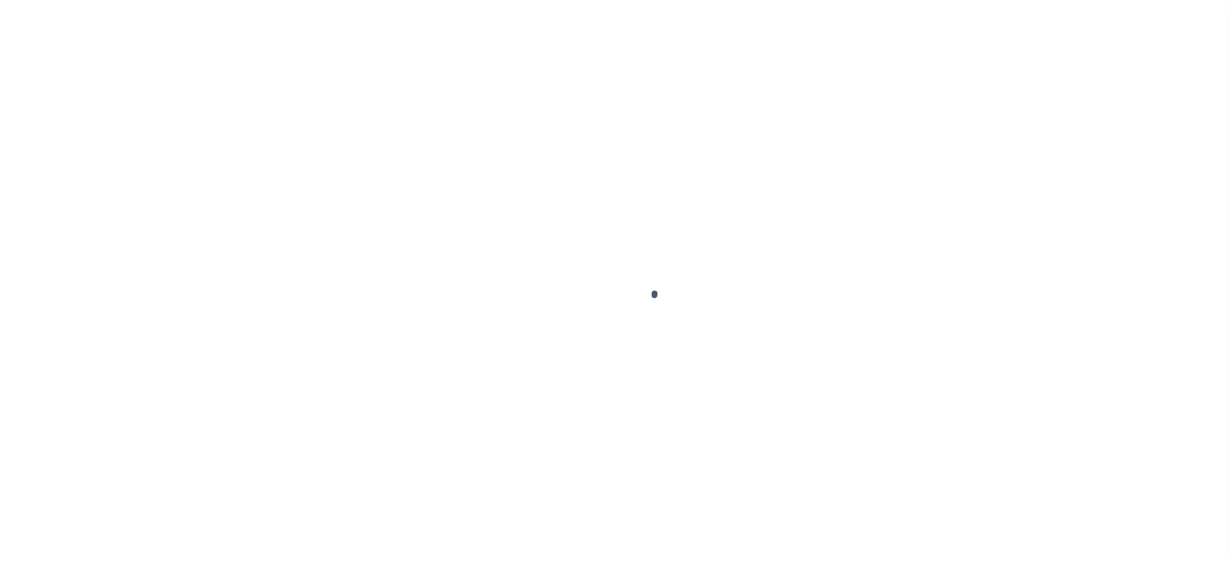
select select "SNT"
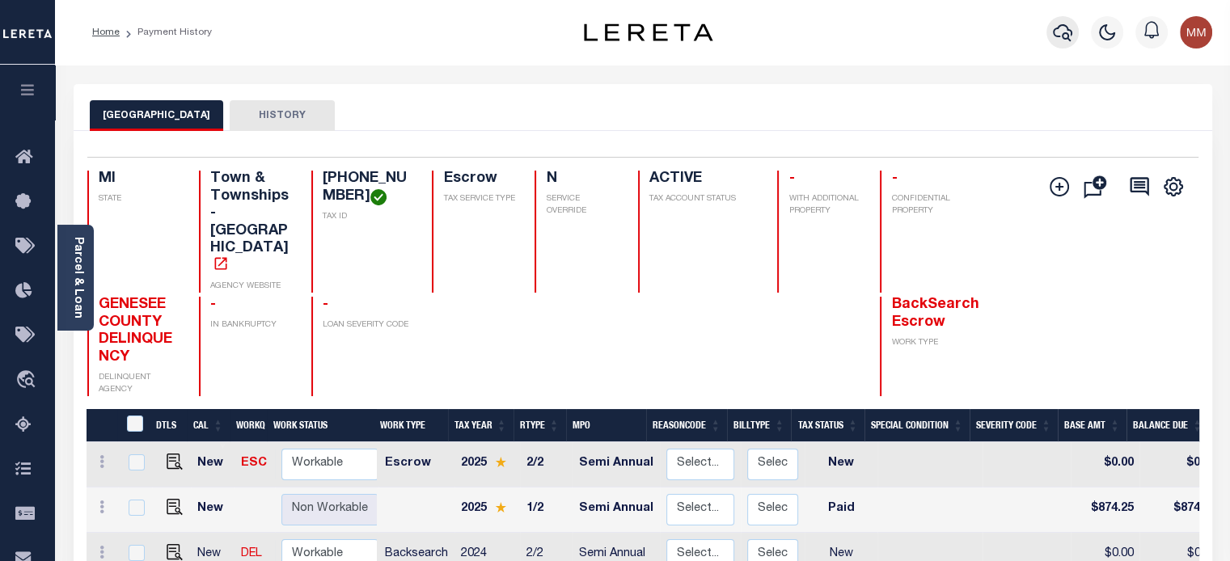
click at [1058, 34] on icon "button" at bounding box center [1062, 32] width 19 height 19
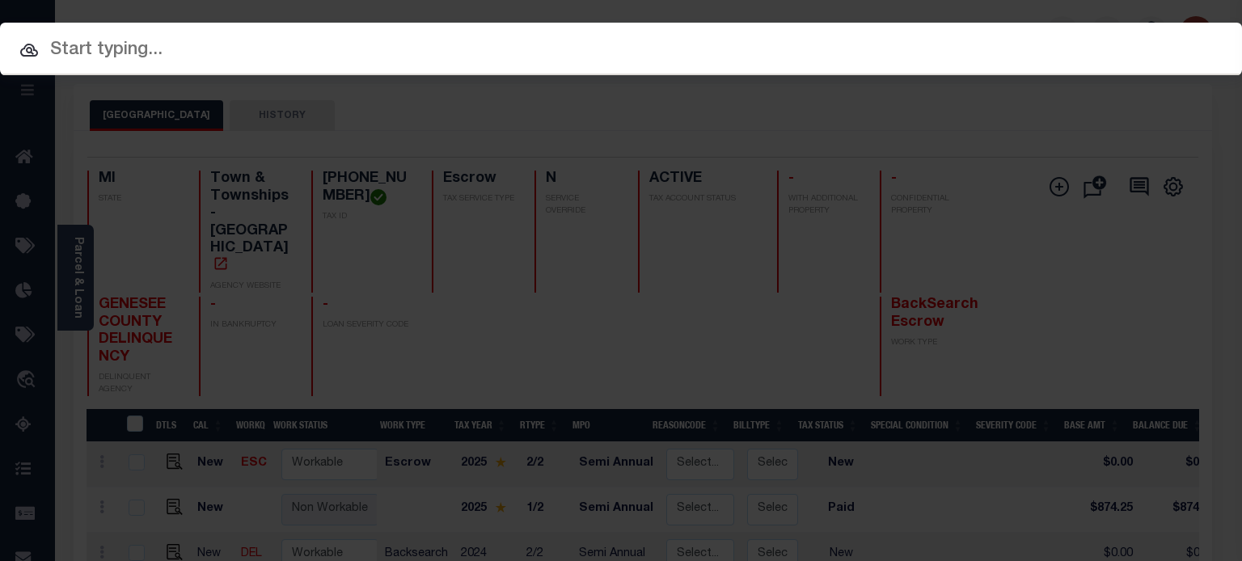
click at [214, 62] on input "text" at bounding box center [621, 50] width 1242 height 28
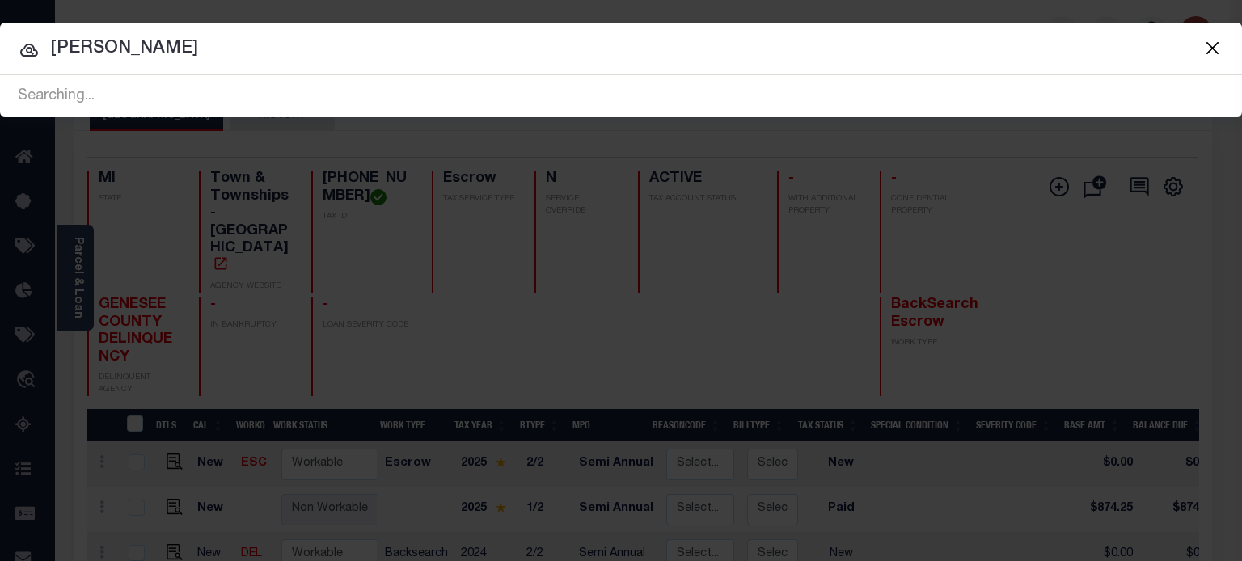
type input "QUINN HOLDEN"
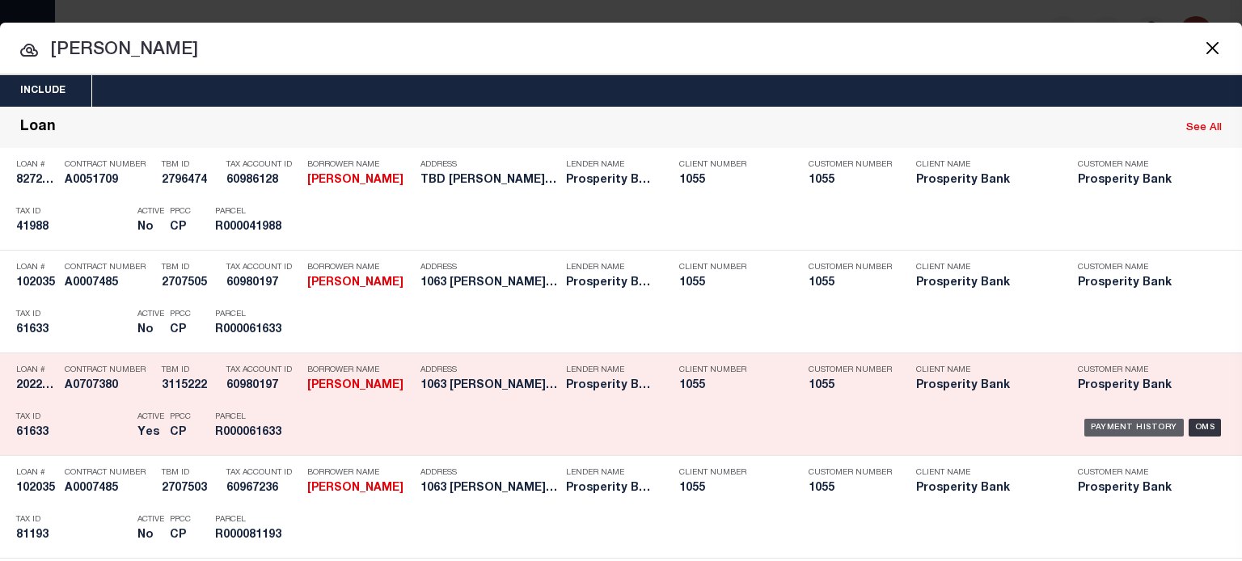
click at [1110, 429] on div "Payment History" at bounding box center [1134, 428] width 99 height 18
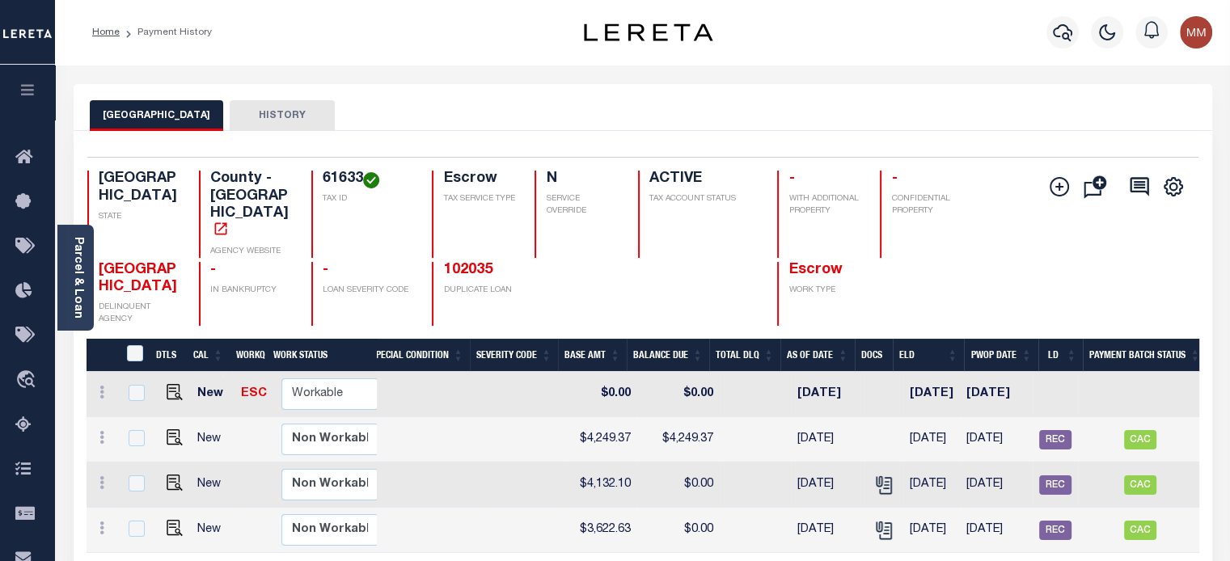
scroll to position [0, 379]
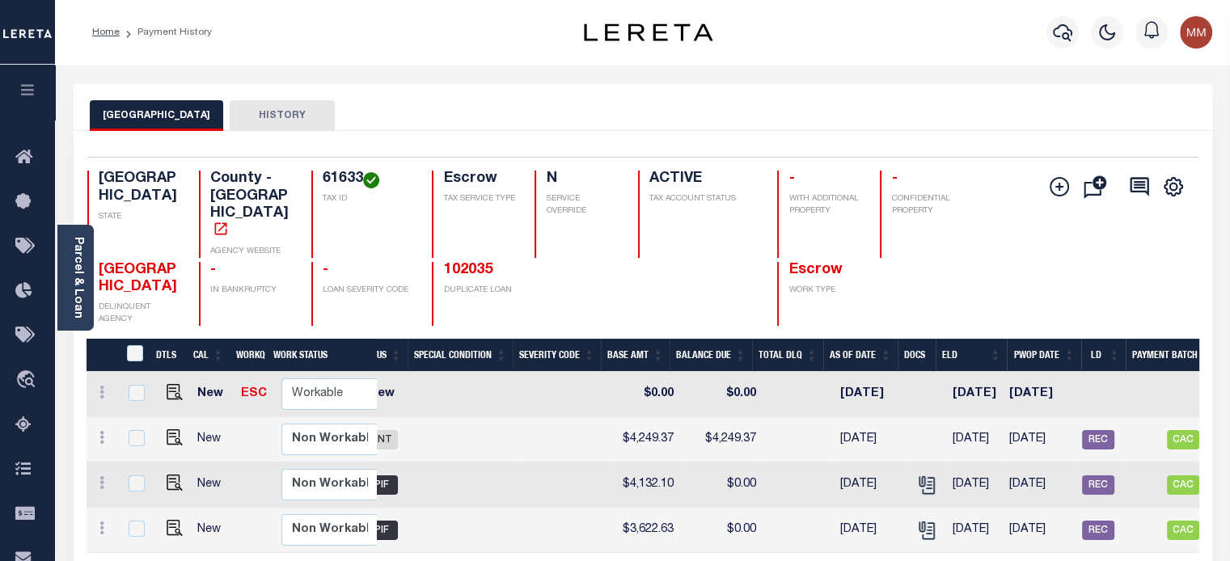
click at [79, 253] on link "Parcel & Loan" at bounding box center [77, 278] width 11 height 82
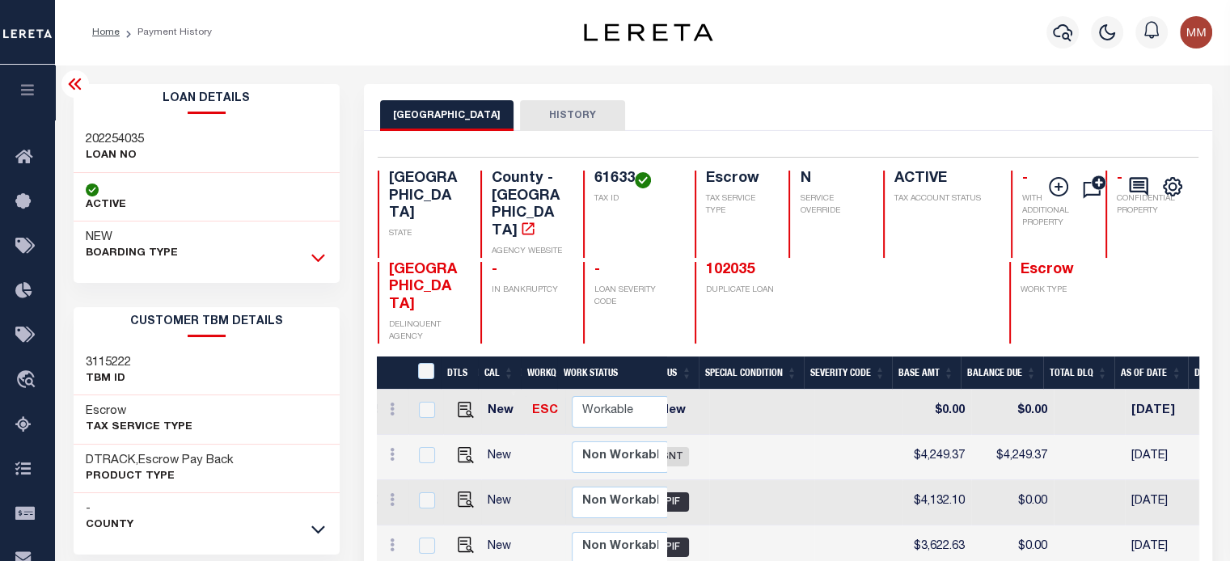
click at [317, 257] on icon at bounding box center [318, 257] width 14 height 17
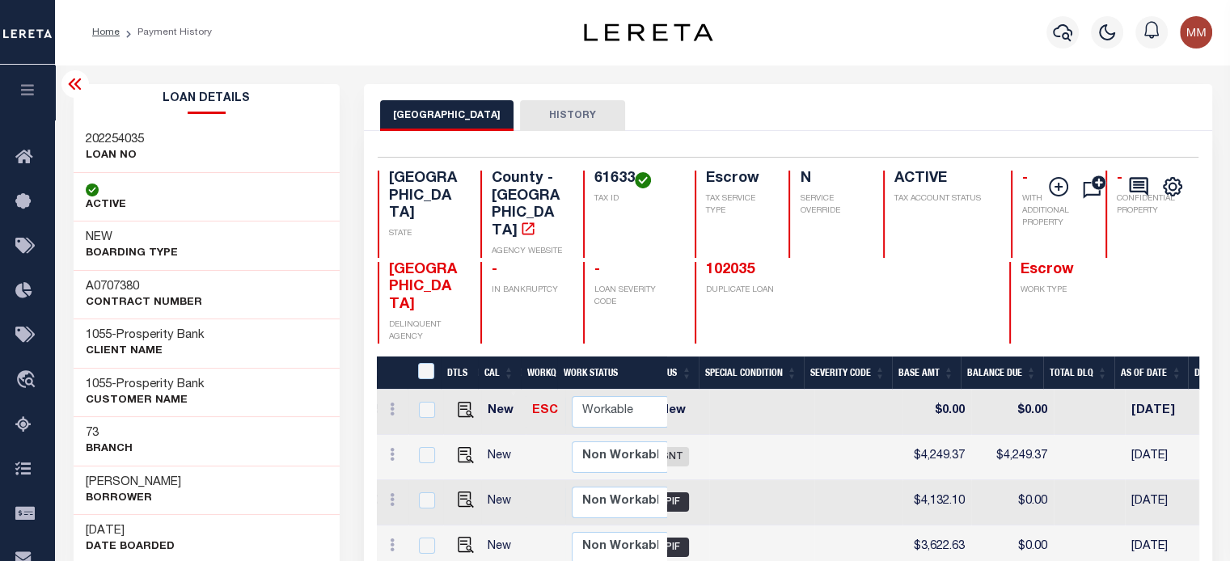
click at [272, 160] on div "202254035 LOAN NO" at bounding box center [207, 148] width 267 height 49
click at [459, 462] on img "" at bounding box center [466, 455] width 16 height 16
checkbox input "true"
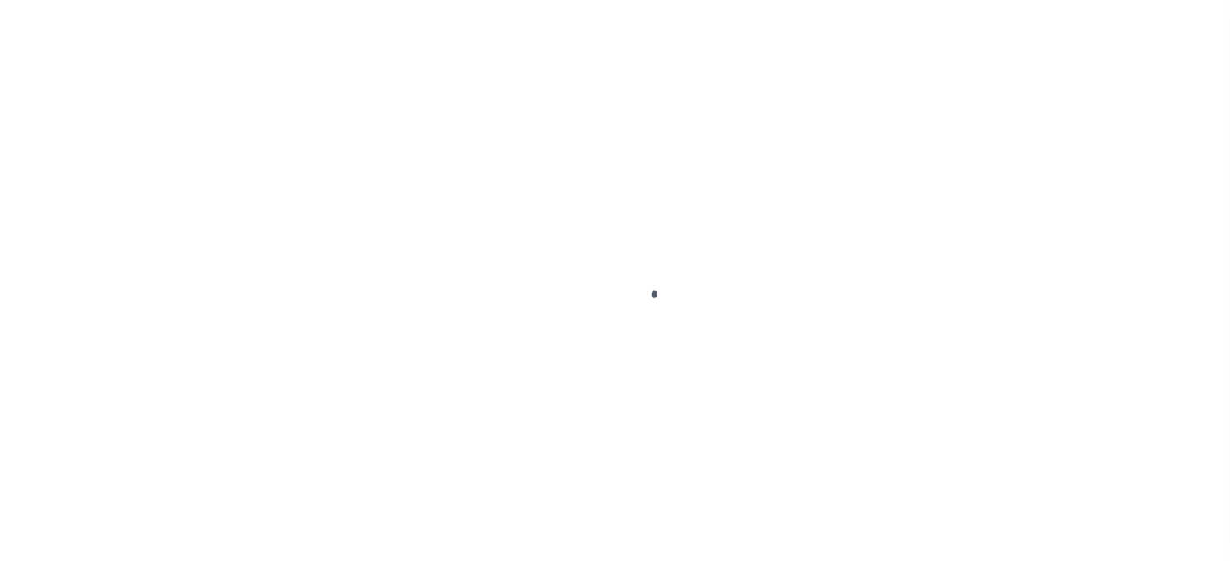
select select "SNT"
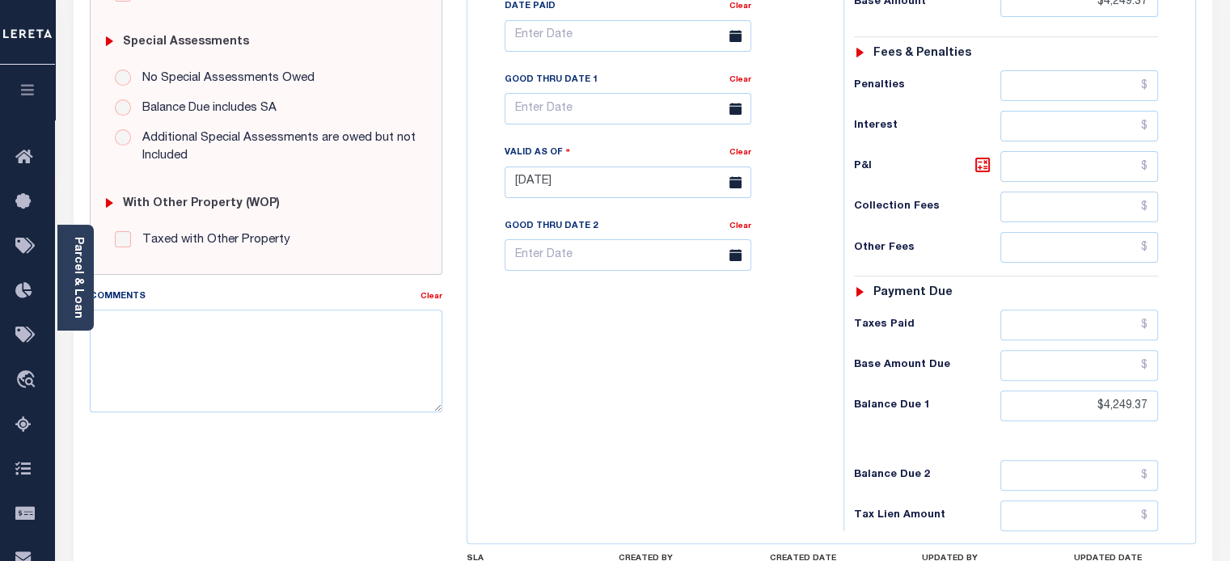
scroll to position [659, 0]
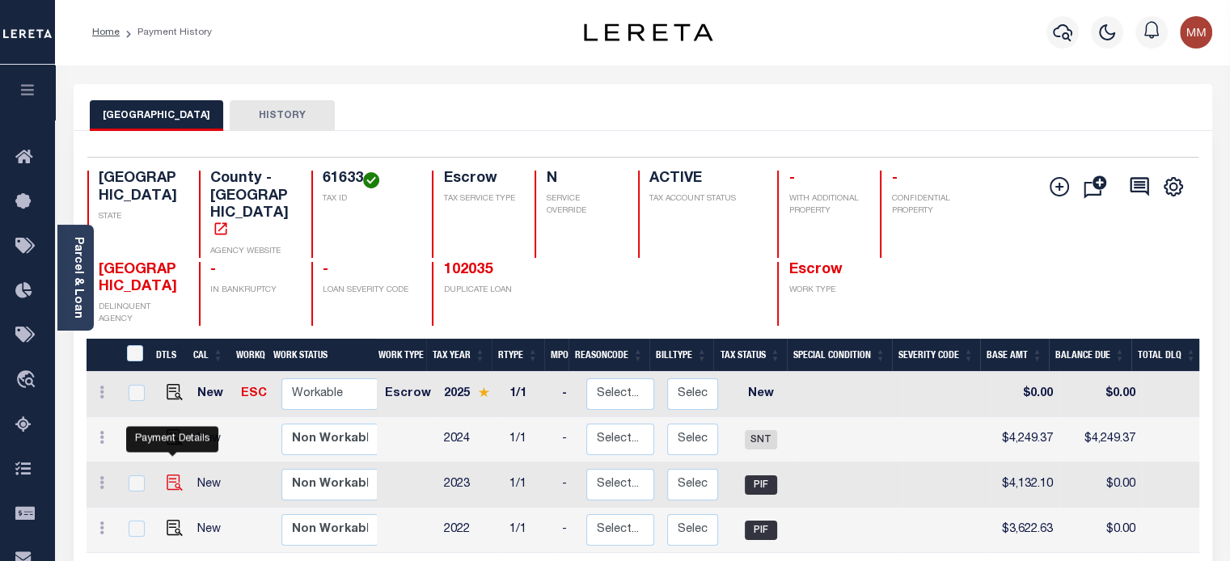
click at [174, 475] on img "" at bounding box center [175, 483] width 16 height 16
checkbox input "true"
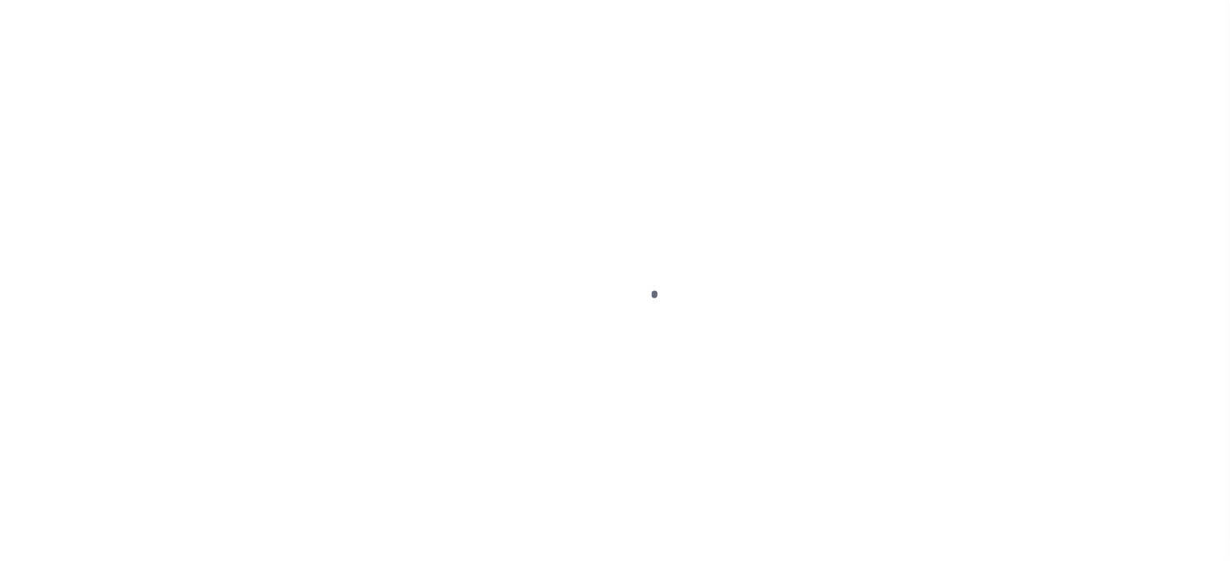
select select "PIF"
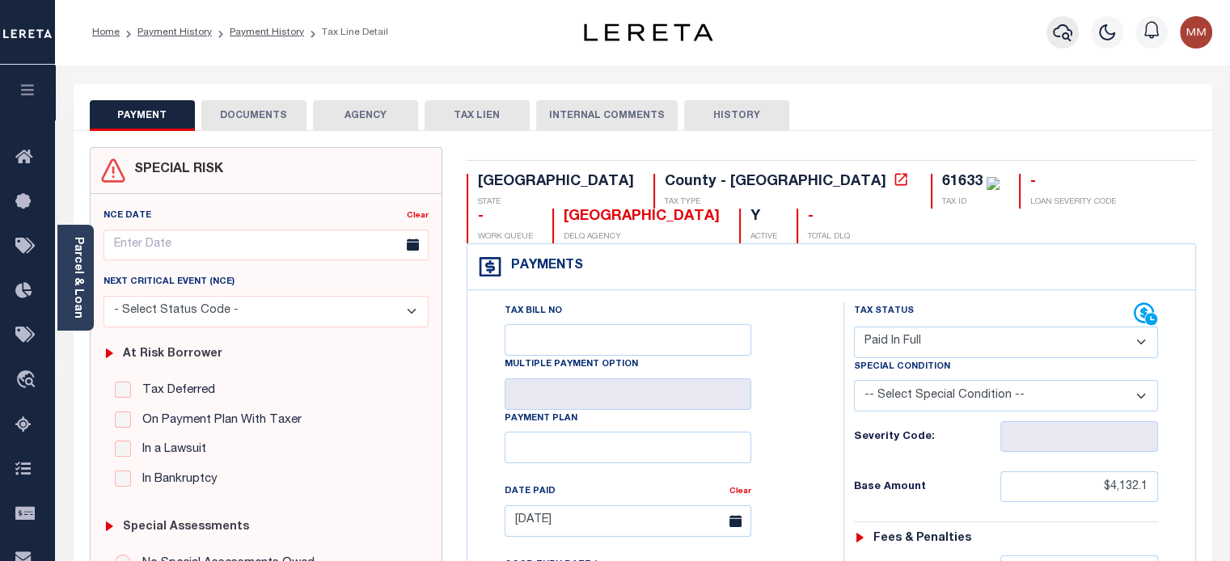
click at [1060, 36] on icon "button" at bounding box center [1062, 32] width 19 height 19
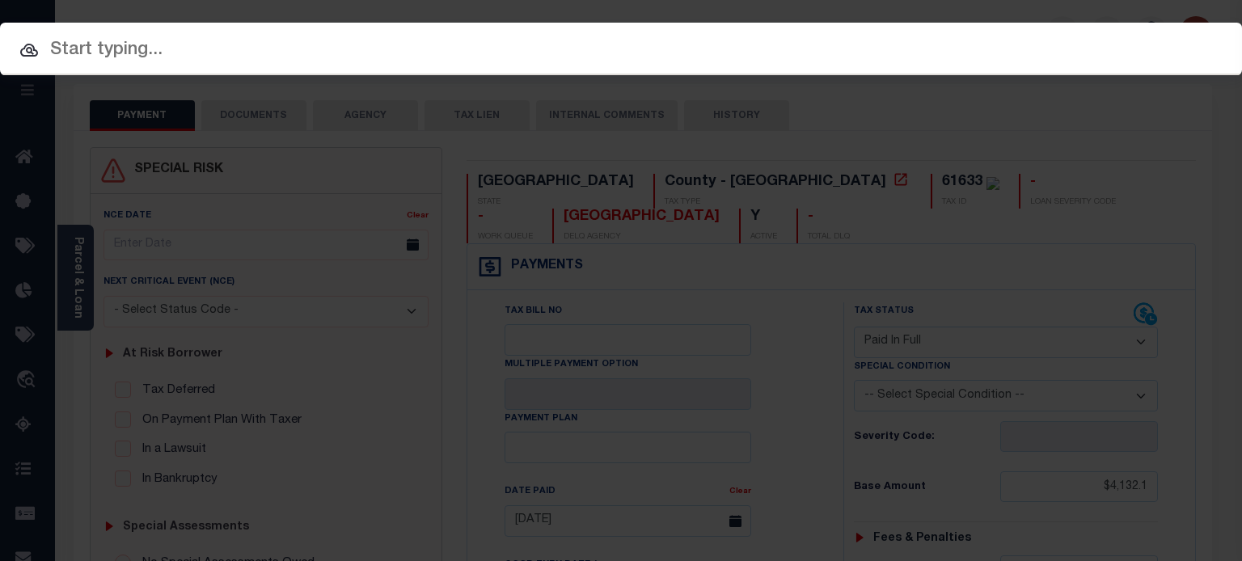
click at [170, 45] on input "text" at bounding box center [621, 50] width 1242 height 28
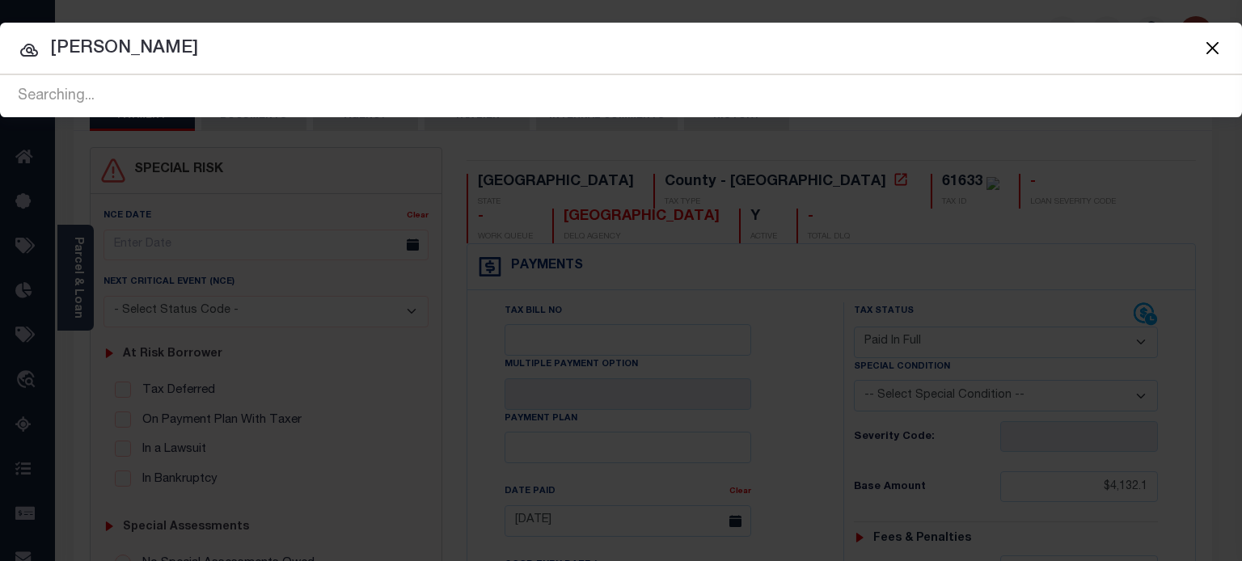
drag, startPoint x: 87, startPoint y: 51, endPoint x: 87, endPoint y: 59, distance: 8.1
click at [87, 53] on input "DAWWON PHELPS" at bounding box center [621, 49] width 1242 height 28
type input "DARWON PHELPS"
drag, startPoint x: 219, startPoint y: 42, endPoint x: -336, endPoint y: 46, distance: 555.7
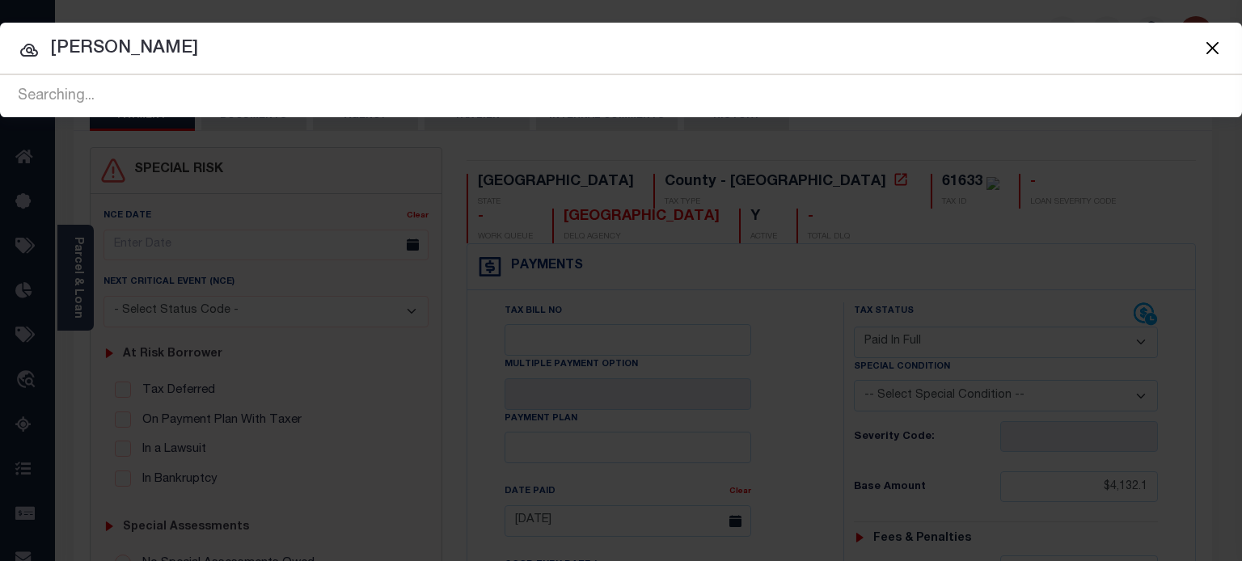
type input "KIANA PHELPS"
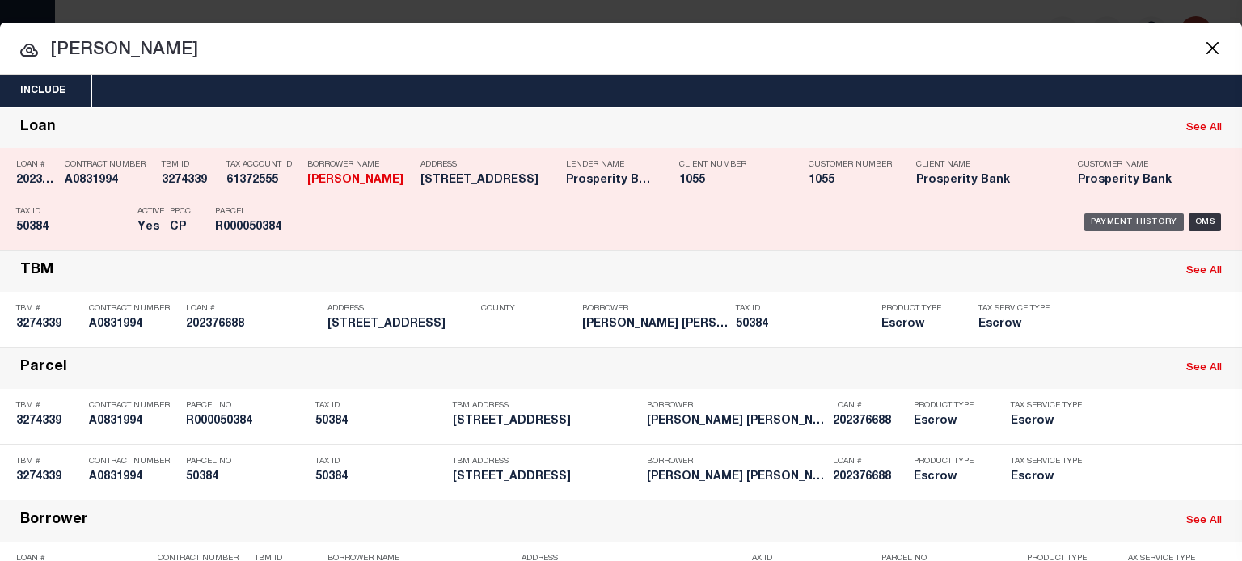
click at [1150, 223] on div "Payment History" at bounding box center [1134, 223] width 99 height 18
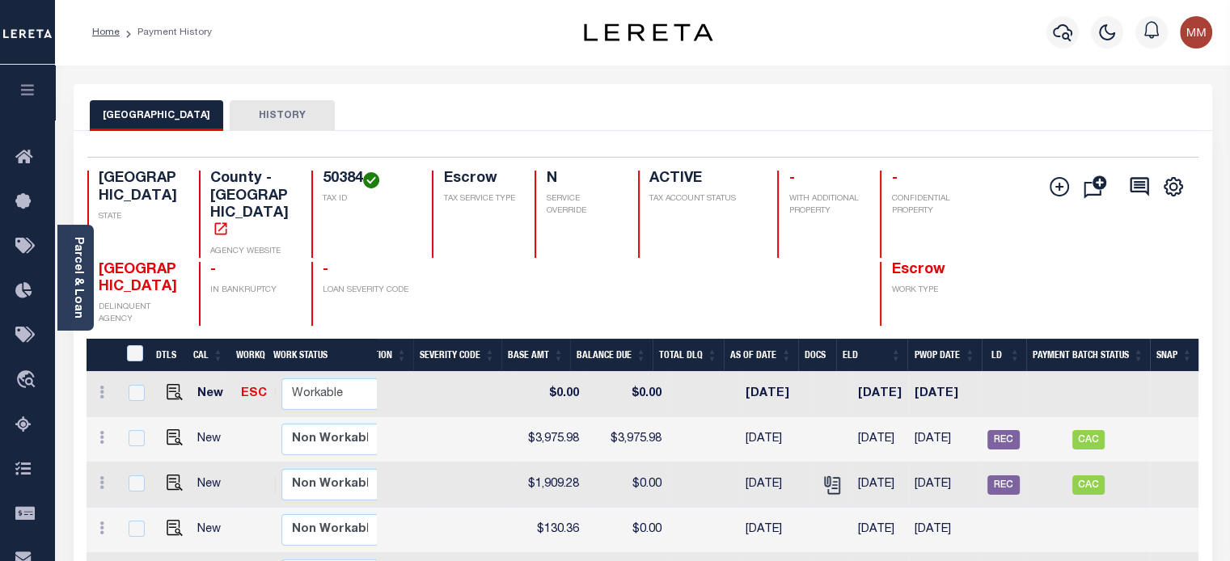
click at [83, 257] on link "Parcel & Loan" at bounding box center [77, 278] width 11 height 82
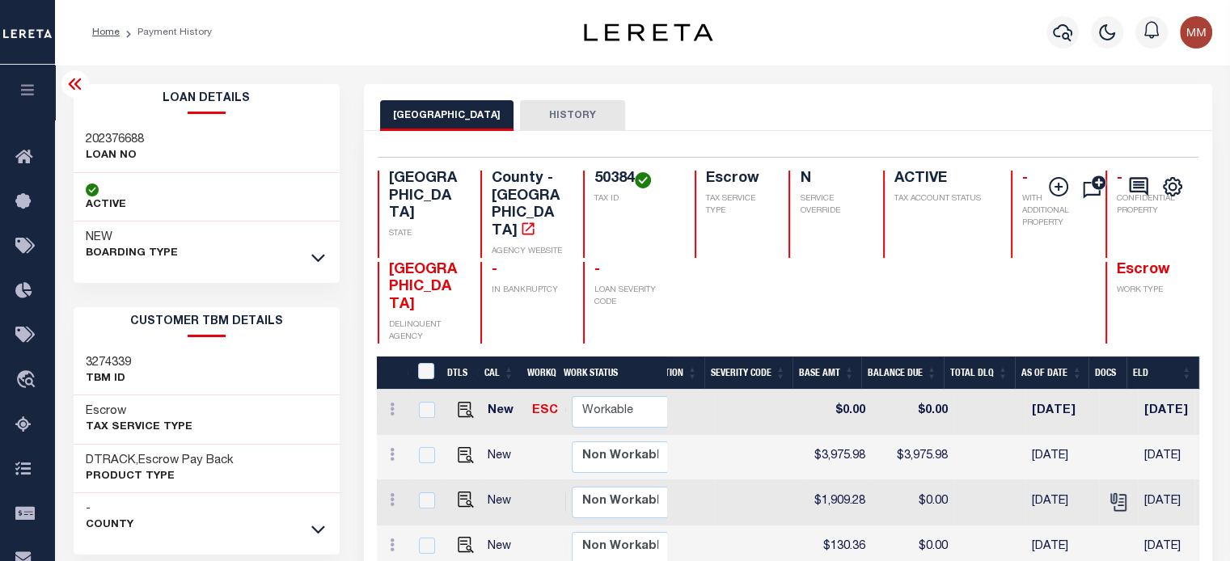
click at [315, 255] on icon at bounding box center [318, 257] width 14 height 17
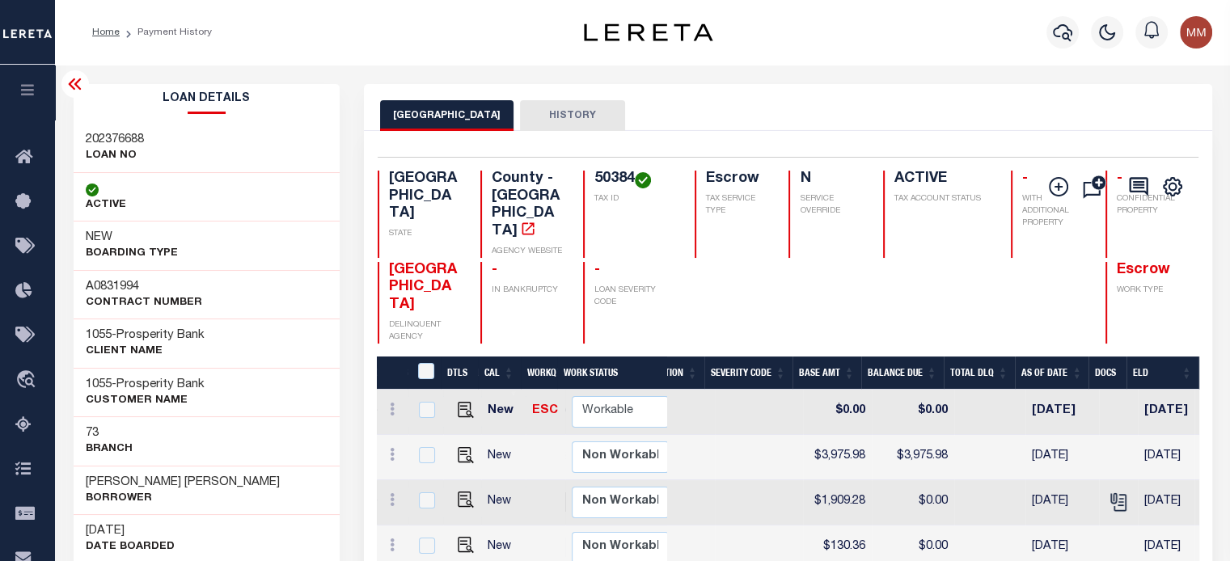
click at [303, 173] on div "ACTIVE" at bounding box center [207, 197] width 267 height 49
click at [458, 462] on img "" at bounding box center [466, 455] width 16 height 16
checkbox input "true"
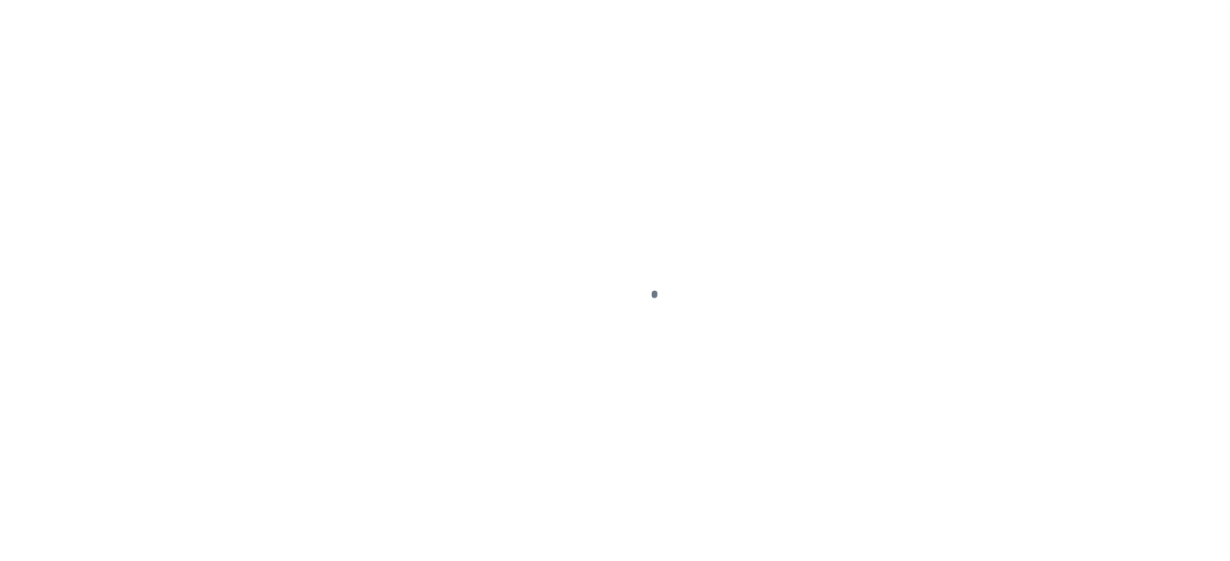
select select "SNT"
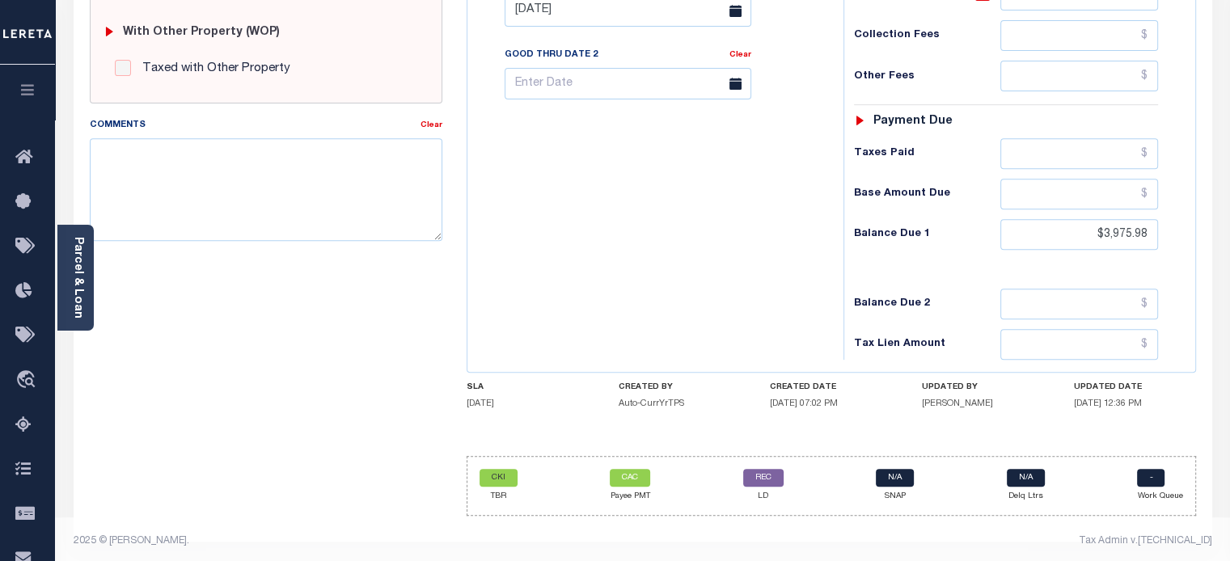
scroll to position [659, 0]
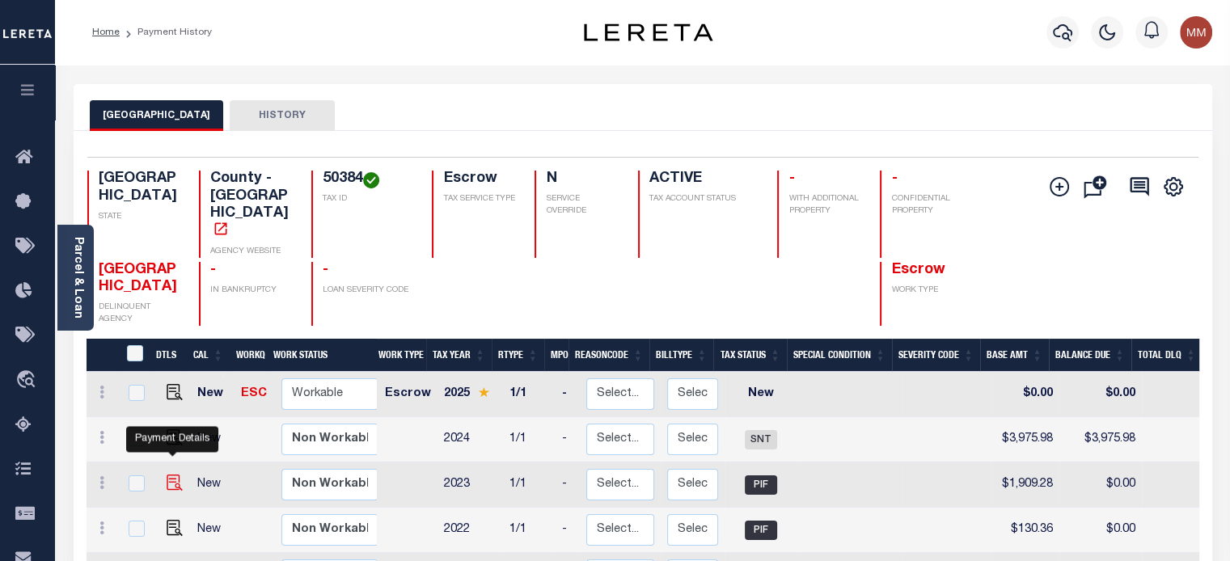
click at [171, 475] on img "" at bounding box center [175, 483] width 16 height 16
checkbox input "true"
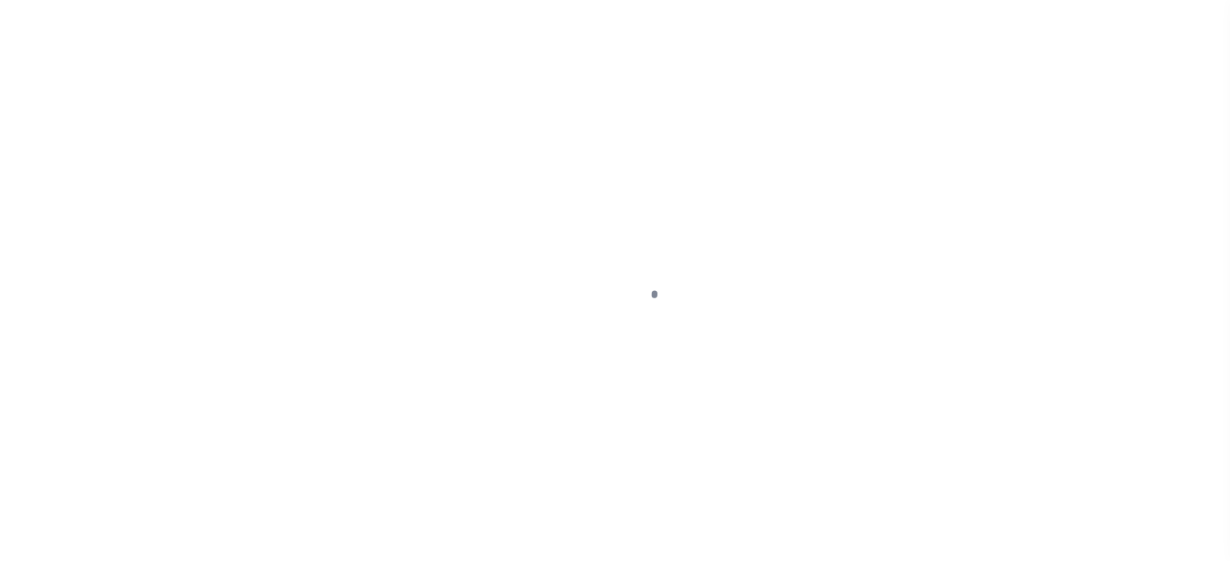
select select "PIF"
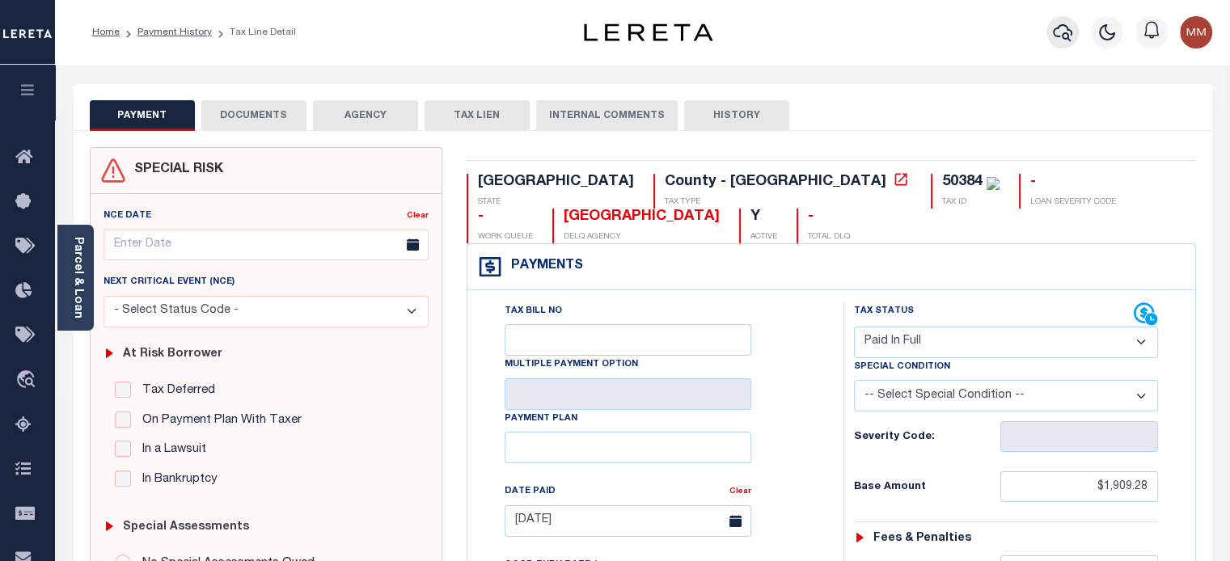
click at [1068, 29] on icon "button" at bounding box center [1062, 32] width 19 height 17
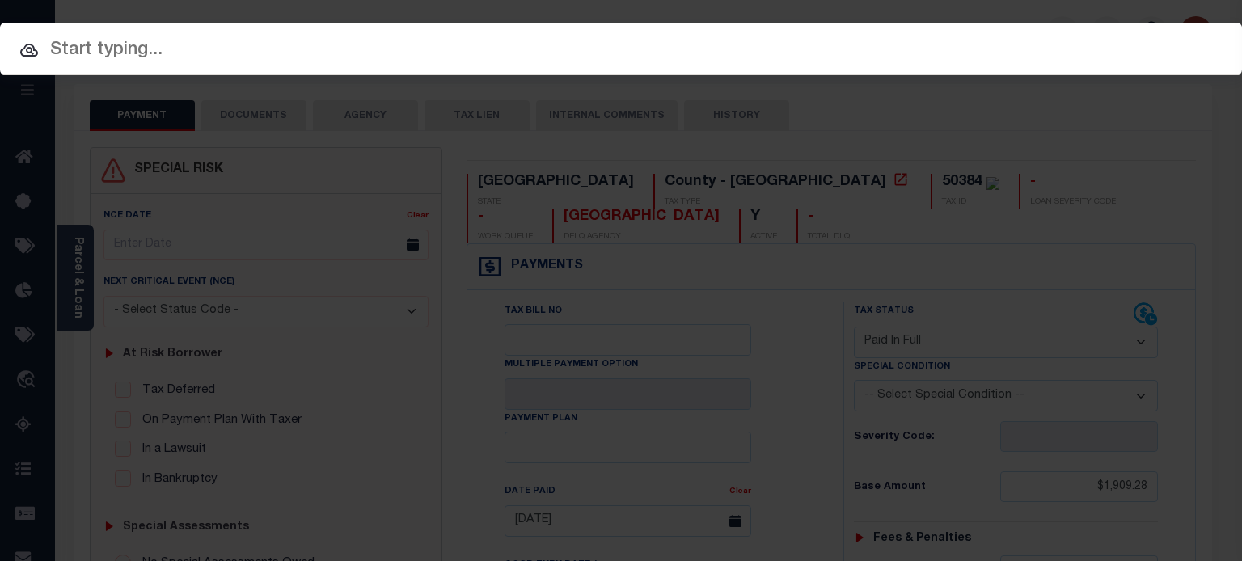
click at [153, 43] on input "text" at bounding box center [621, 50] width 1242 height 28
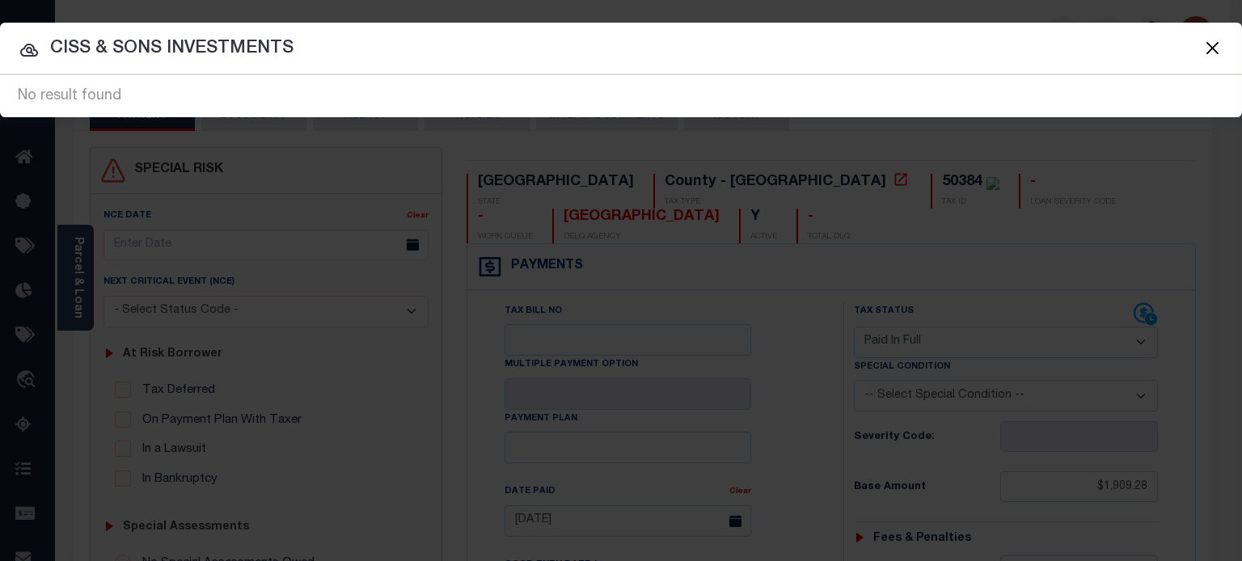
click at [324, 42] on input "CISS & SONS INVESTMENTS" at bounding box center [621, 49] width 1242 height 28
type input "CISS"
